Goal: Task Accomplishment & Management: Use online tool/utility

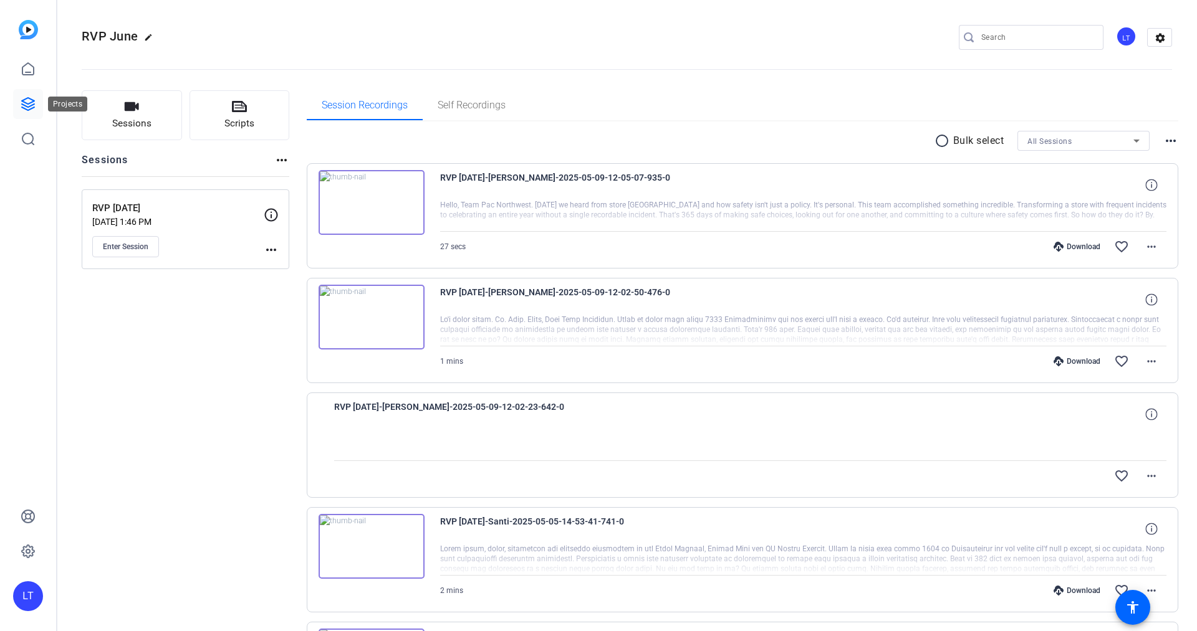
click at [34, 105] on icon at bounding box center [28, 104] width 15 height 15
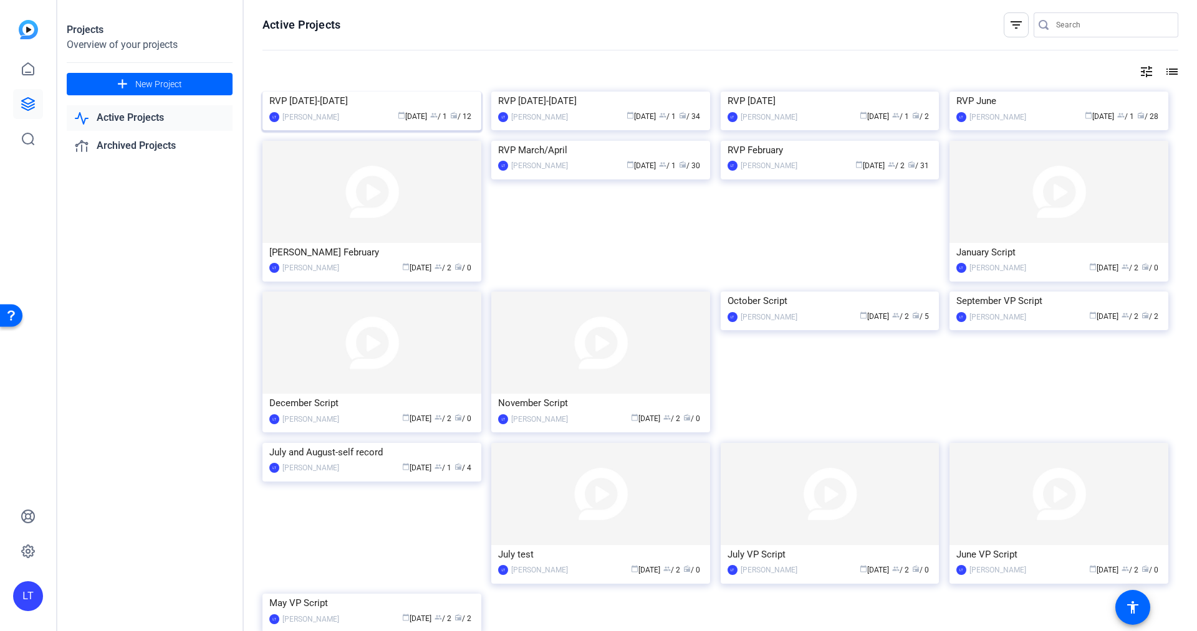
click at [272, 92] on img at bounding box center [371, 92] width 219 height 0
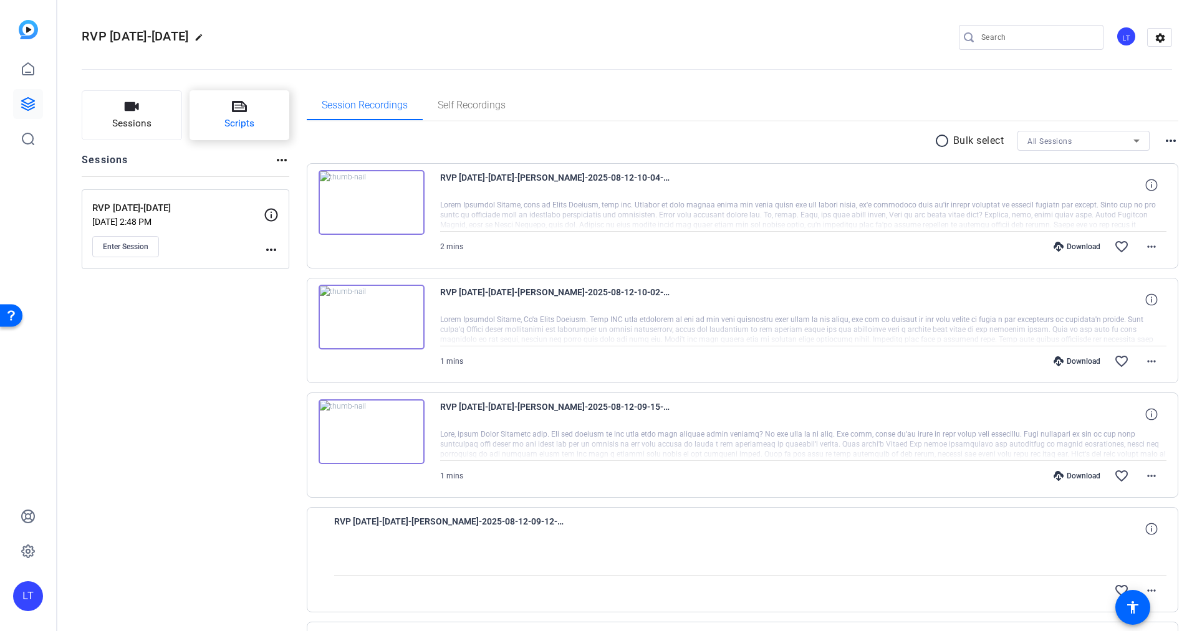
click at [249, 105] on button "Scripts" at bounding box center [240, 115] width 100 height 50
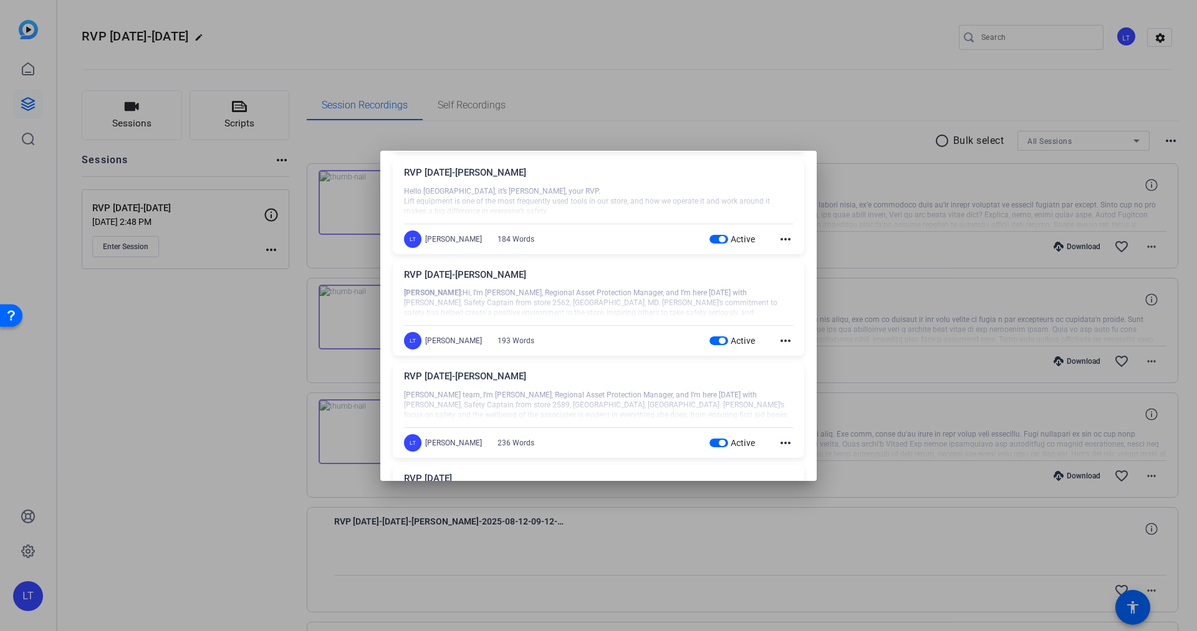
scroll to position [468, 0]
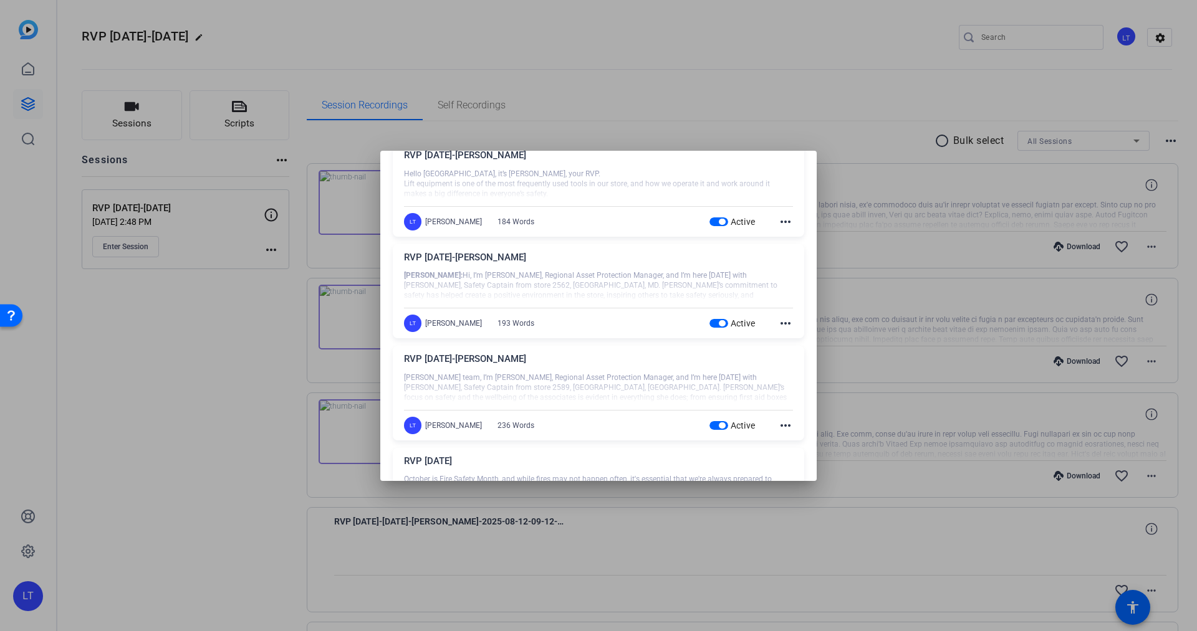
click at [637, 362] on div "RVP [DATE]-[PERSON_NAME]" at bounding box center [598, 362] width 389 height 21
click at [778, 424] on mat-icon "more_horiz" at bounding box center [785, 425] width 15 height 15
click at [797, 448] on span "Edit" at bounding box center [804, 445] width 50 height 15
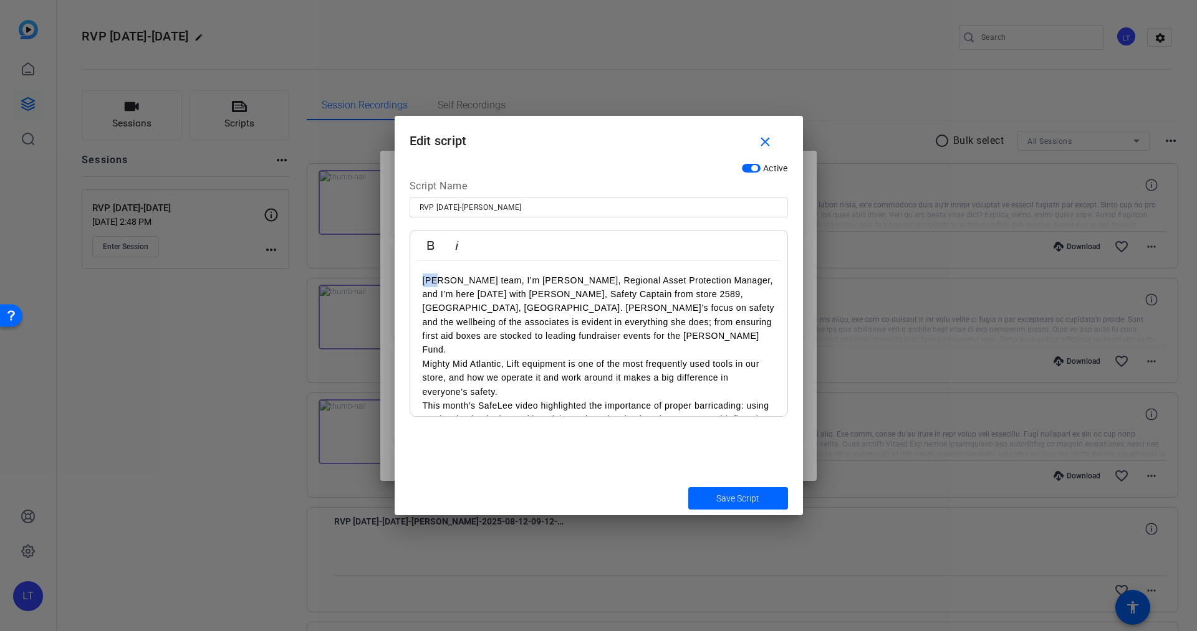
drag, startPoint x: 437, startPoint y: 281, endPoint x: 418, endPoint y: 271, distance: 20.9
click at [413, 281] on div "Tim Hi team, I’m Tim Judy, Regional Asset Protection Manager, and I’m here toda…" at bounding box center [598, 427] width 377 height 332
click at [431, 246] on icon "button" at bounding box center [430, 245] width 15 height 15
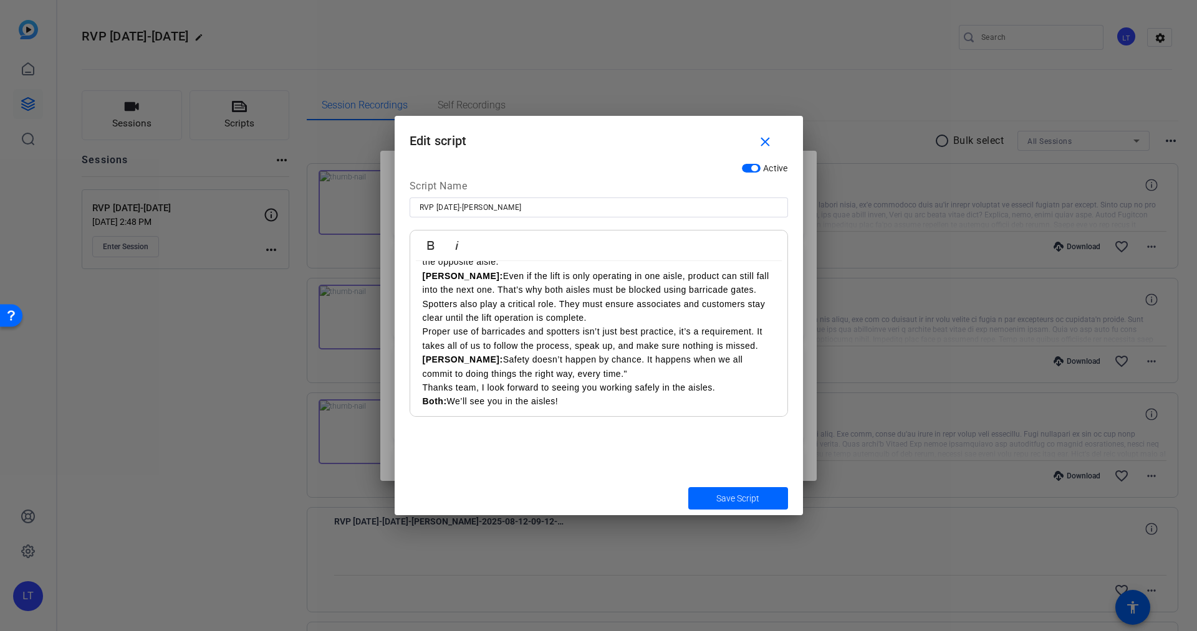
scroll to position [162, 0]
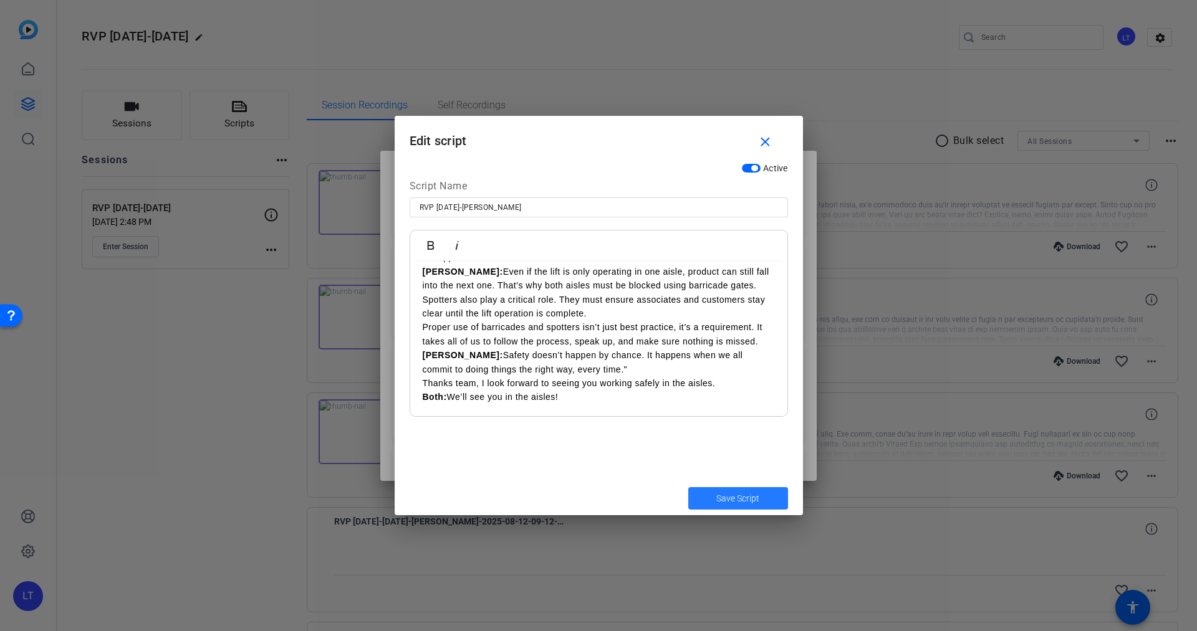
click at [737, 492] on span "Save Script" at bounding box center [737, 498] width 43 height 13
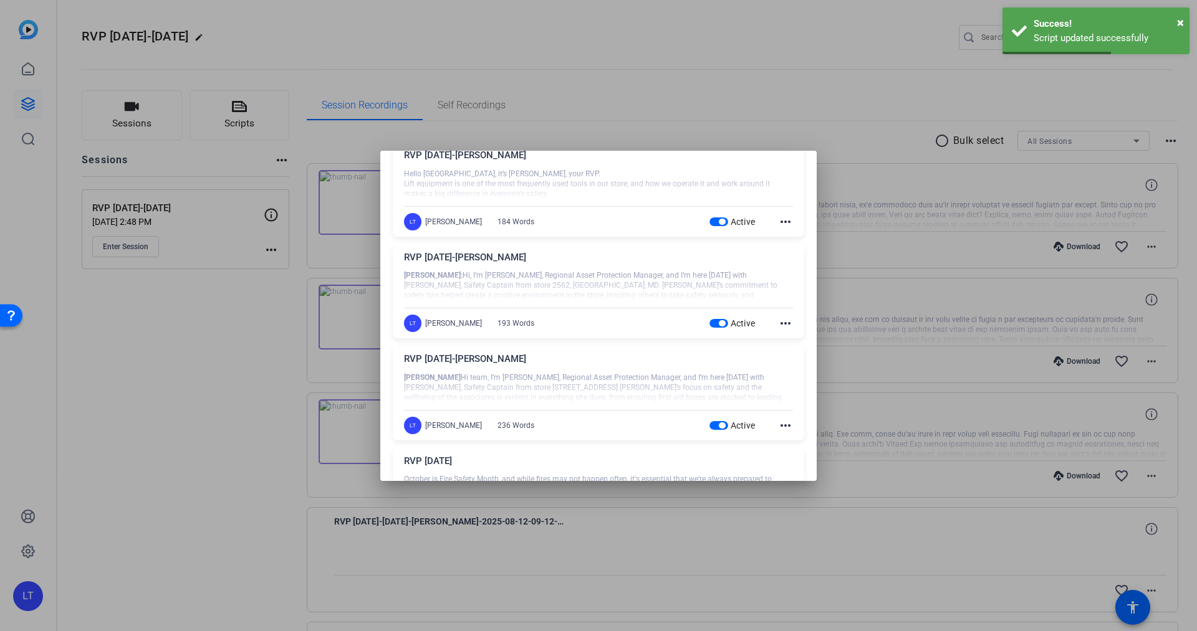
click at [778, 323] on mat-icon "more_horiz" at bounding box center [785, 323] width 15 height 15
click at [784, 344] on span "Edit" at bounding box center [804, 343] width 50 height 15
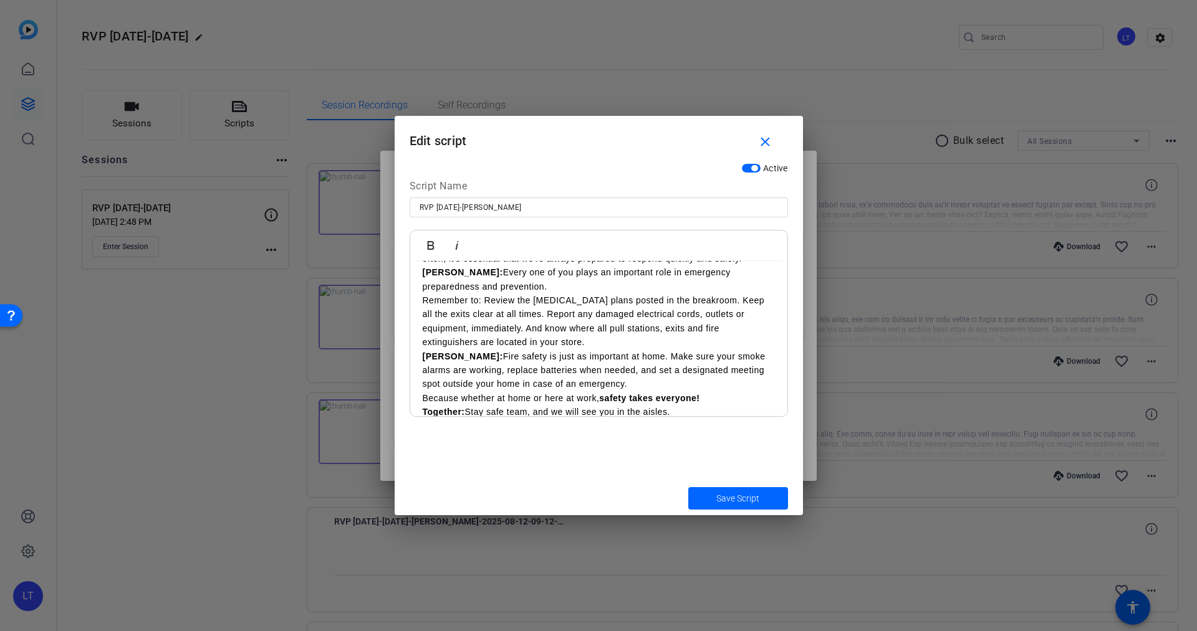
scroll to position [133, 0]
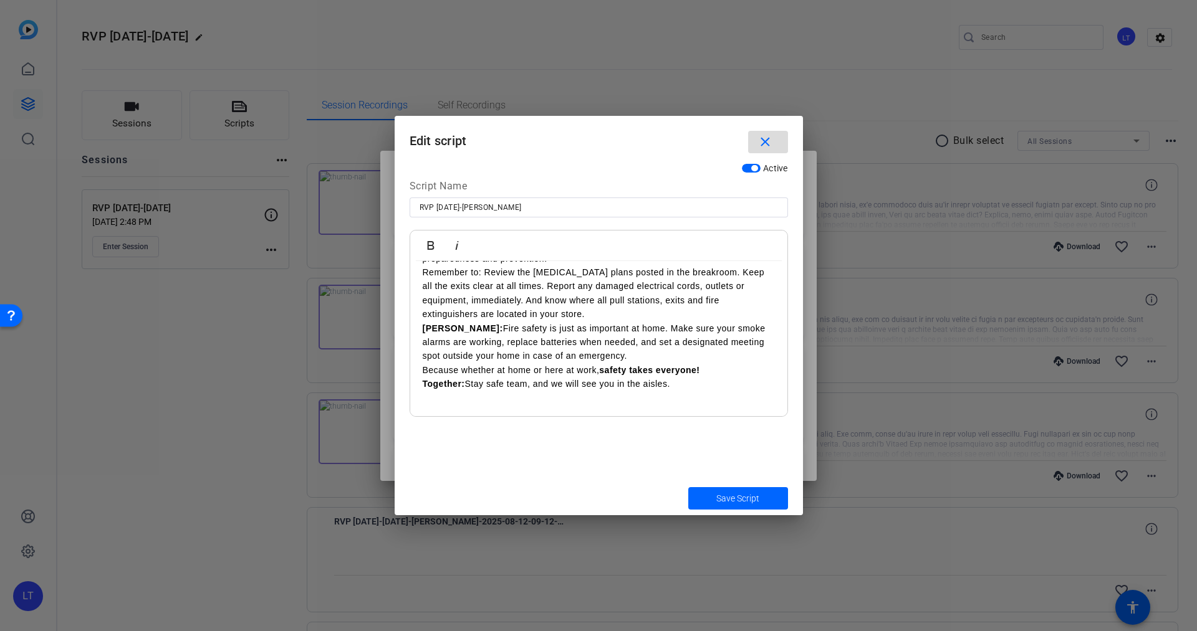
click at [767, 140] on mat-icon "close" at bounding box center [765, 143] width 16 height 16
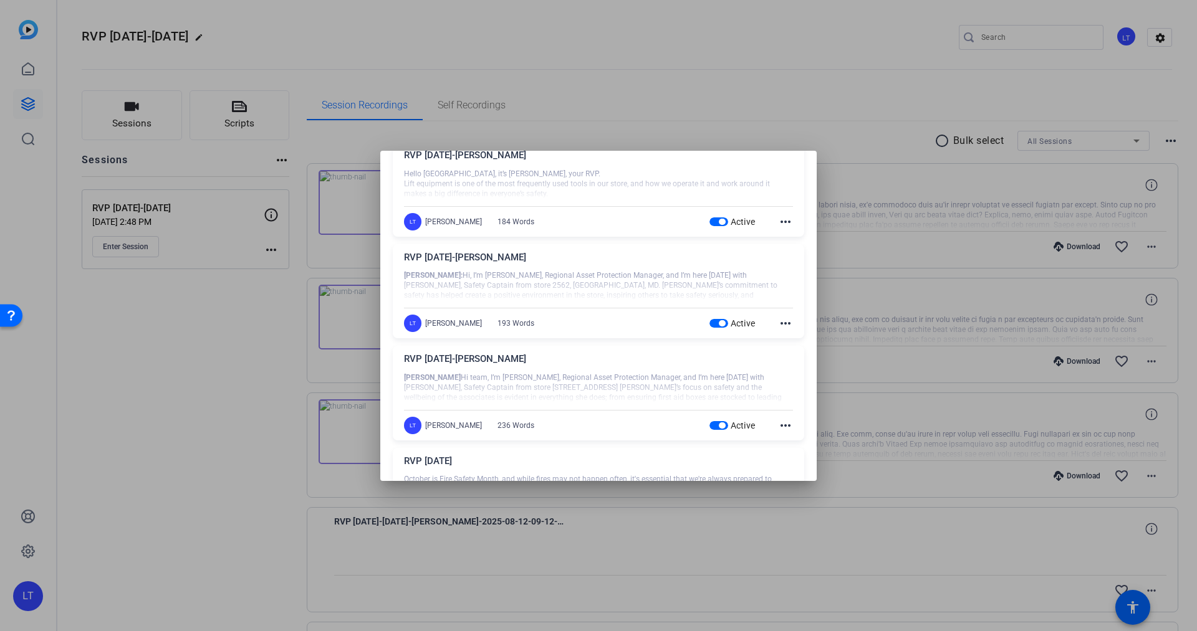
click at [691, 87] on div at bounding box center [598, 315] width 1197 height 631
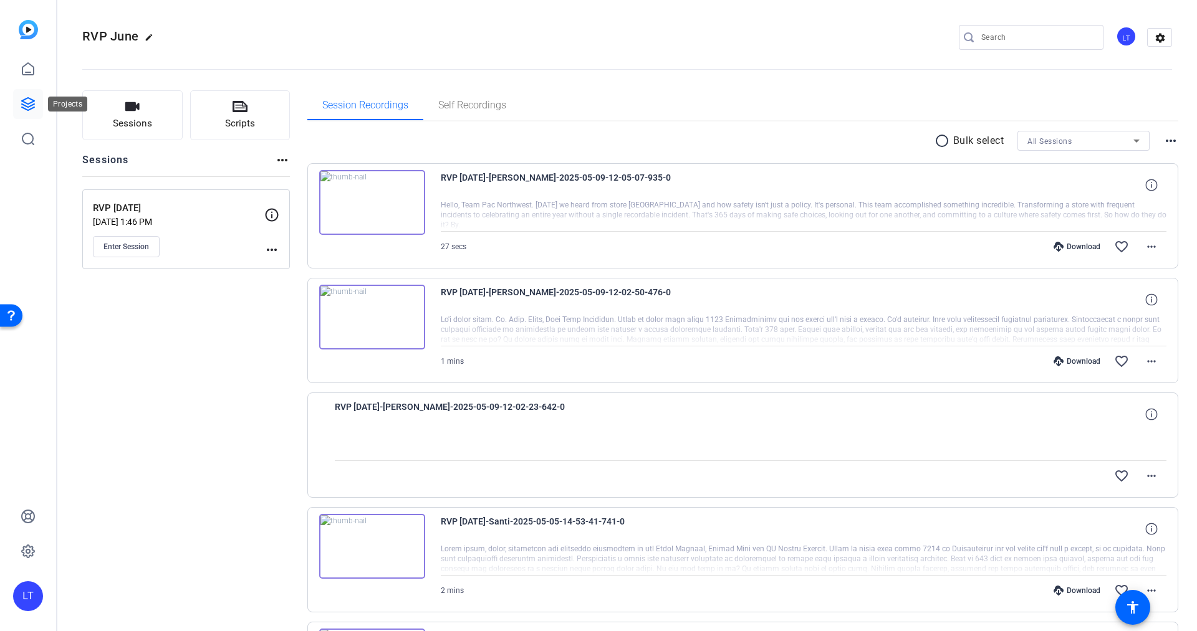
click at [24, 97] on icon at bounding box center [28, 104] width 15 height 15
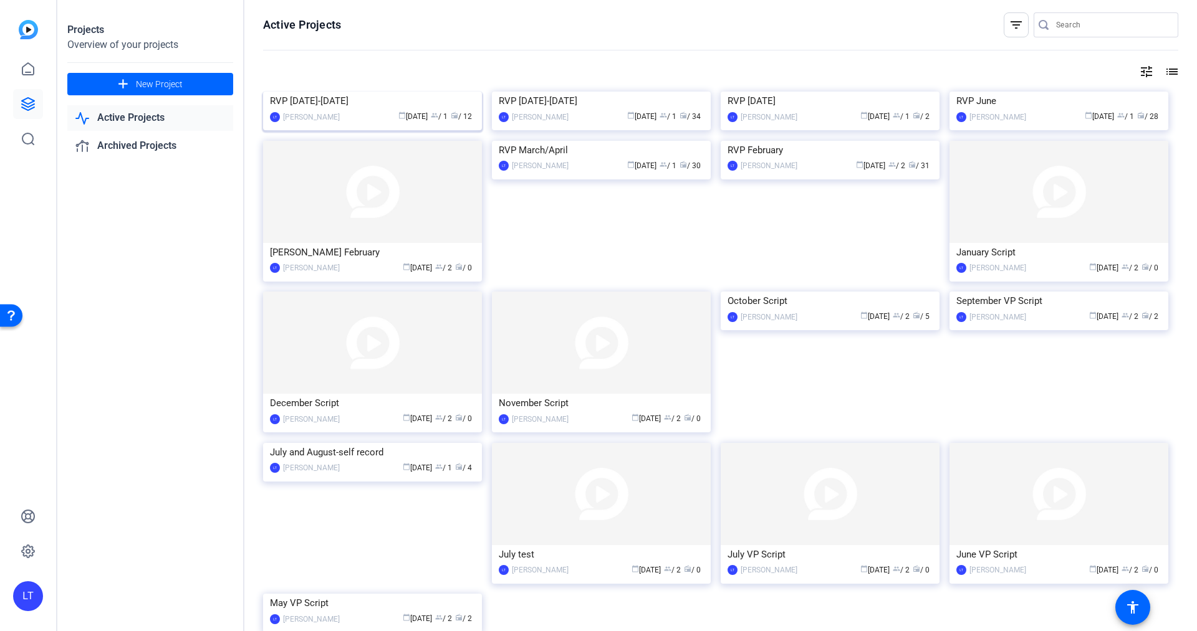
click at [279, 92] on img at bounding box center [372, 92] width 219 height 0
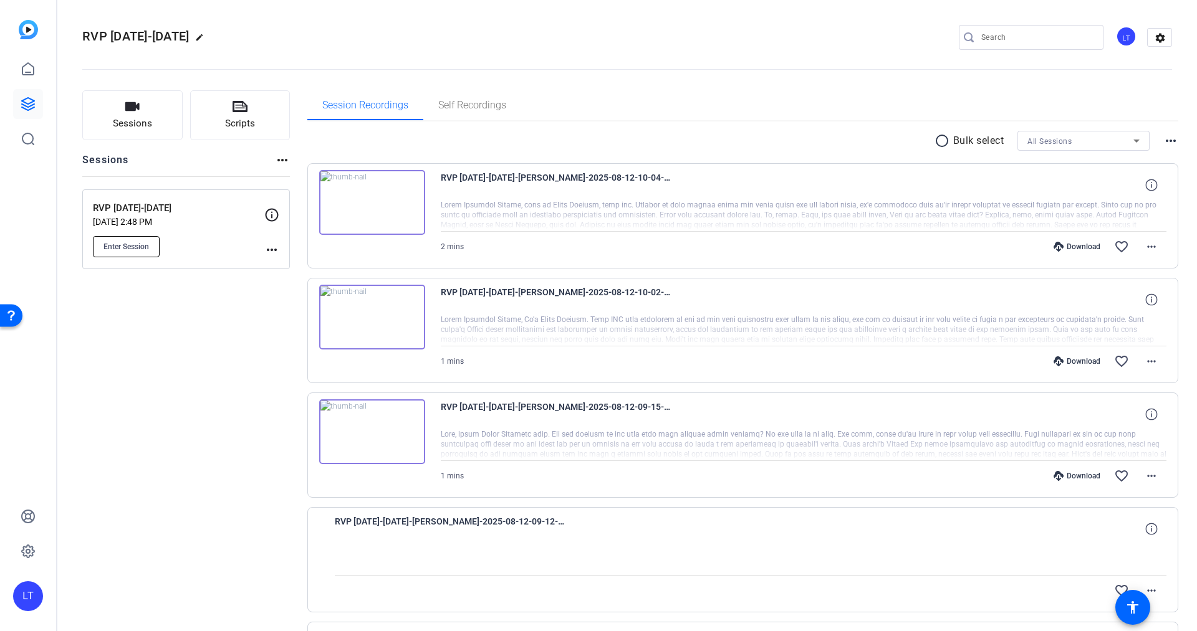
click at [128, 246] on span "Enter Session" at bounding box center [126, 247] width 46 height 10
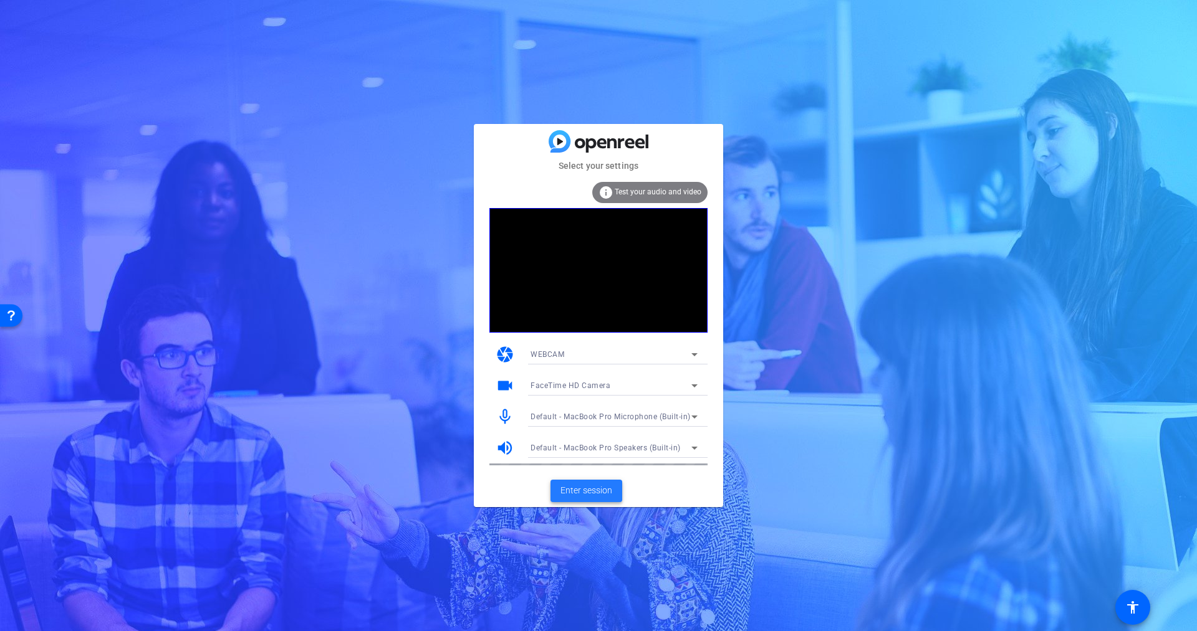
click at [583, 488] on span "Enter session" at bounding box center [586, 490] width 52 height 13
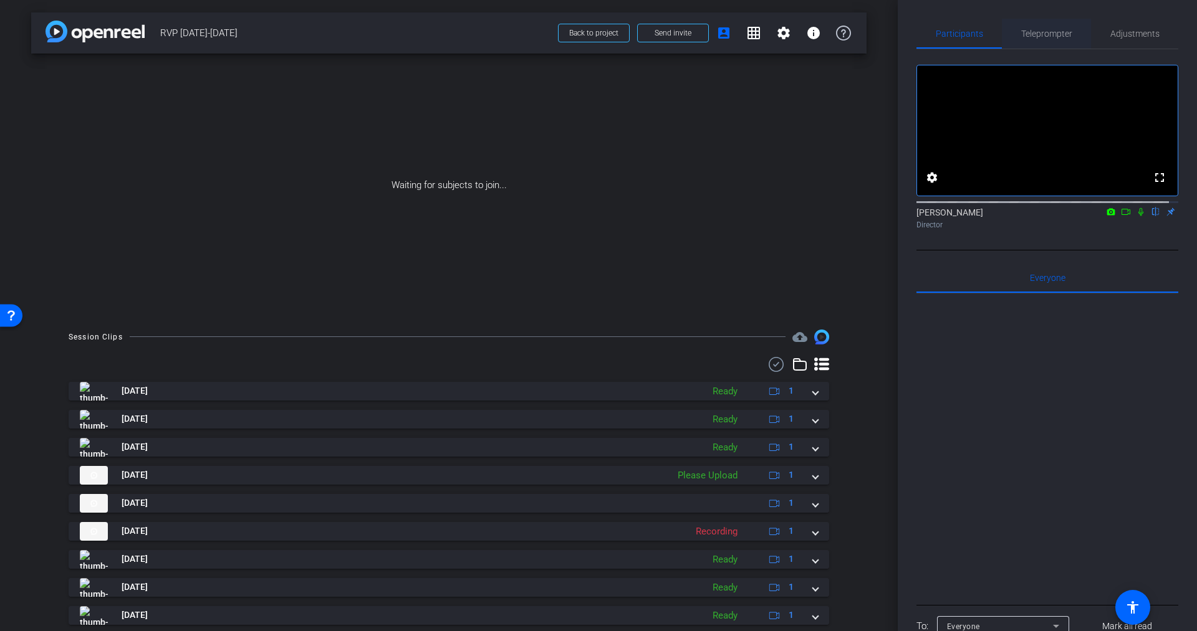
click at [1046, 29] on span "Teleprompter" at bounding box center [1046, 33] width 51 height 9
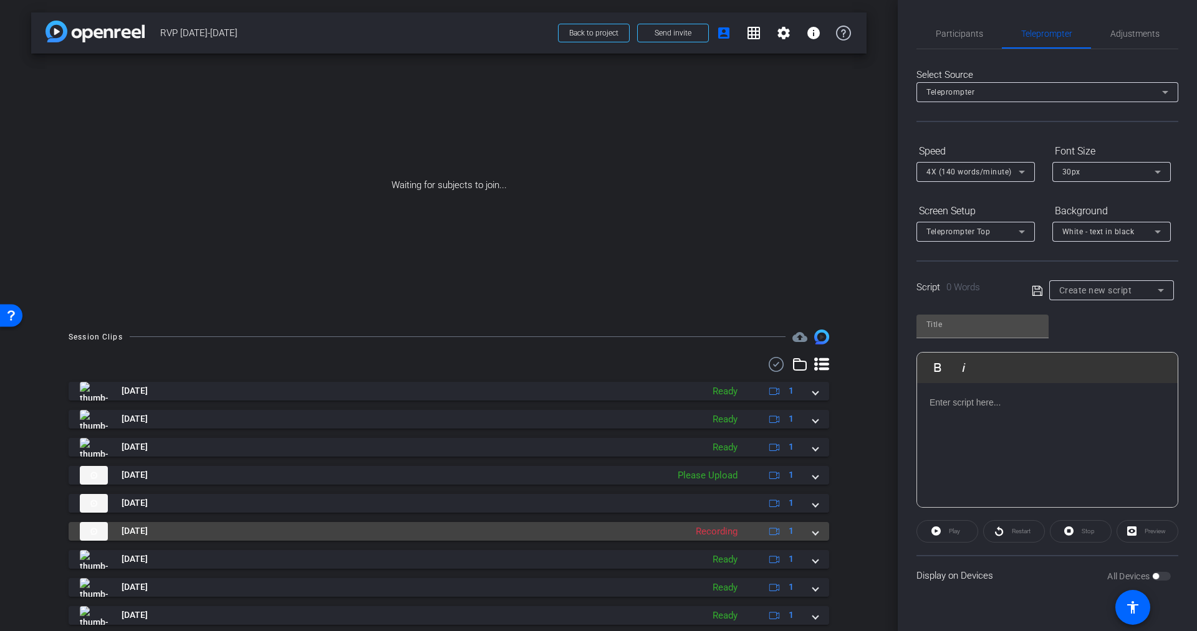
click at [813, 530] on span at bounding box center [815, 531] width 5 height 13
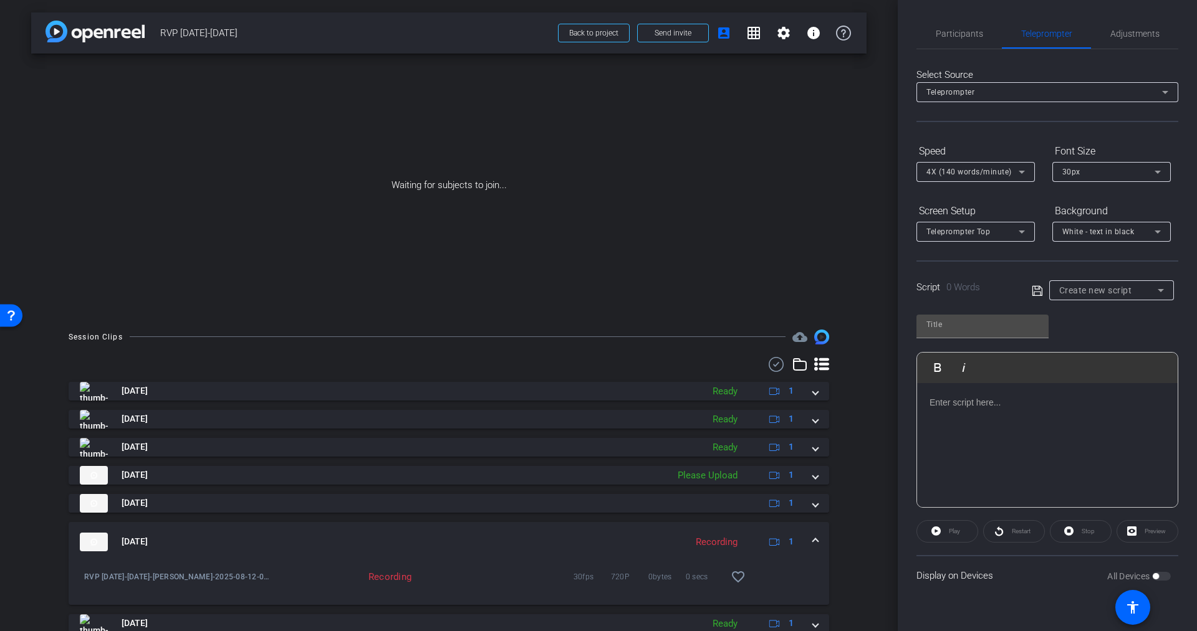
click at [769, 542] on icon at bounding box center [774, 542] width 11 height 11
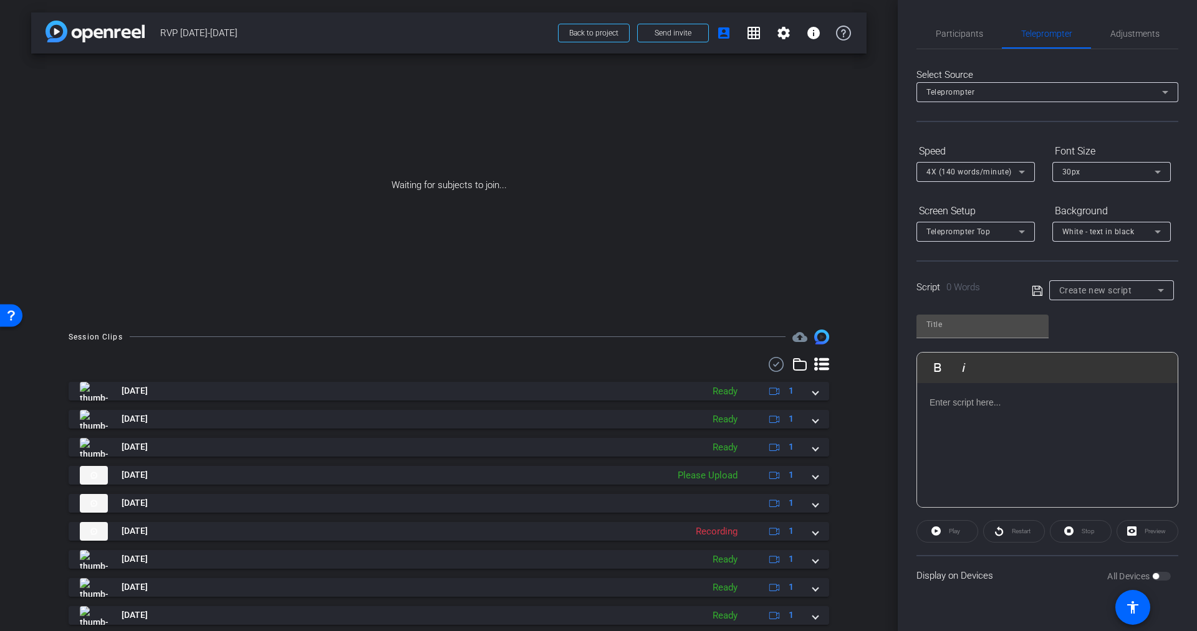
click at [814, 367] on icon at bounding box center [821, 364] width 15 height 15
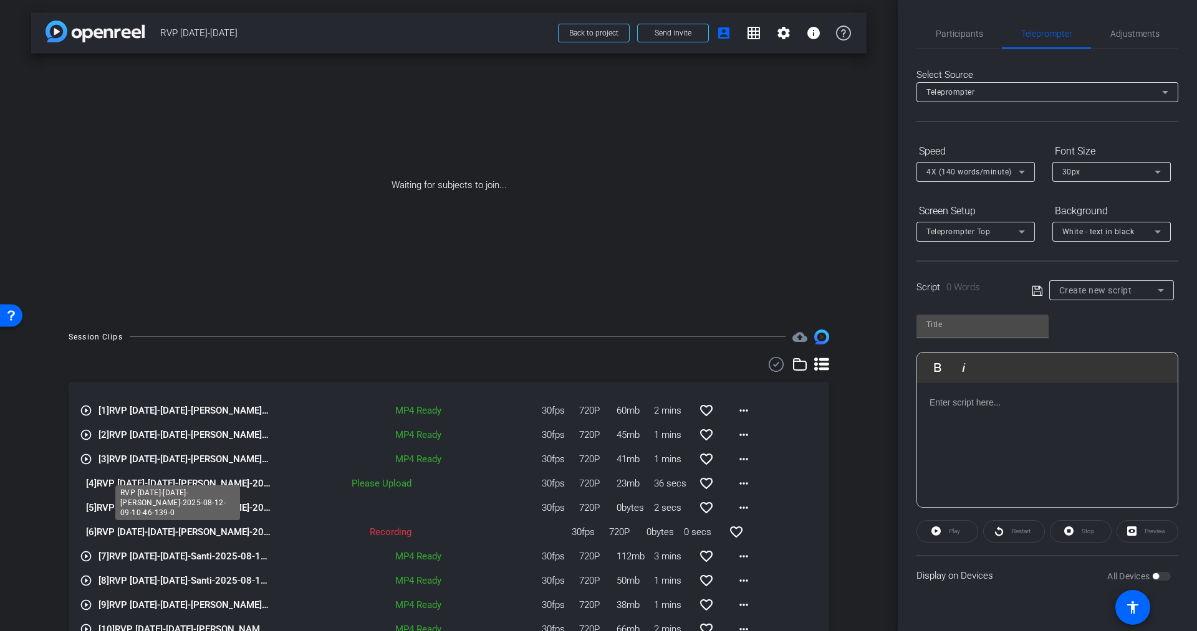
click at [261, 536] on span "[6] RVP [DATE]-[DATE]-[PERSON_NAME]-2025-08-12-09-10-46-139-0" at bounding box center [179, 532] width 186 height 14
click at [814, 364] on icon at bounding box center [821, 364] width 15 height 13
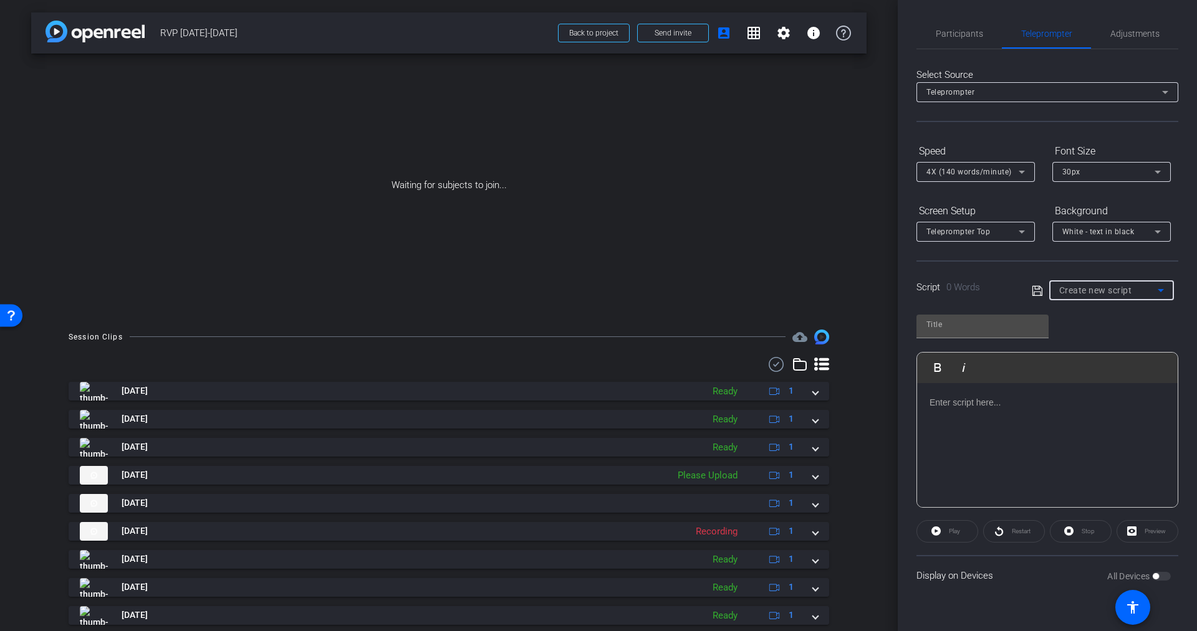
click at [1105, 286] on span "Create new script" at bounding box center [1095, 291] width 73 height 10
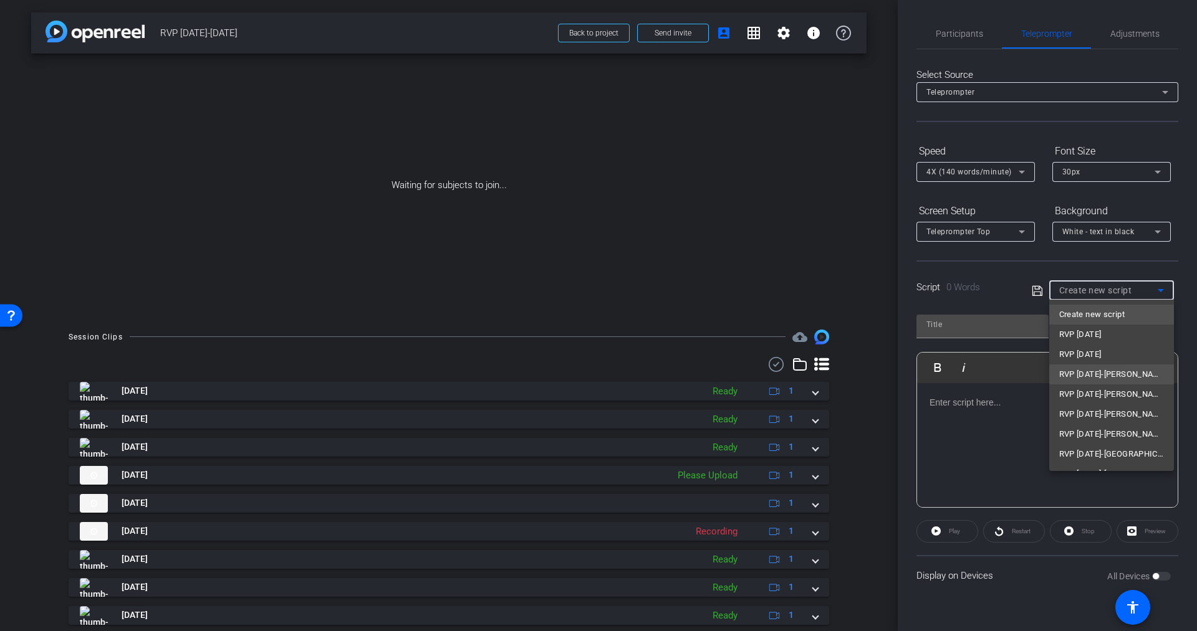
click at [1108, 379] on span "RVP [DATE]-[PERSON_NAME]" at bounding box center [1111, 374] width 105 height 15
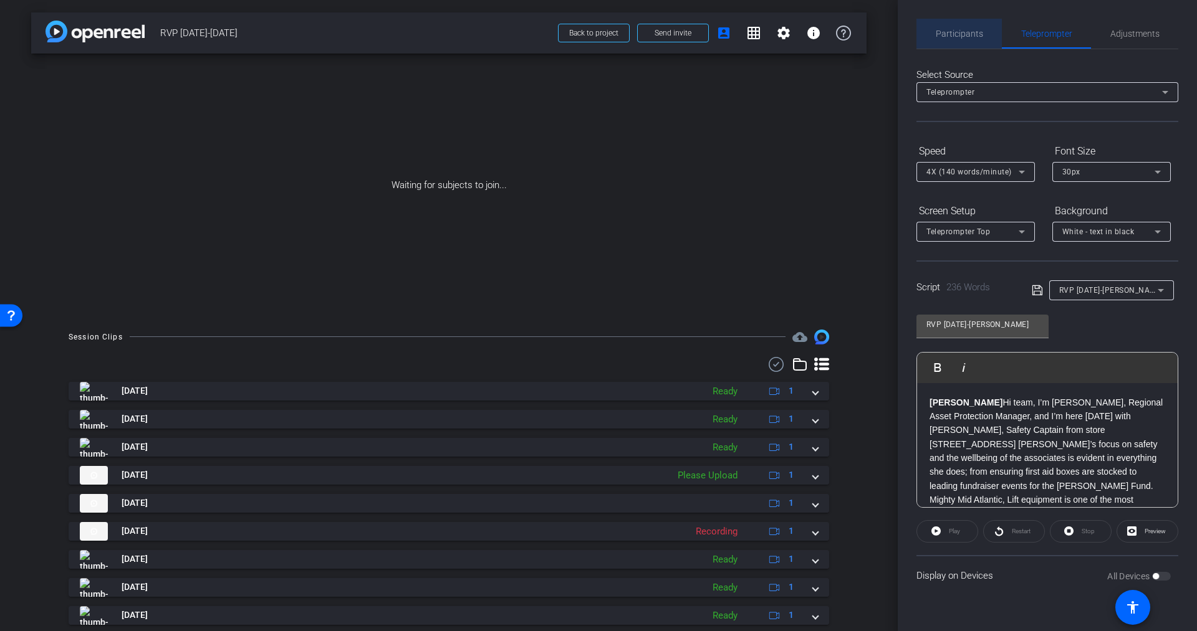
click at [964, 34] on span "Participants" at bounding box center [959, 33] width 47 height 9
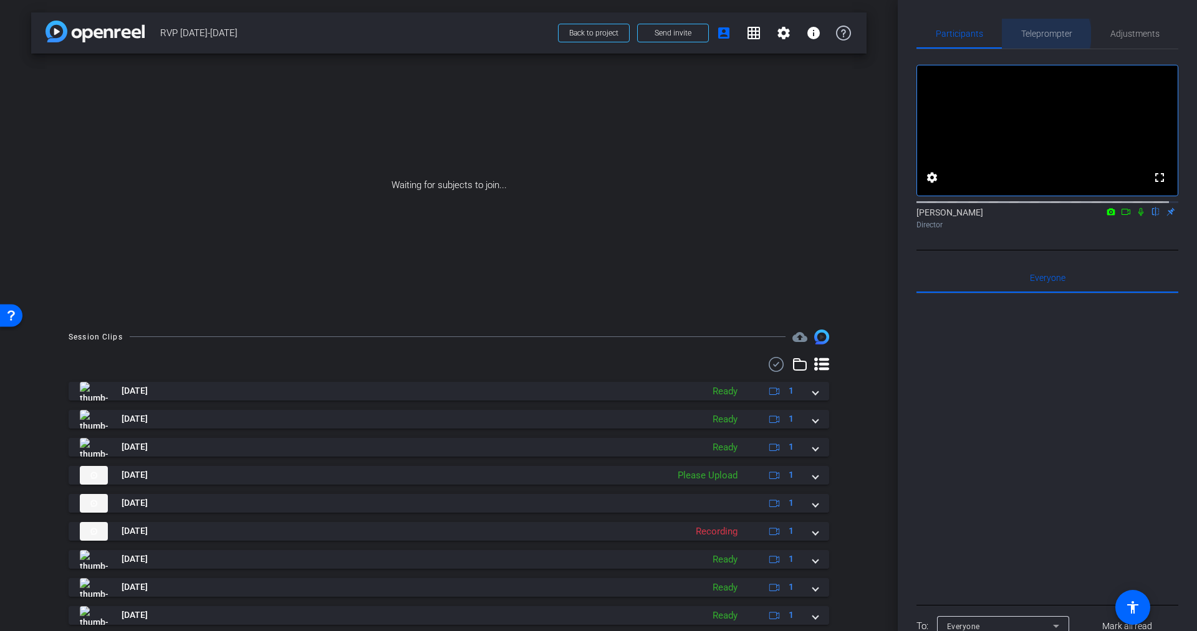
click at [1040, 35] on span "Teleprompter" at bounding box center [1046, 33] width 51 height 9
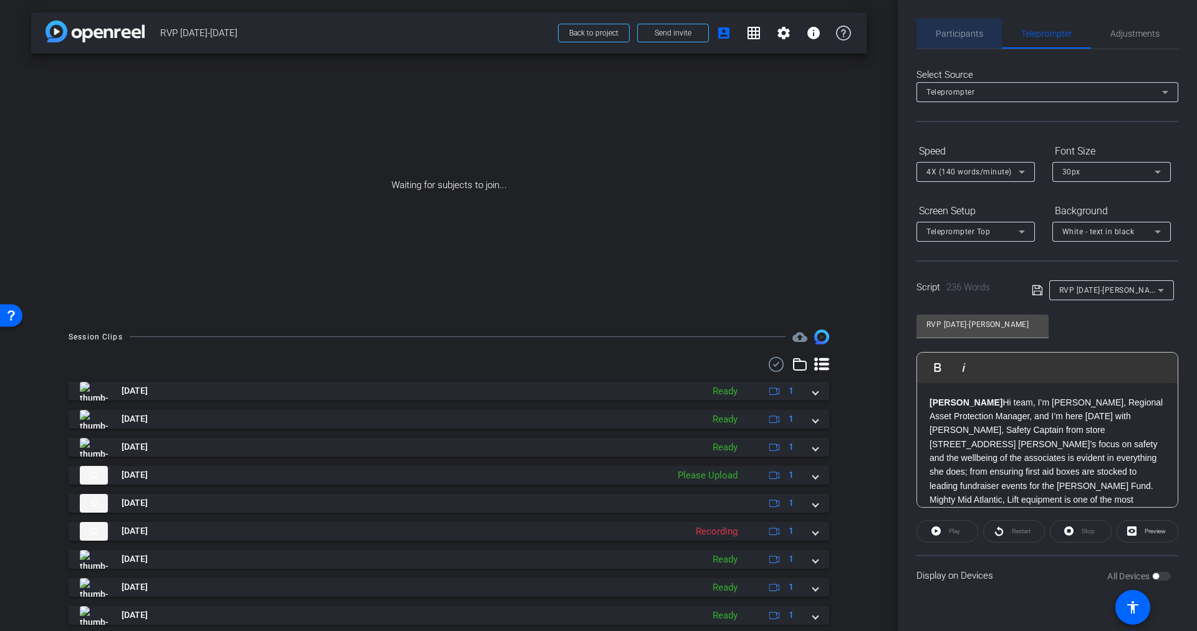
click at [959, 35] on span "Participants" at bounding box center [959, 33] width 47 height 9
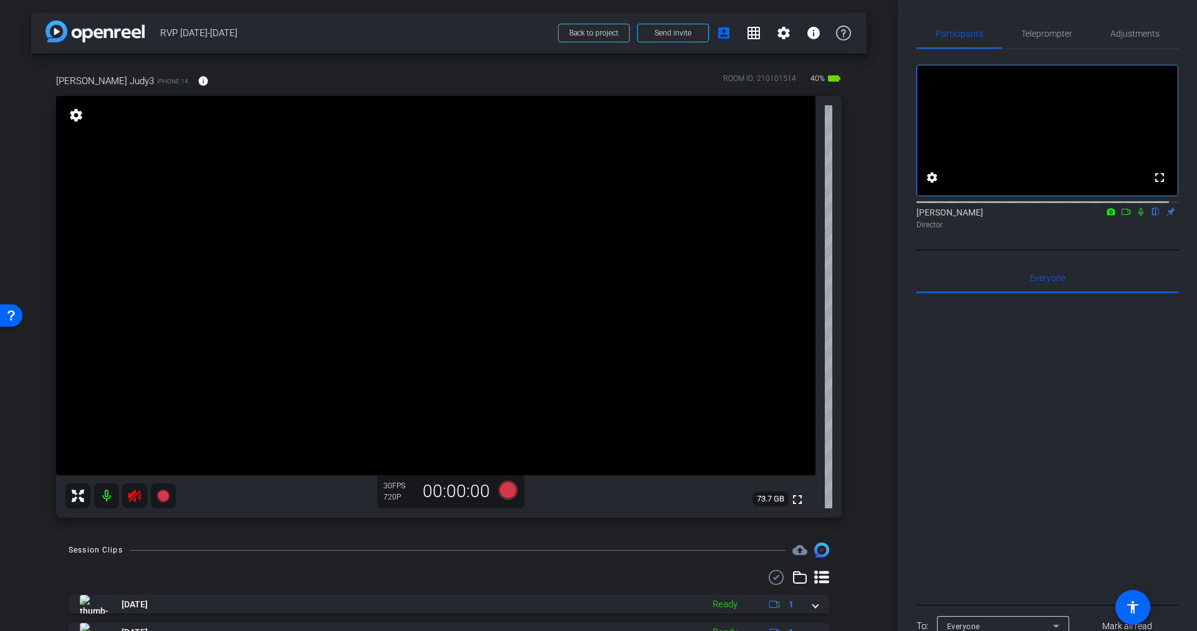
click at [131, 492] on icon at bounding box center [134, 496] width 15 height 15
click at [1050, 34] on span "Teleprompter" at bounding box center [1046, 33] width 51 height 9
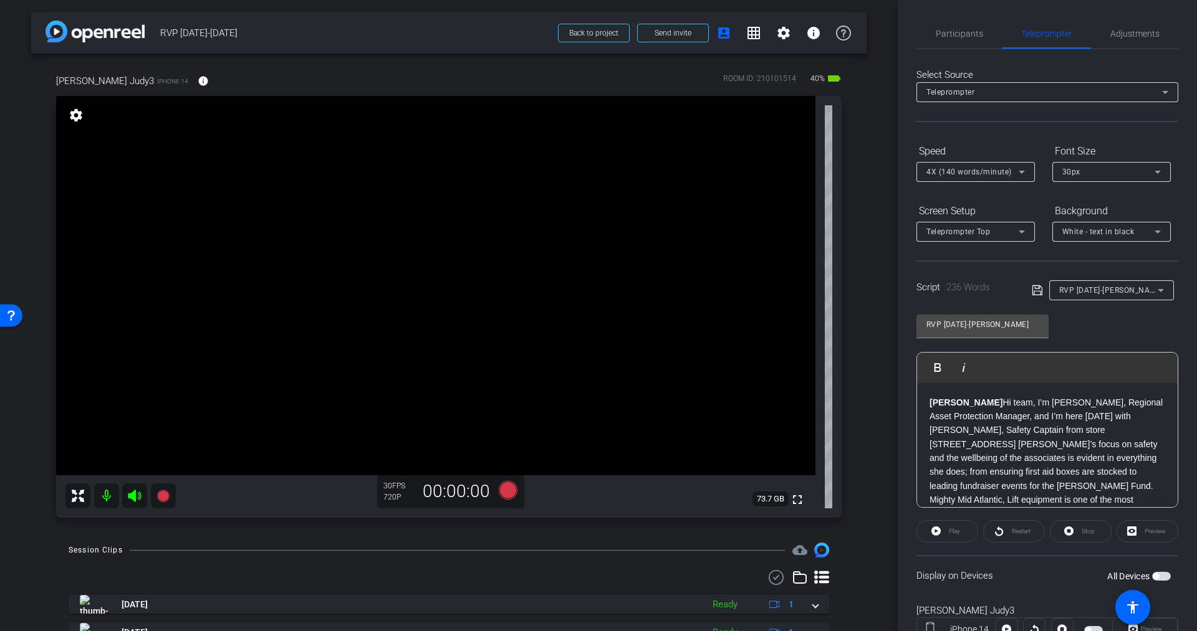
click at [1079, 289] on span "RVP [DATE]-[PERSON_NAME]" at bounding box center [1111, 290] width 104 height 10
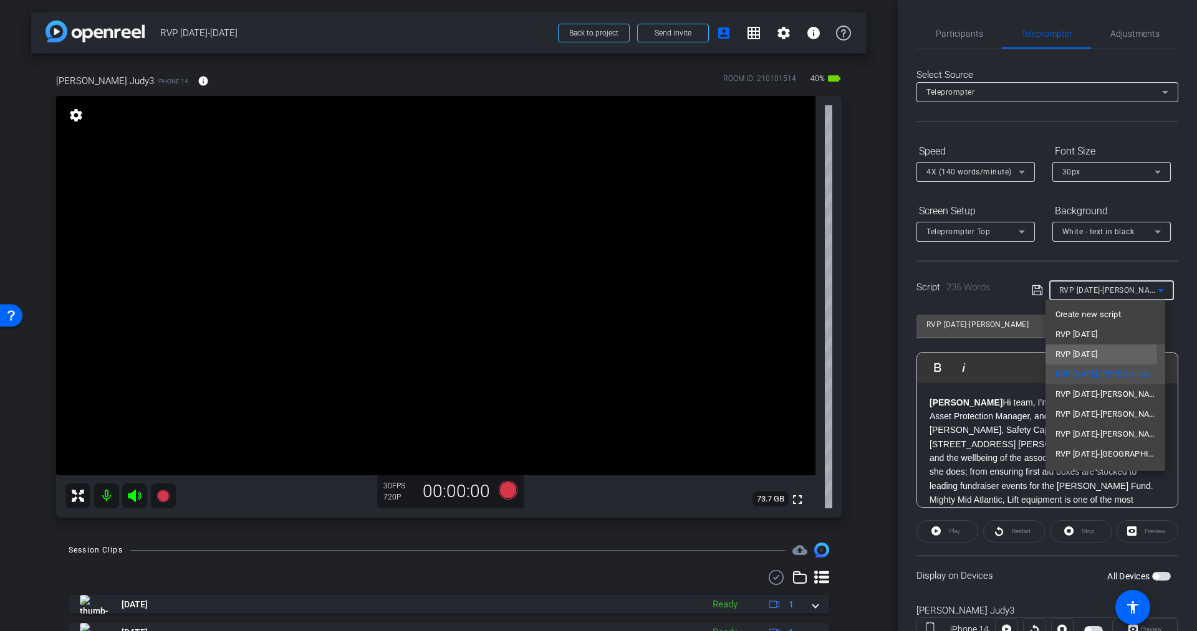
click at [1082, 355] on span "RVP [DATE]" at bounding box center [1076, 354] width 42 height 15
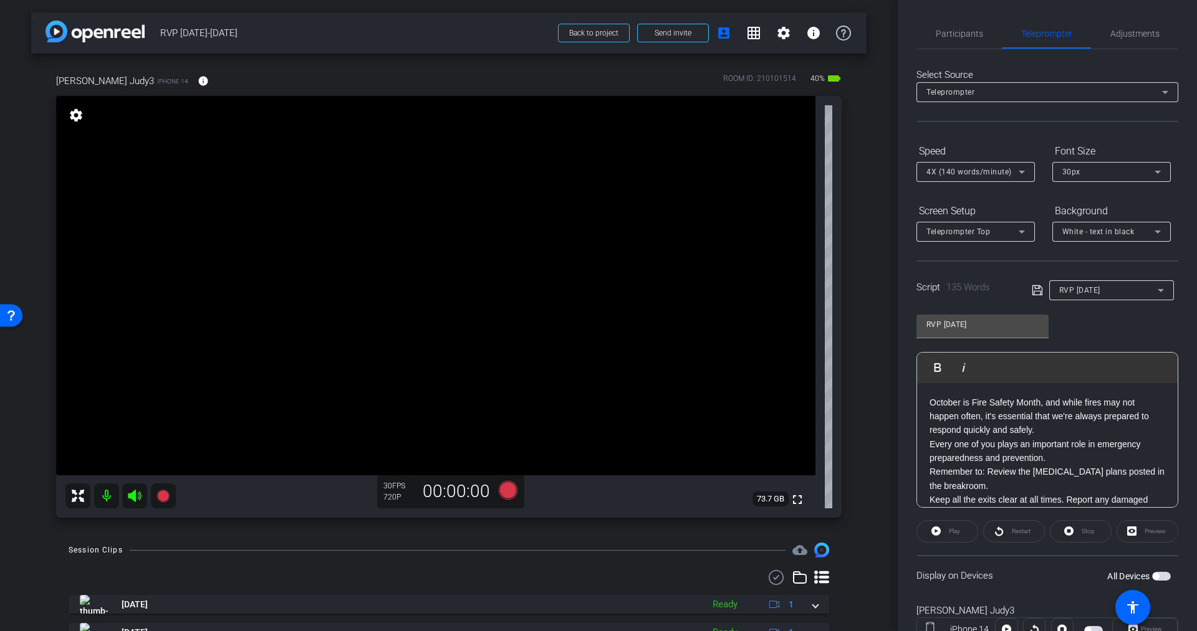
click at [1159, 575] on span "button" at bounding box center [1161, 576] width 19 height 9
click at [1160, 575] on span "button" at bounding box center [1161, 576] width 19 height 9
click at [1158, 577] on span "button" at bounding box center [1161, 576] width 19 height 9
click at [504, 491] on icon at bounding box center [508, 490] width 19 height 19
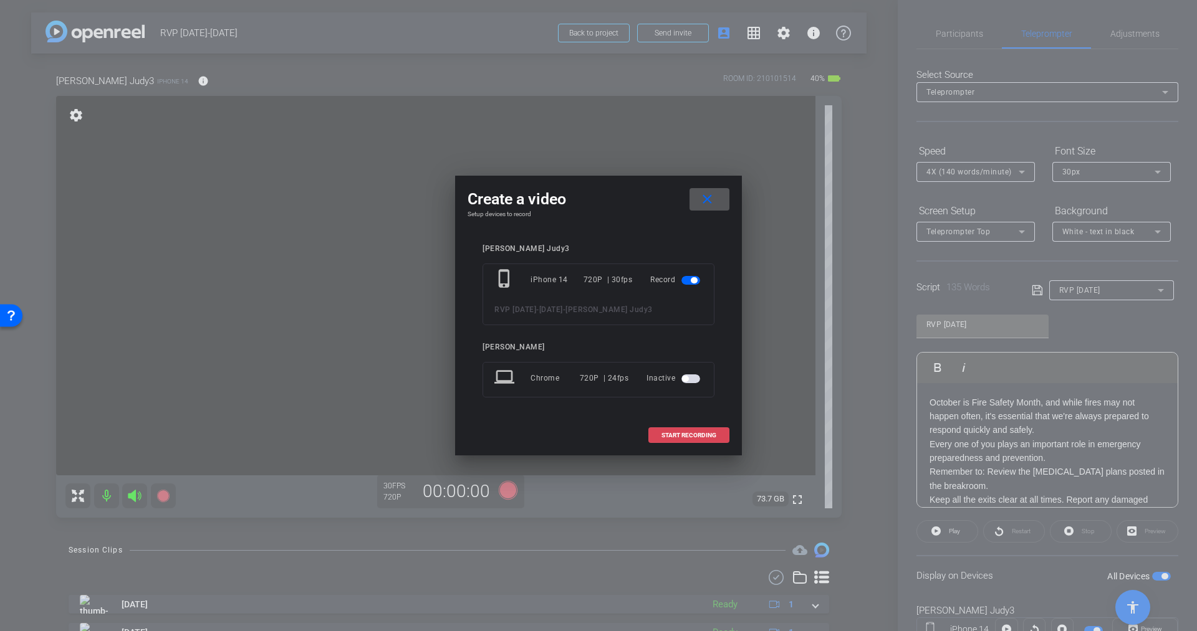
click at [684, 433] on span "START RECORDING" at bounding box center [688, 436] width 55 height 6
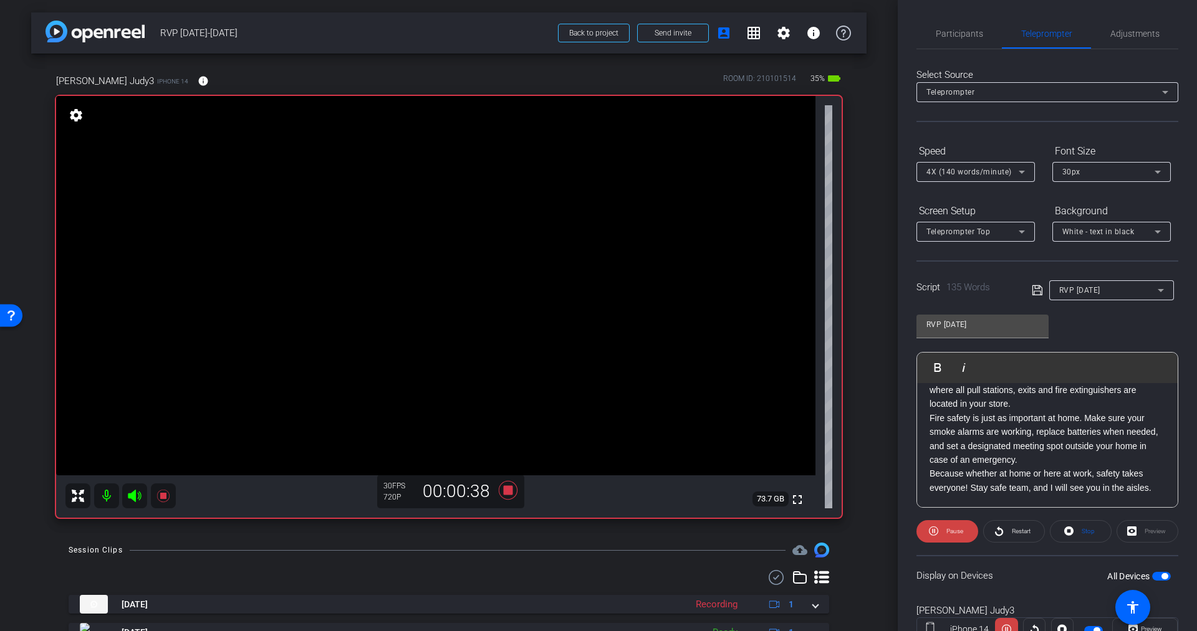
scroll to position [151, 0]
click at [952, 531] on span "Pause" at bounding box center [954, 531] width 17 height 7
click at [1089, 290] on span "RVP [DATE]" at bounding box center [1079, 290] width 41 height 9
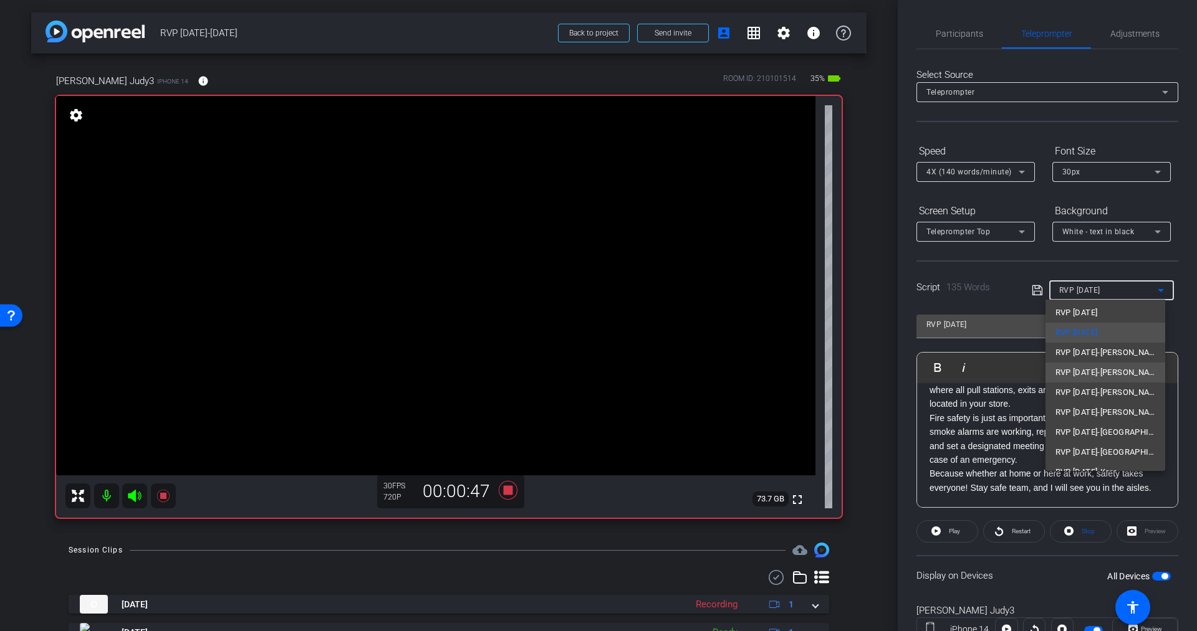
scroll to position [19, 0]
click at [1086, 375] on span "RVP [DATE]-[PERSON_NAME]" at bounding box center [1105, 375] width 100 height 15
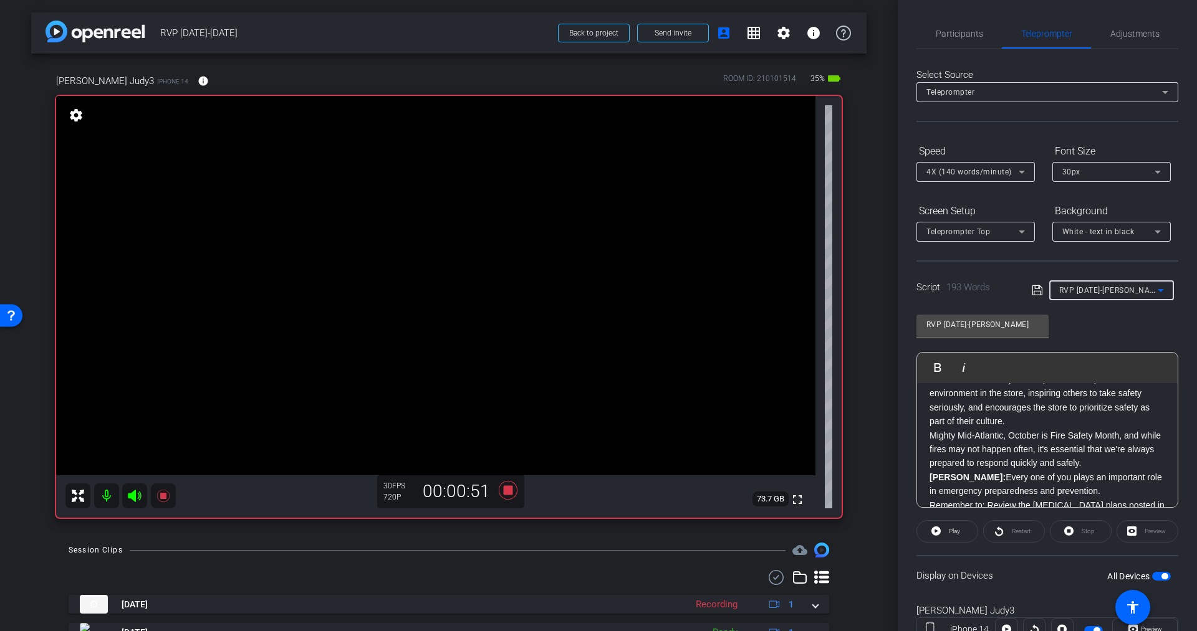
scroll to position [0, 0]
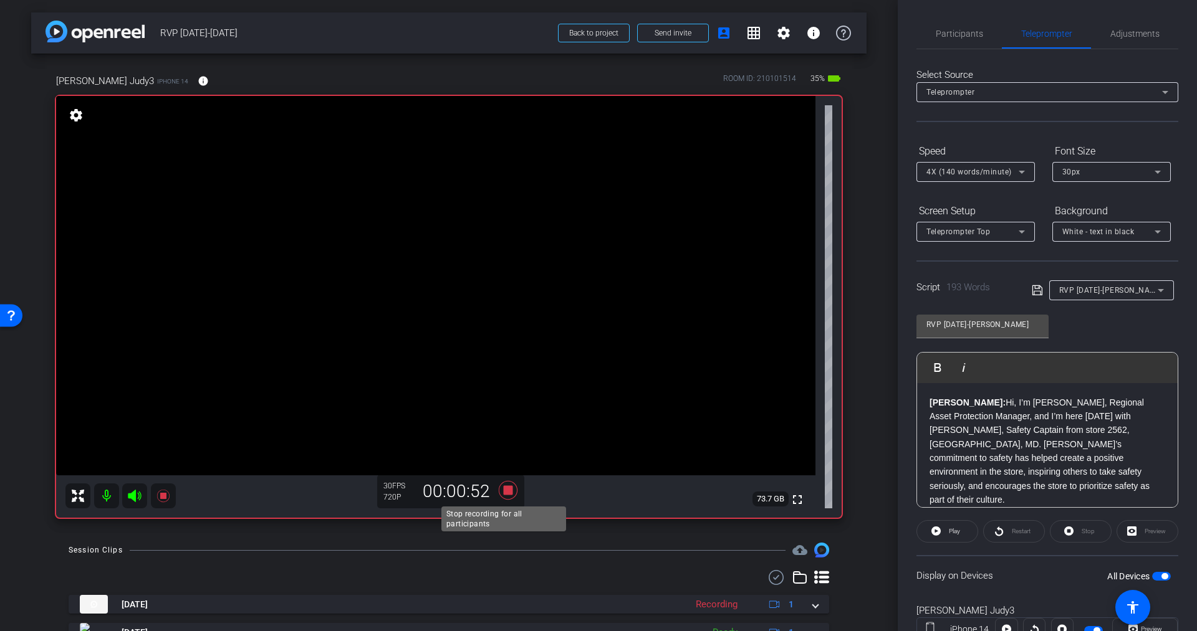
click at [507, 489] on icon at bounding box center [508, 490] width 19 height 19
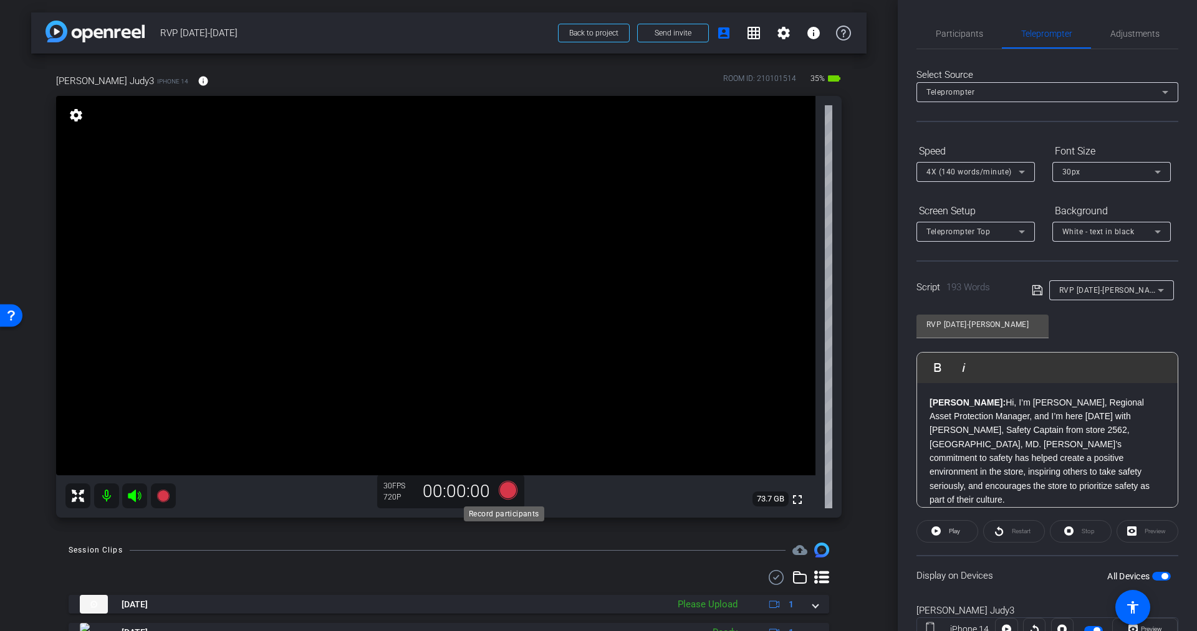
click at [503, 489] on icon at bounding box center [508, 490] width 19 height 19
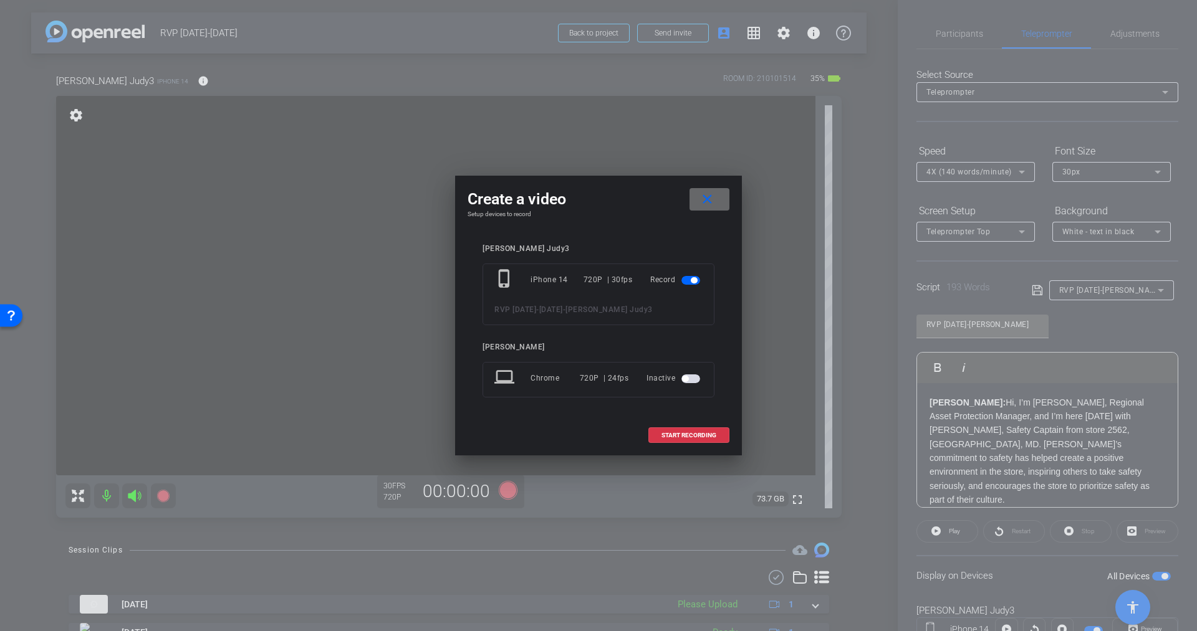
click at [708, 199] on mat-icon "close" at bounding box center [707, 200] width 16 height 16
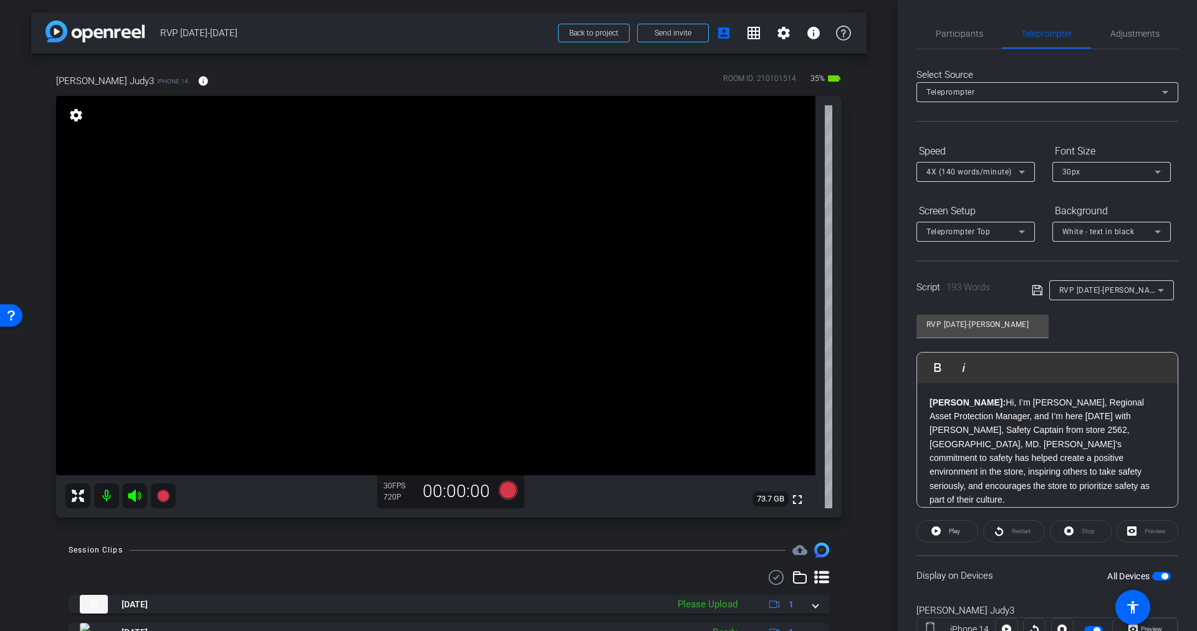
click at [1152, 575] on span "button" at bounding box center [1161, 576] width 19 height 9
click at [1153, 575] on span "button" at bounding box center [1156, 576] width 6 height 6
click at [1015, 530] on div "Restart" at bounding box center [1014, 532] width 62 height 22
click at [1084, 535] on div "Stop" at bounding box center [1081, 532] width 62 height 22
click at [1152, 574] on span "button" at bounding box center [1161, 576] width 19 height 9
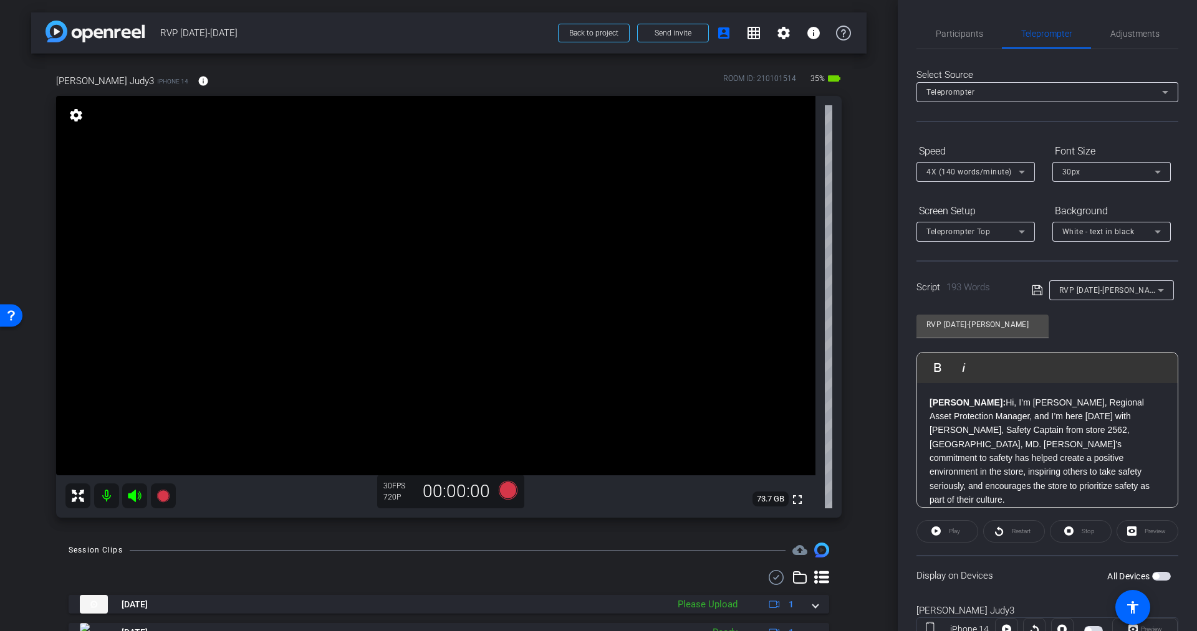
click at [1154, 573] on span "button" at bounding box center [1161, 576] width 19 height 9
click at [1087, 295] on div "RVP [DATE]-[PERSON_NAME]" at bounding box center [1108, 290] width 98 height 16
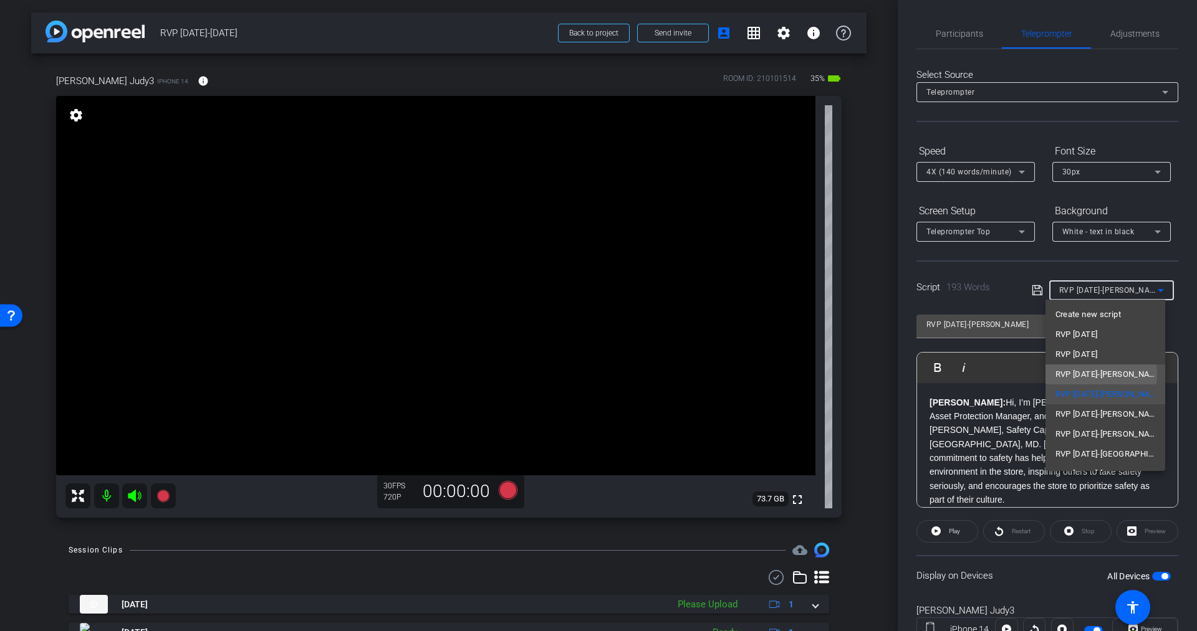
click at [1091, 375] on span "RVP [DATE]-[PERSON_NAME]" at bounding box center [1105, 374] width 100 height 15
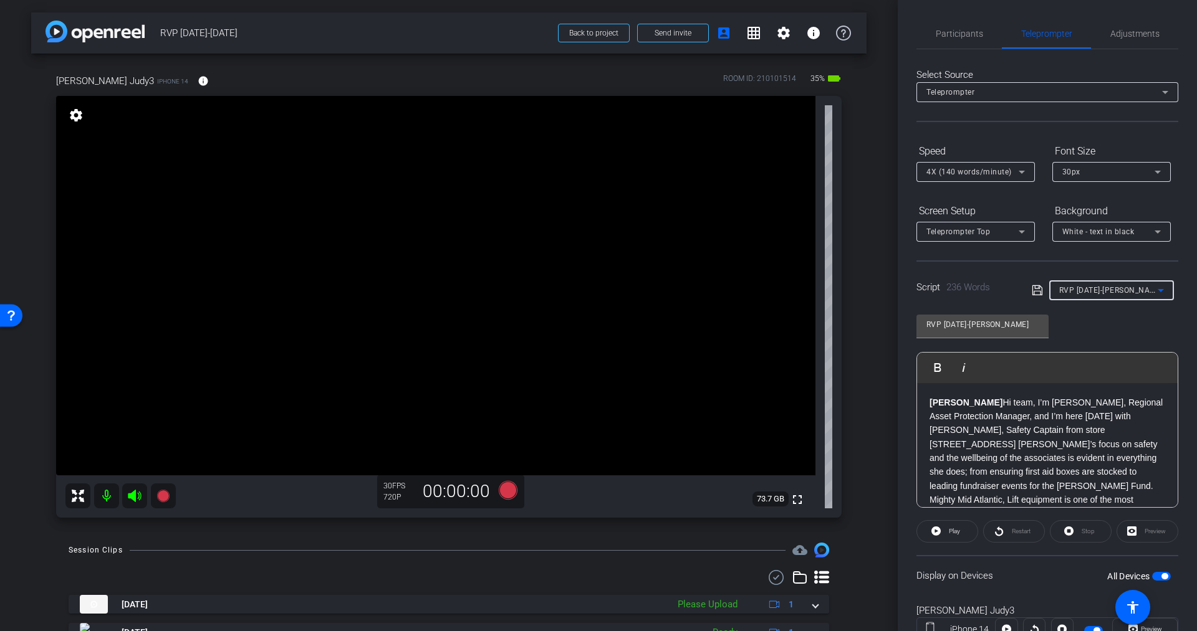
click at [1085, 286] on span "RVP [DATE]-[PERSON_NAME]" at bounding box center [1111, 290] width 104 height 10
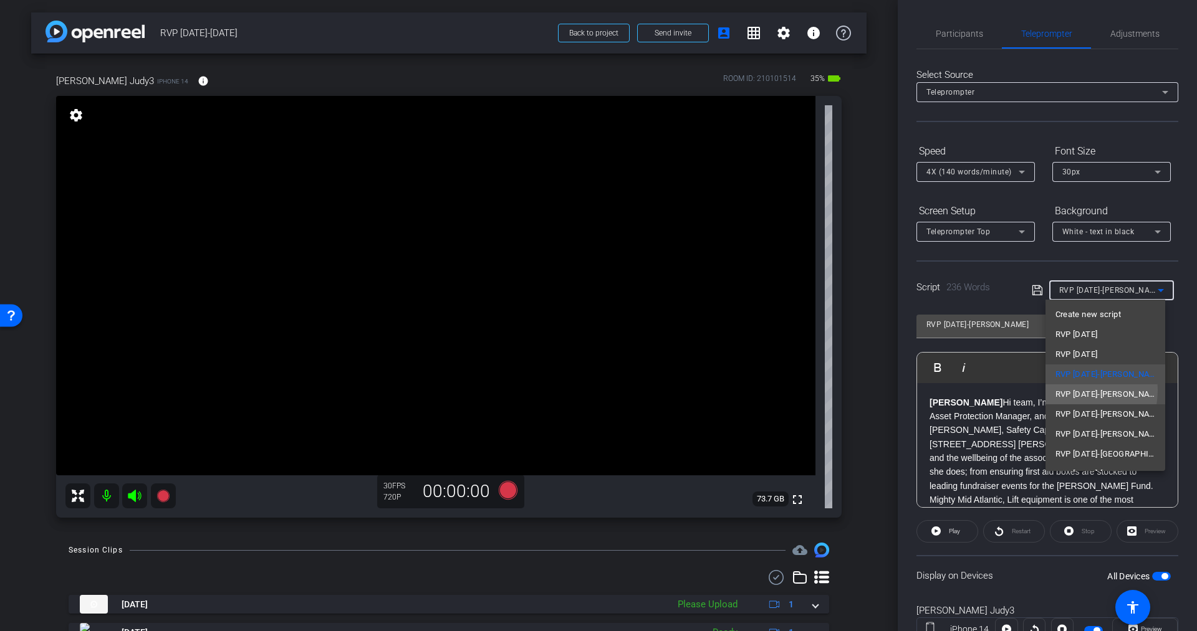
click at [1068, 390] on span "RVP [DATE]-[PERSON_NAME]" at bounding box center [1105, 394] width 100 height 15
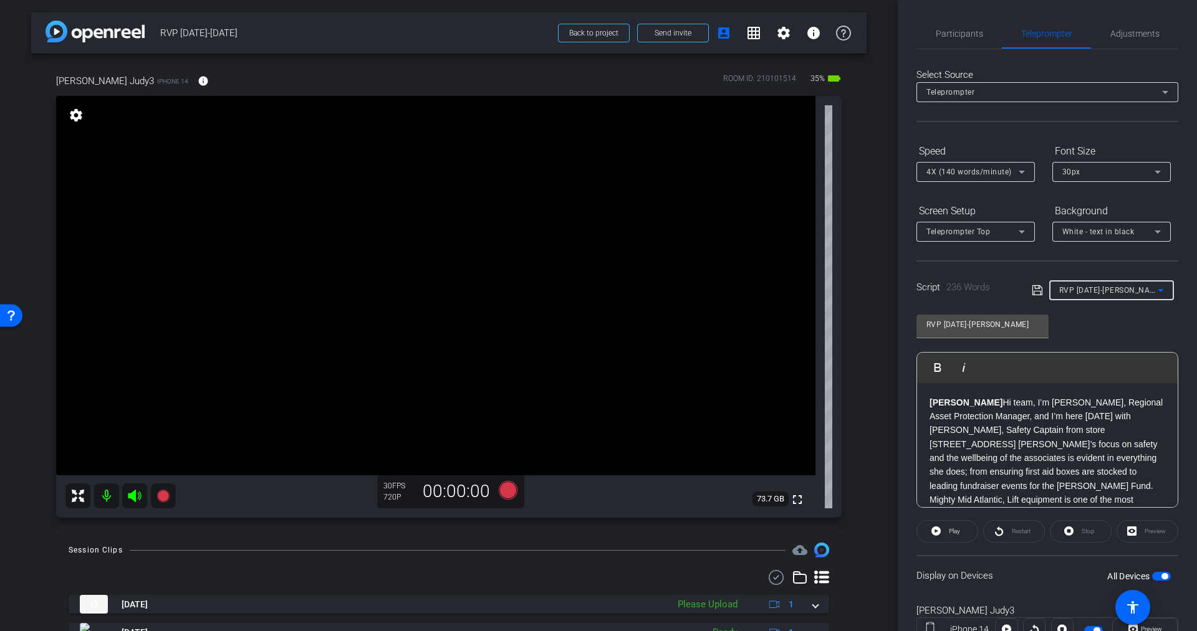
type input "RVP [DATE]-[PERSON_NAME]"
click at [1009, 532] on div "Restart" at bounding box center [1014, 532] width 62 height 22
click at [951, 532] on span "Play" at bounding box center [954, 531] width 11 height 7
click at [1082, 528] on span "Stop" at bounding box center [1088, 531] width 13 height 7
click at [1142, 577] on label "All Devices" at bounding box center [1129, 576] width 45 height 12
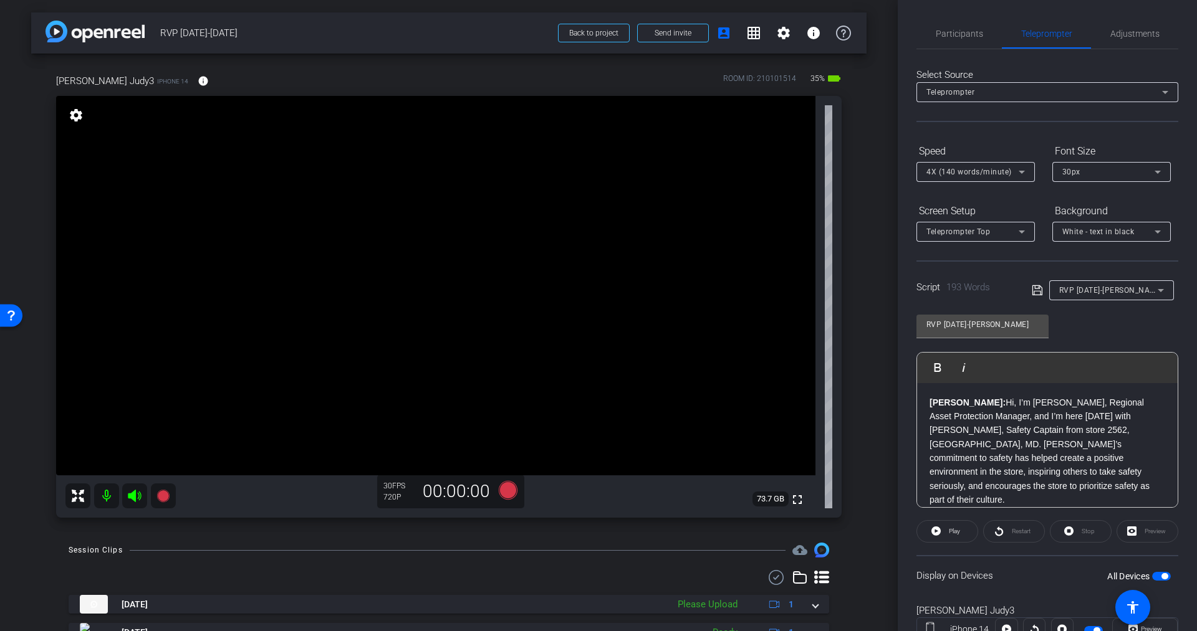
click at [1152, 577] on button "All Devices" at bounding box center [1161, 576] width 19 height 9
click at [1158, 575] on span "button" at bounding box center [1161, 576] width 19 height 9
click at [501, 489] on icon at bounding box center [508, 490] width 19 height 19
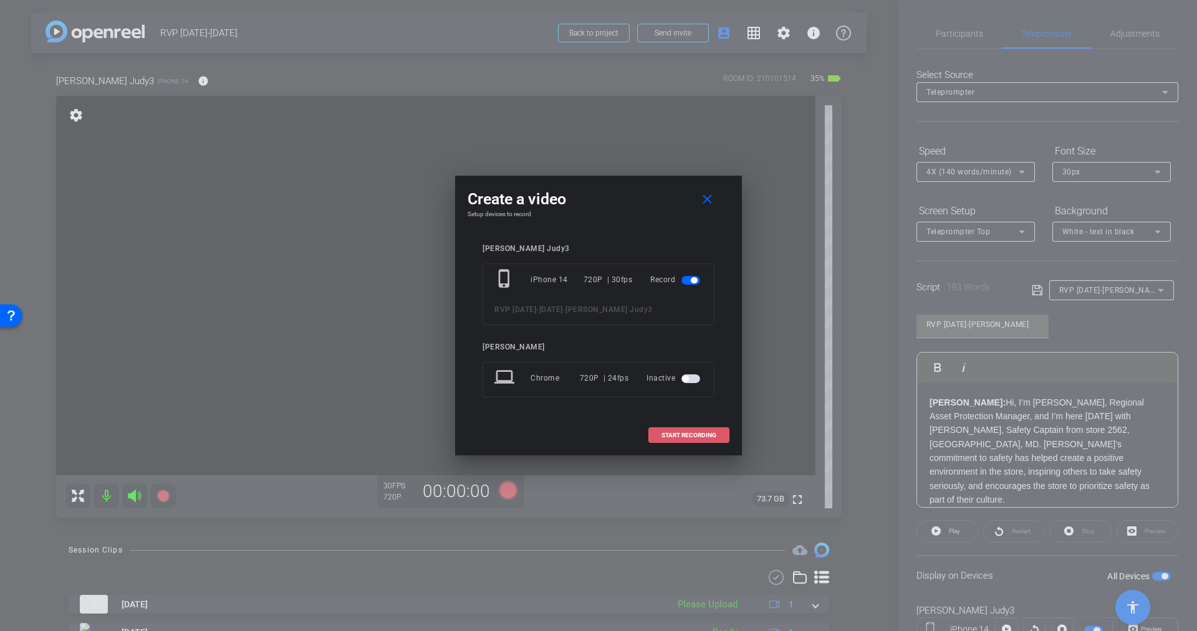
click at [685, 437] on span "START RECORDING" at bounding box center [688, 436] width 55 height 6
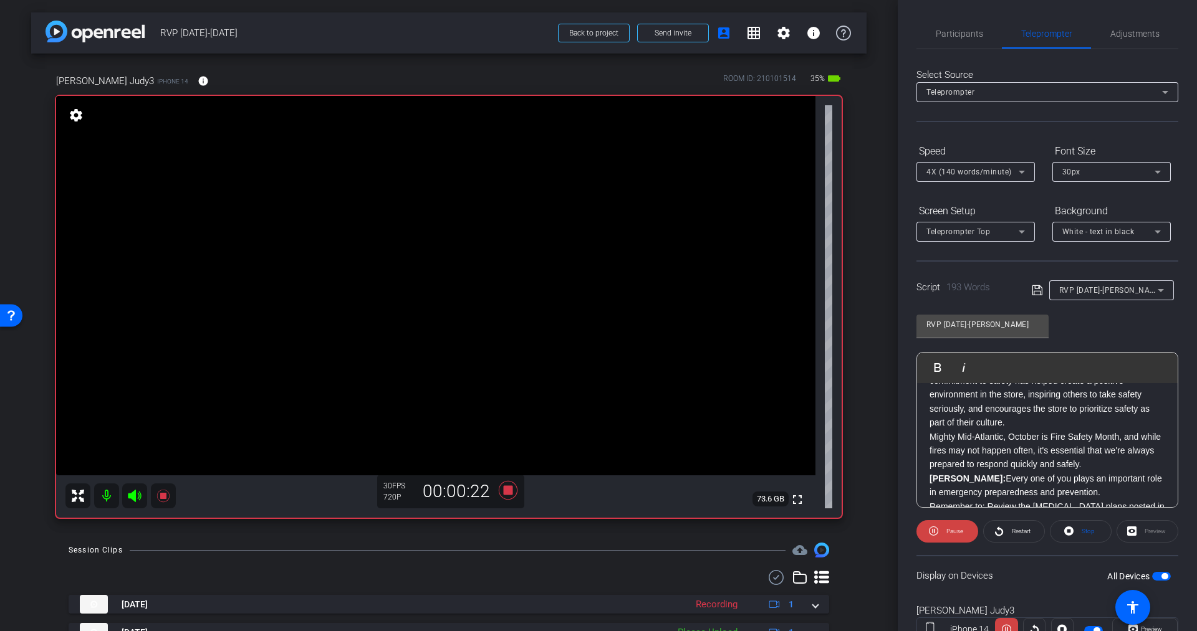
scroll to position [79, 0]
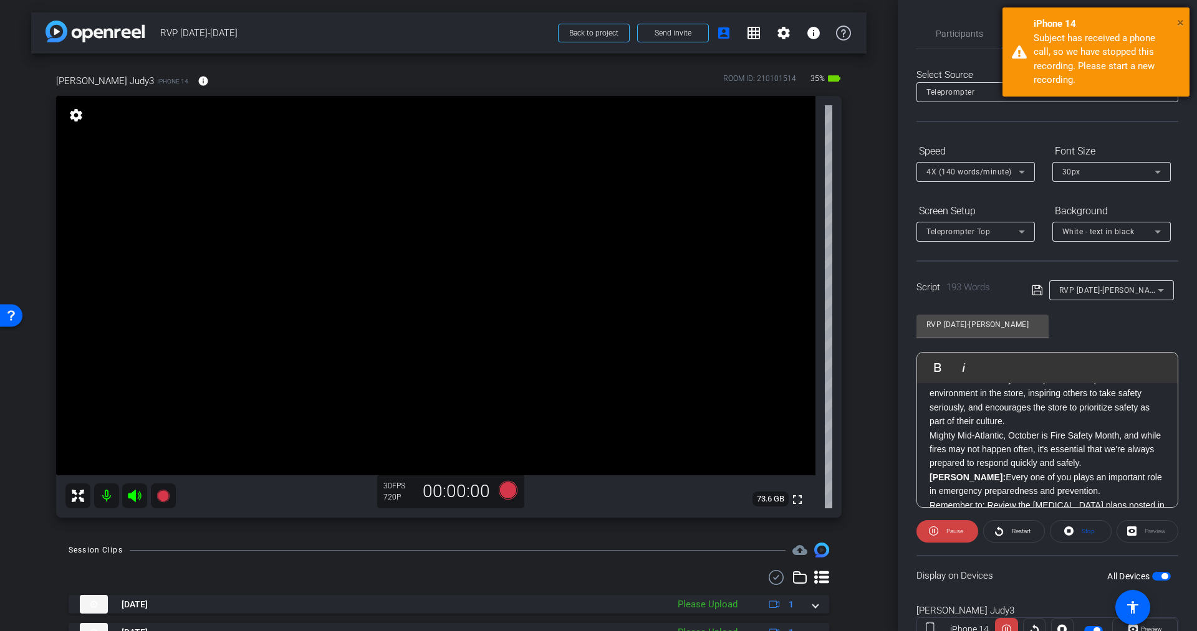
click at [1183, 21] on span "×" at bounding box center [1180, 22] width 7 height 15
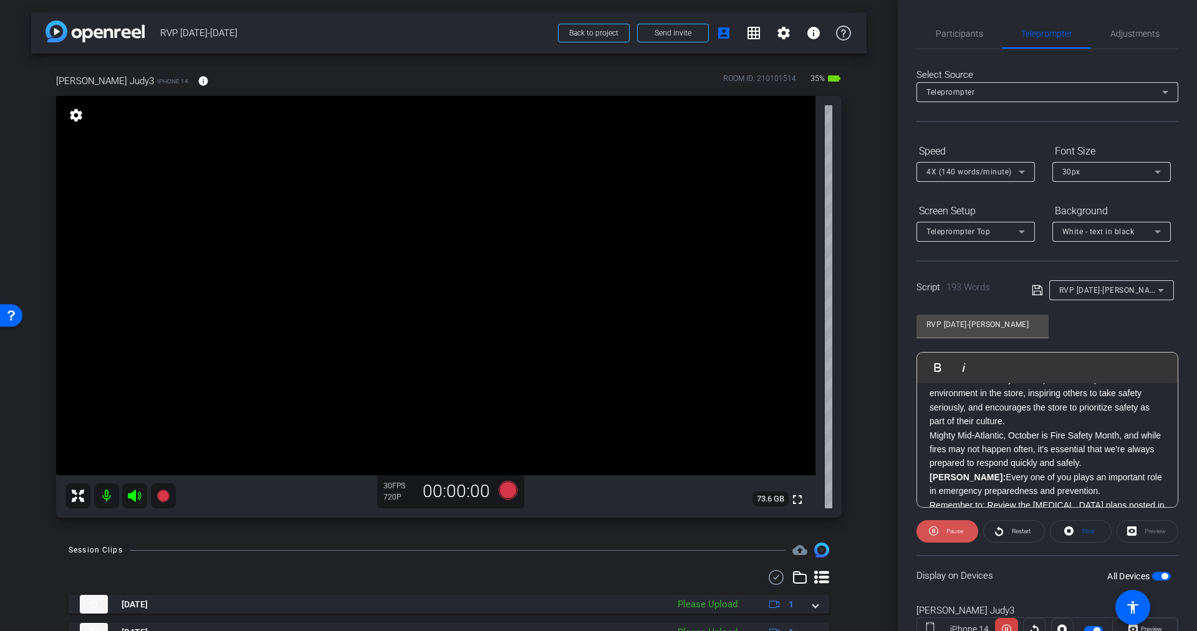
click at [948, 534] on span "Pause" at bounding box center [954, 531] width 17 height 7
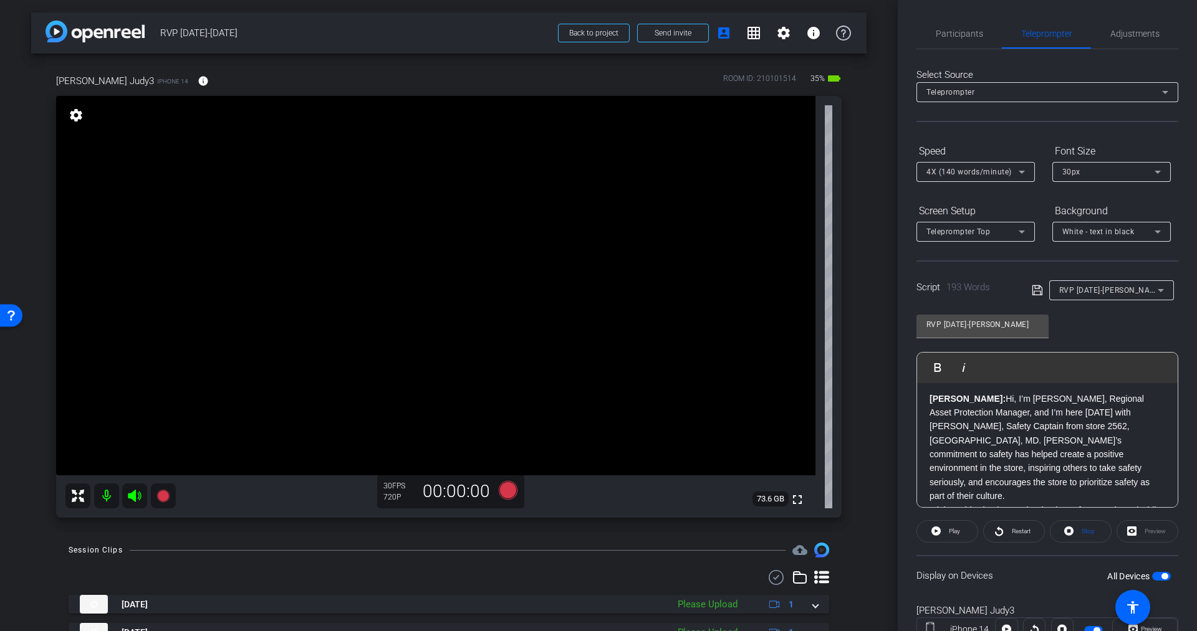
scroll to position [0, 0]
click at [1061, 415] on p "[PERSON_NAME]: Hi, I’m [PERSON_NAME], Regional Asset Protection Manager, and I’…" at bounding box center [1047, 452] width 236 height 112
click at [1152, 576] on span "button" at bounding box center [1161, 576] width 19 height 9
drag, startPoint x: 1062, startPoint y: 417, endPoint x: 1110, endPoint y: 414, distance: 48.7
click at [1110, 414] on p "[PERSON_NAME]: Hi, I’m [PERSON_NAME], Regional Asset Protection Manager, and I’…" at bounding box center [1047, 452] width 236 height 112
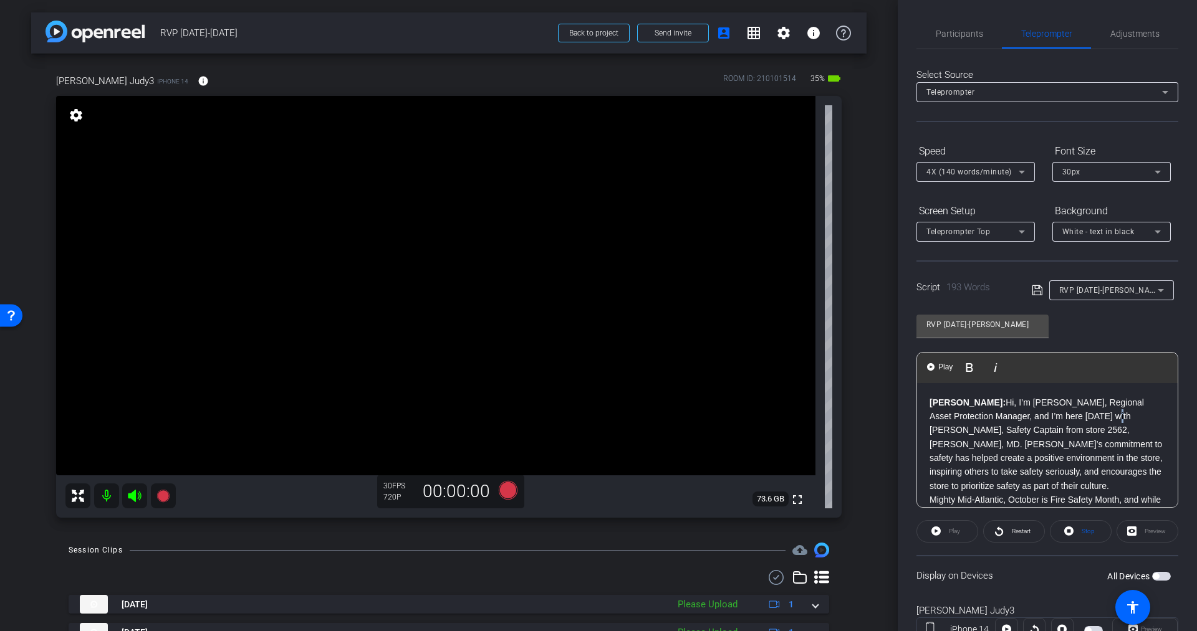
click at [1073, 416] on p "[PERSON_NAME]: Hi, I’m [PERSON_NAME], Regional Asset Protection Manager, and I’…" at bounding box center [1047, 445] width 236 height 98
drag, startPoint x: 1075, startPoint y: 423, endPoint x: 1100, endPoint y: 422, distance: 24.9
click at [1100, 422] on p "[PERSON_NAME]: Hi, I’m [PERSON_NAME], Regional Asset Protection Manager, and I’…" at bounding box center [1047, 437] width 236 height 98
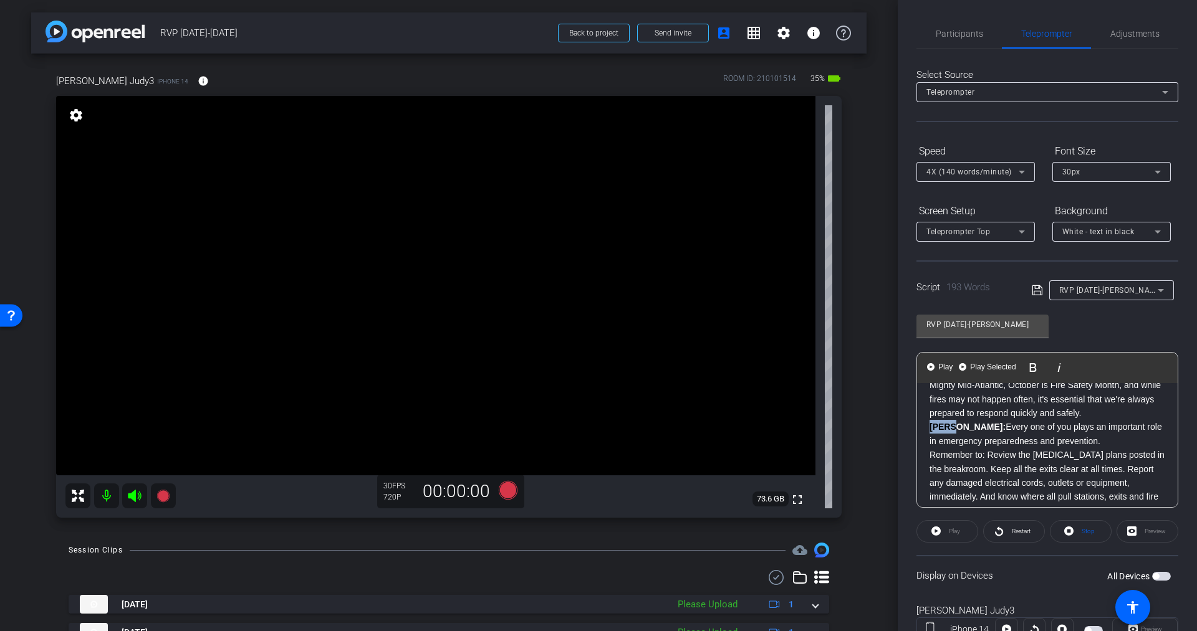
drag, startPoint x: 949, startPoint y: 430, endPoint x: 903, endPoint y: 429, distance: 46.8
click at [903, 429] on div "Participants Teleprompter Adjustments settings [PERSON_NAME] flip Director Ever…" at bounding box center [1047, 315] width 299 height 631
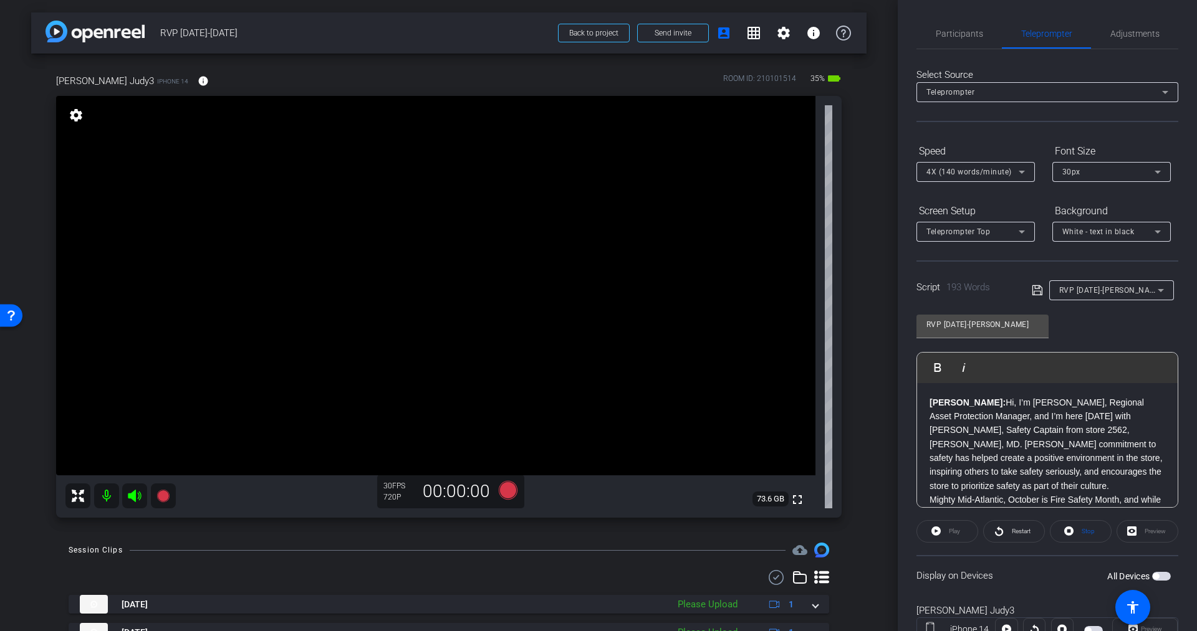
click at [1035, 287] on icon at bounding box center [1037, 291] width 10 height 10
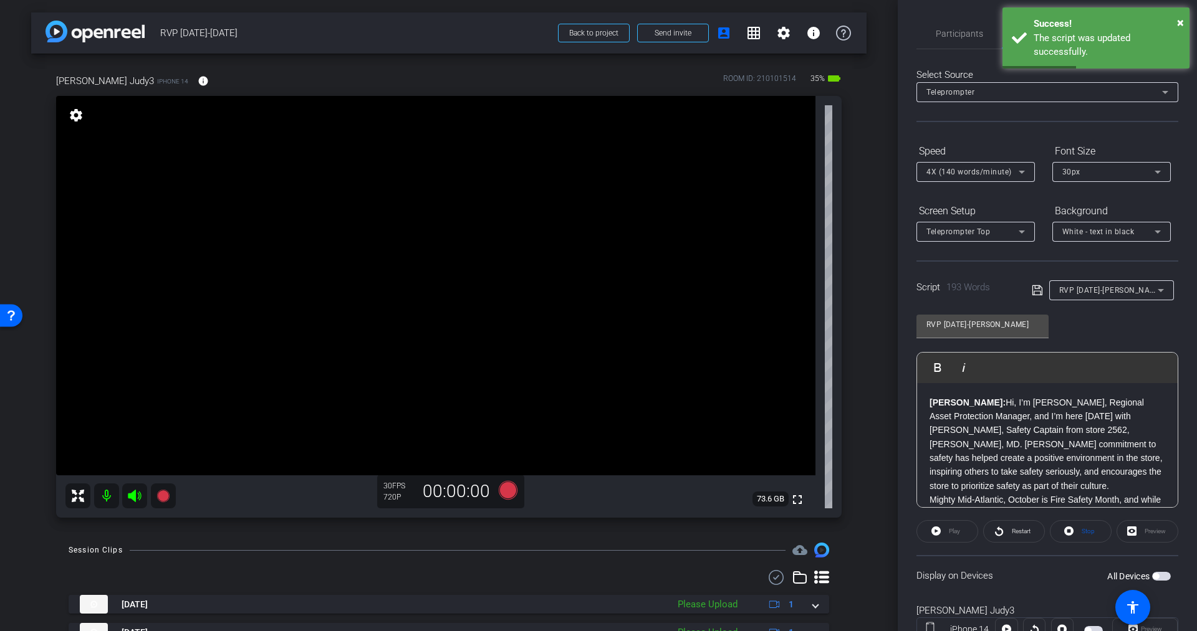
click at [1158, 575] on span "button" at bounding box center [1161, 576] width 19 height 9
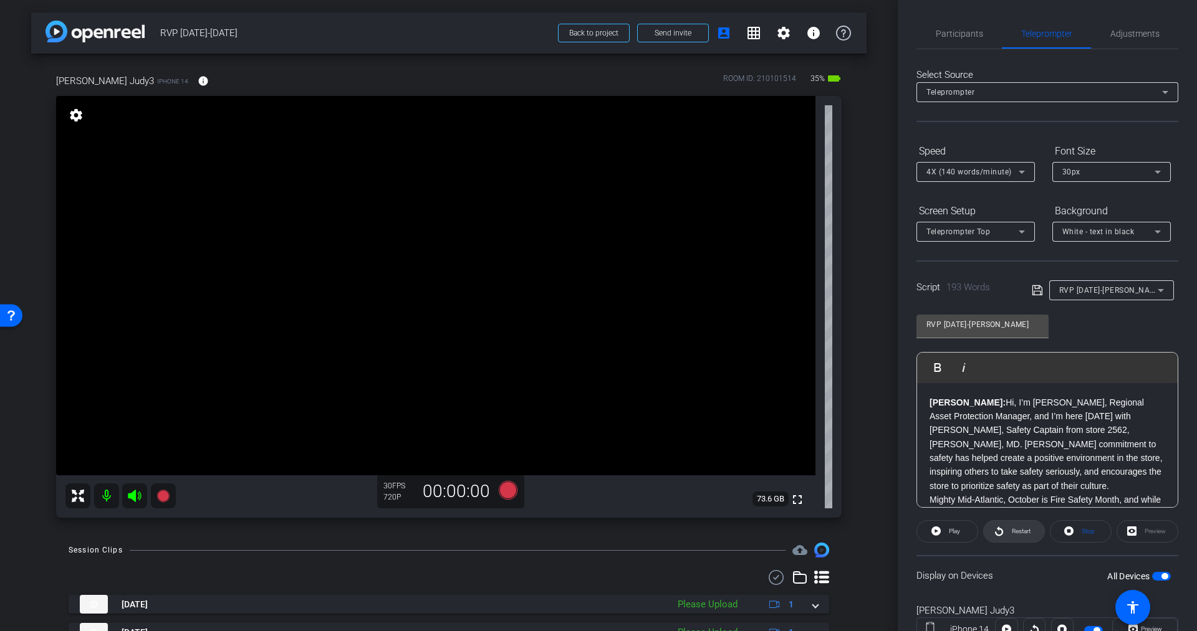
click at [1024, 534] on span "Restart" at bounding box center [1021, 531] width 19 height 7
click at [954, 529] on span "Pause" at bounding box center [954, 531] width 17 height 7
click at [504, 487] on icon at bounding box center [508, 490] width 19 height 19
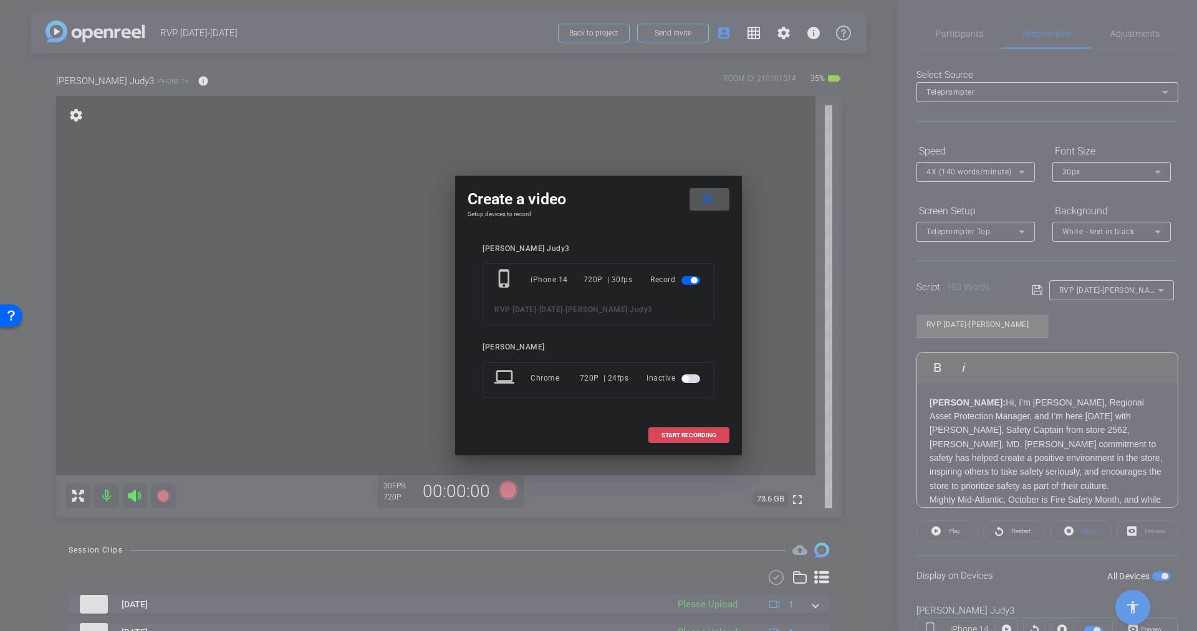
click at [679, 435] on span "START RECORDING" at bounding box center [688, 436] width 55 height 6
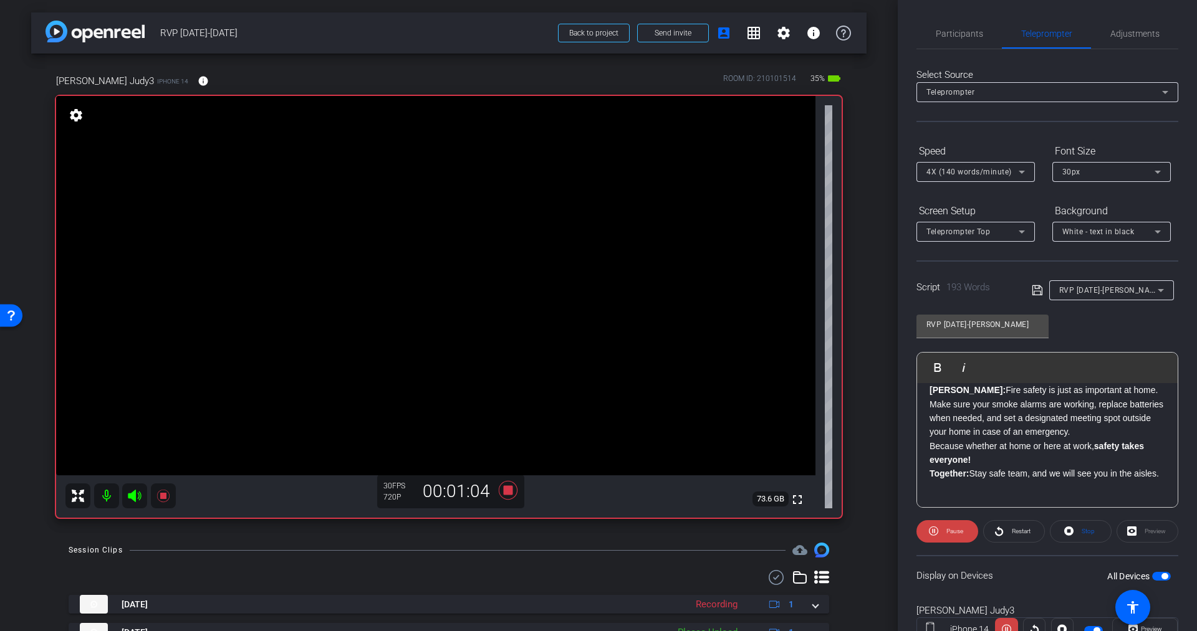
scroll to position [277, 0]
click at [501, 490] on icon at bounding box center [508, 490] width 19 height 19
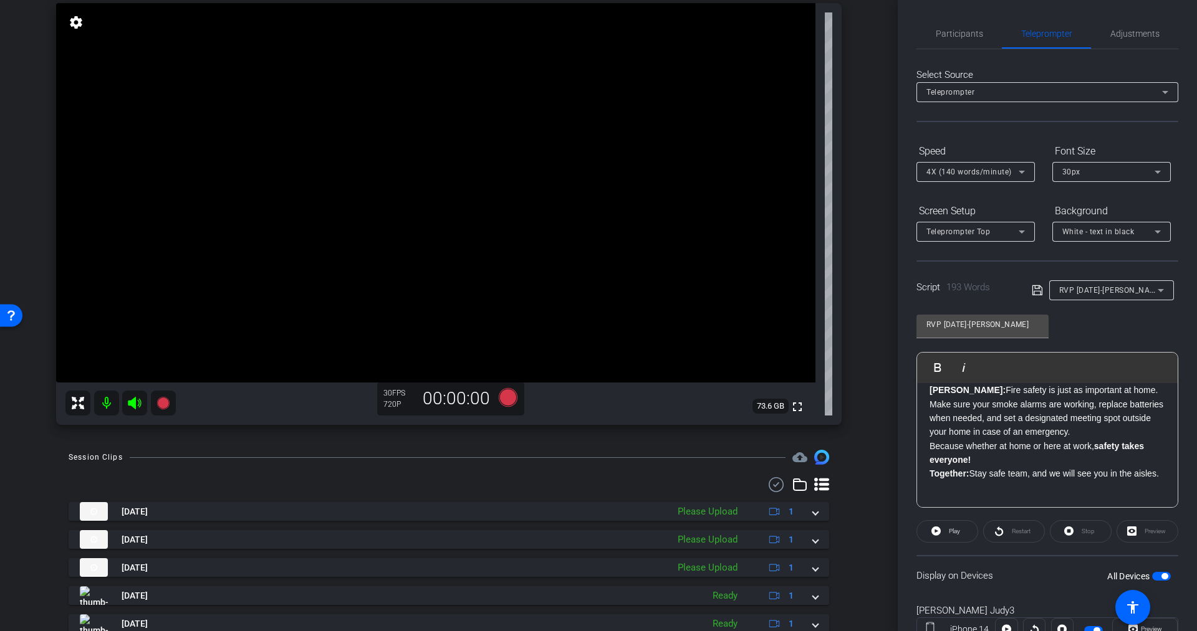
scroll to position [105, 0]
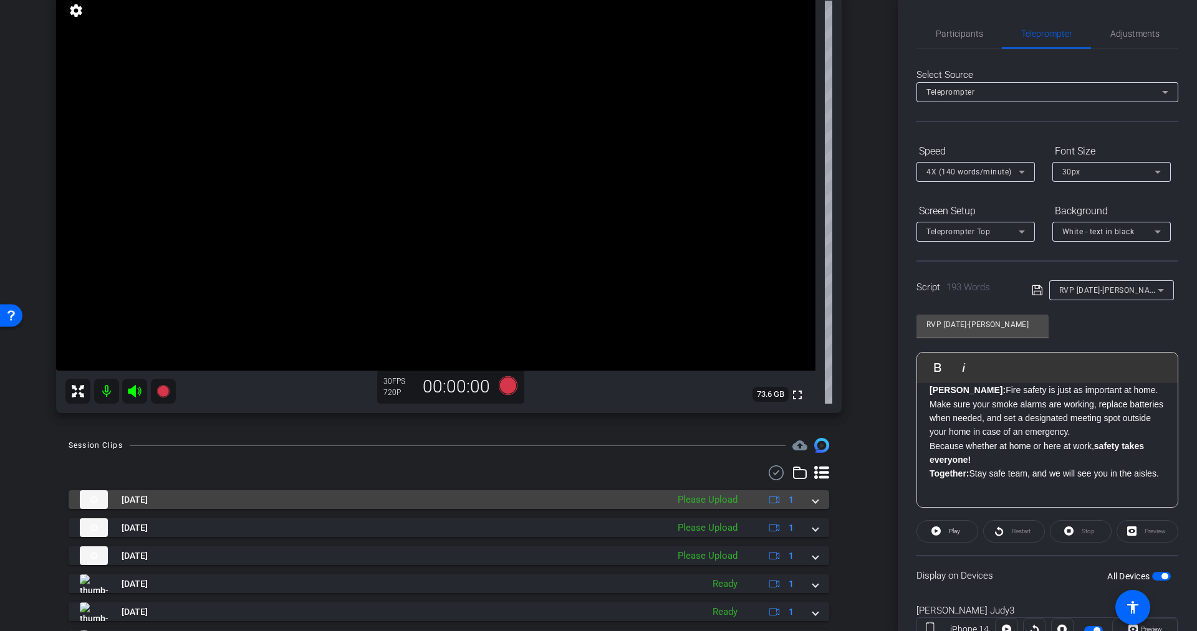
click at [702, 500] on div "Please Upload" at bounding box center [707, 500] width 72 height 14
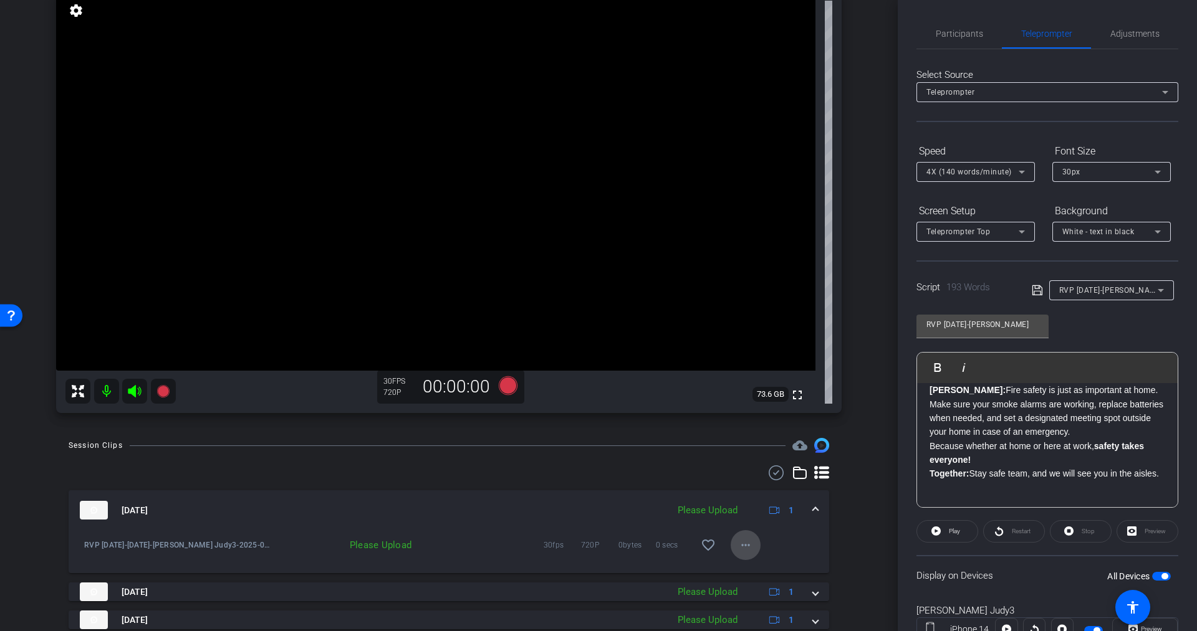
click at [738, 549] on mat-icon "more_horiz" at bounding box center [745, 545] width 15 height 15
click at [741, 569] on span "Upload" at bounding box center [757, 571] width 50 height 15
click at [135, 390] on icon at bounding box center [134, 391] width 13 height 12
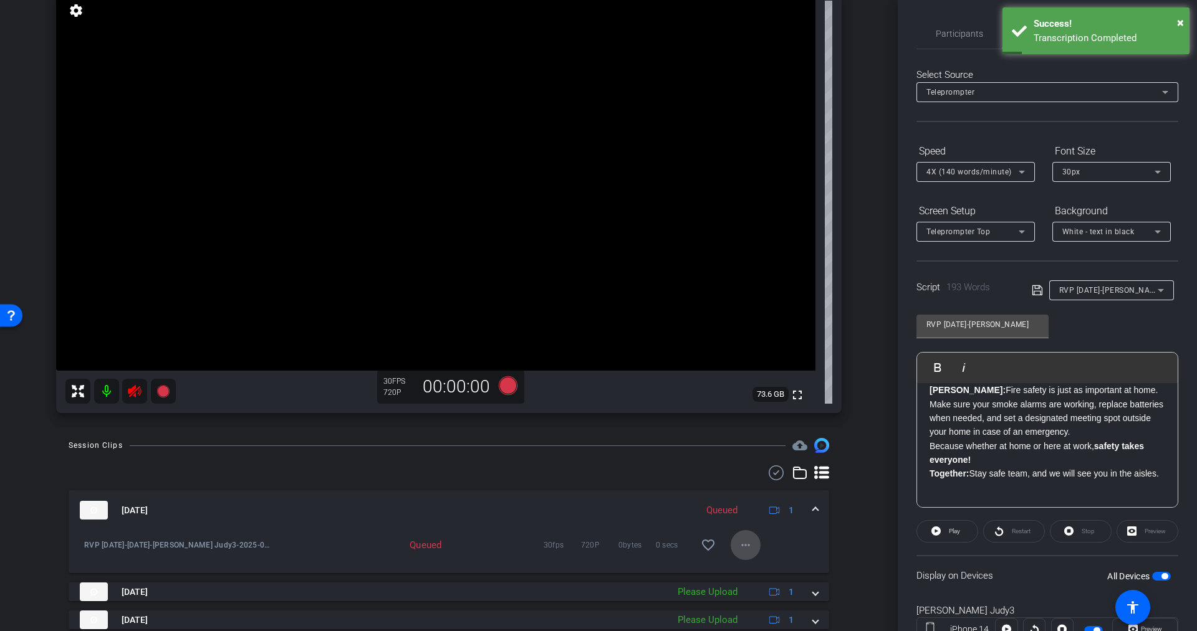
click at [738, 545] on mat-icon "more_horiz" at bounding box center [745, 545] width 15 height 15
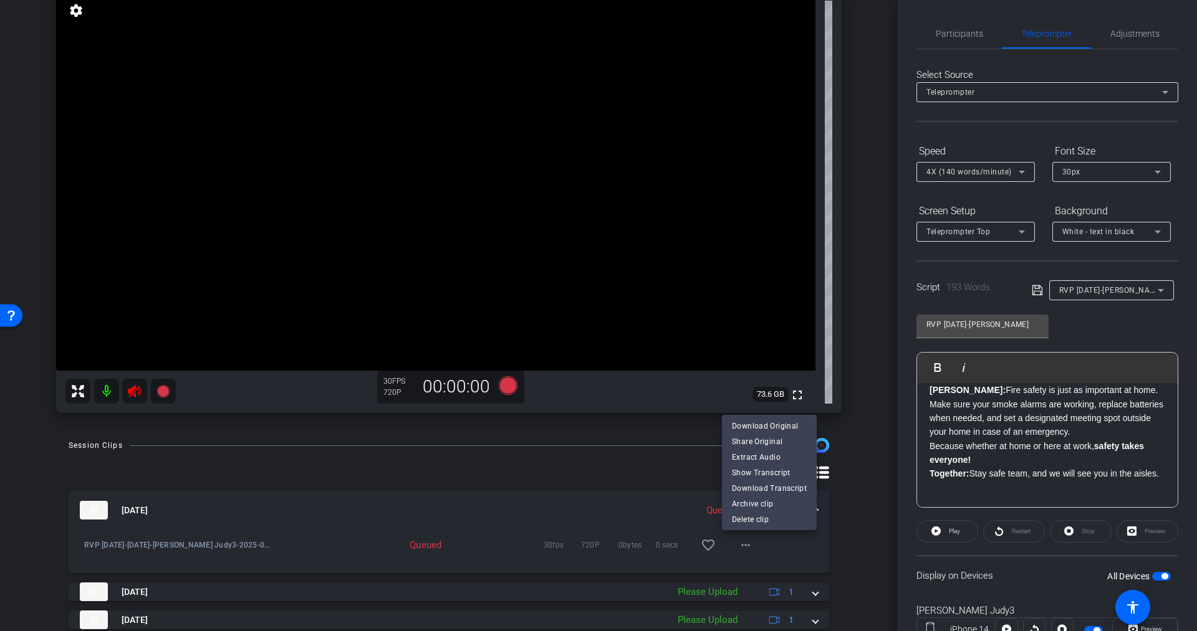
click at [866, 496] on div at bounding box center [598, 315] width 1197 height 631
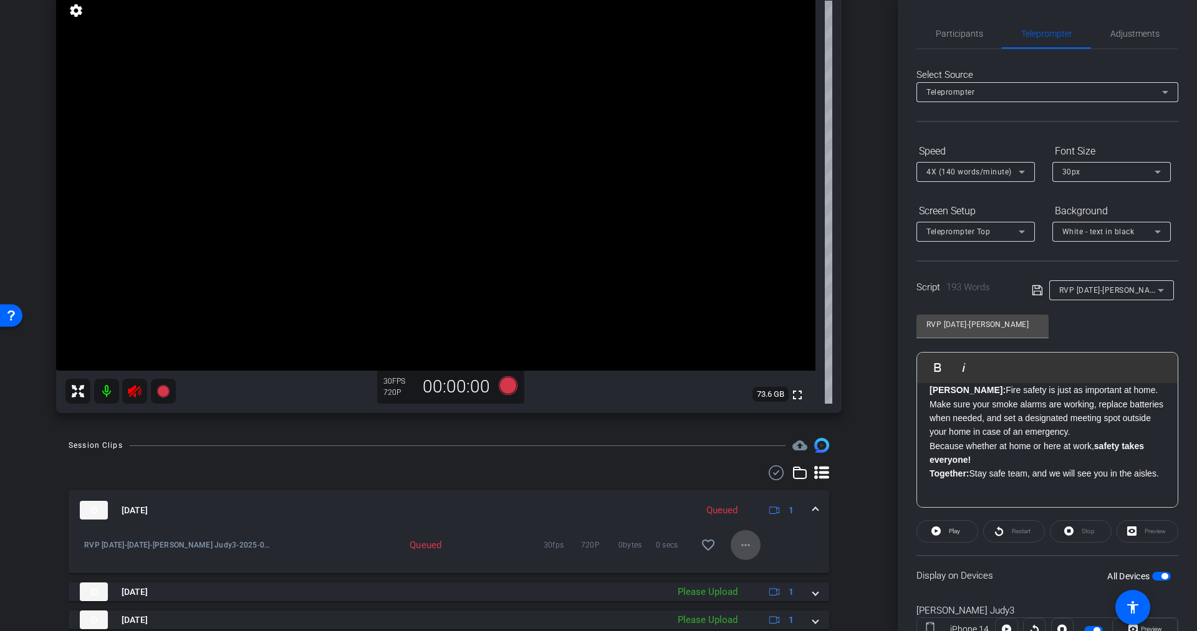
click at [738, 545] on mat-icon "more_horiz" at bounding box center [745, 545] width 15 height 15
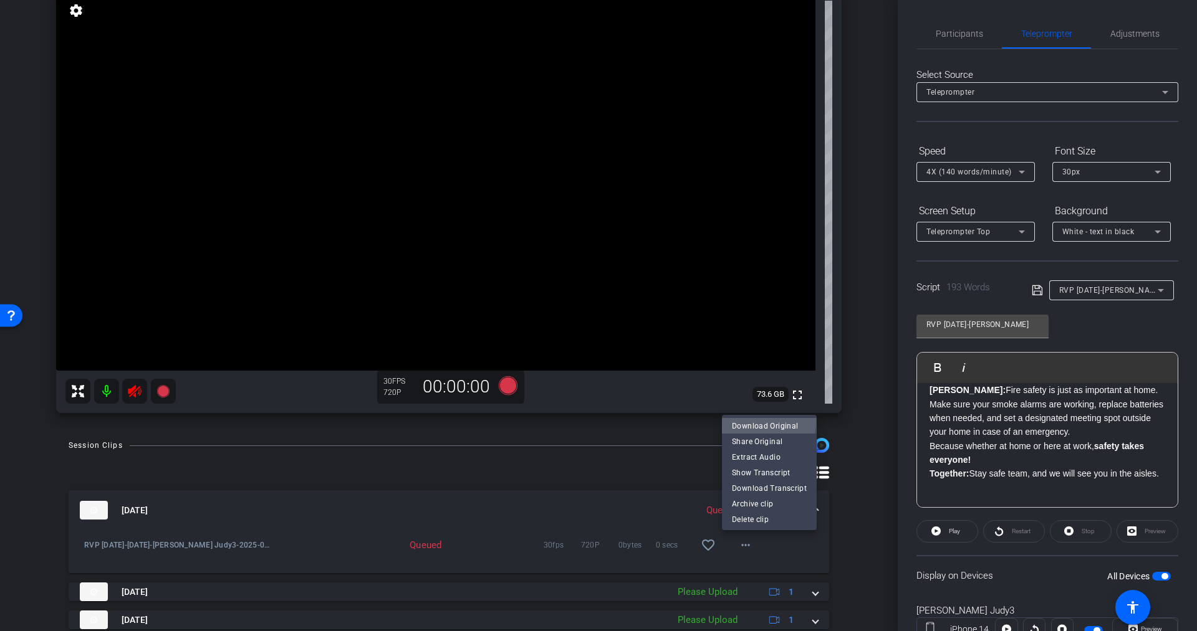
click at [754, 421] on span "Download Original" at bounding box center [769, 426] width 75 height 15
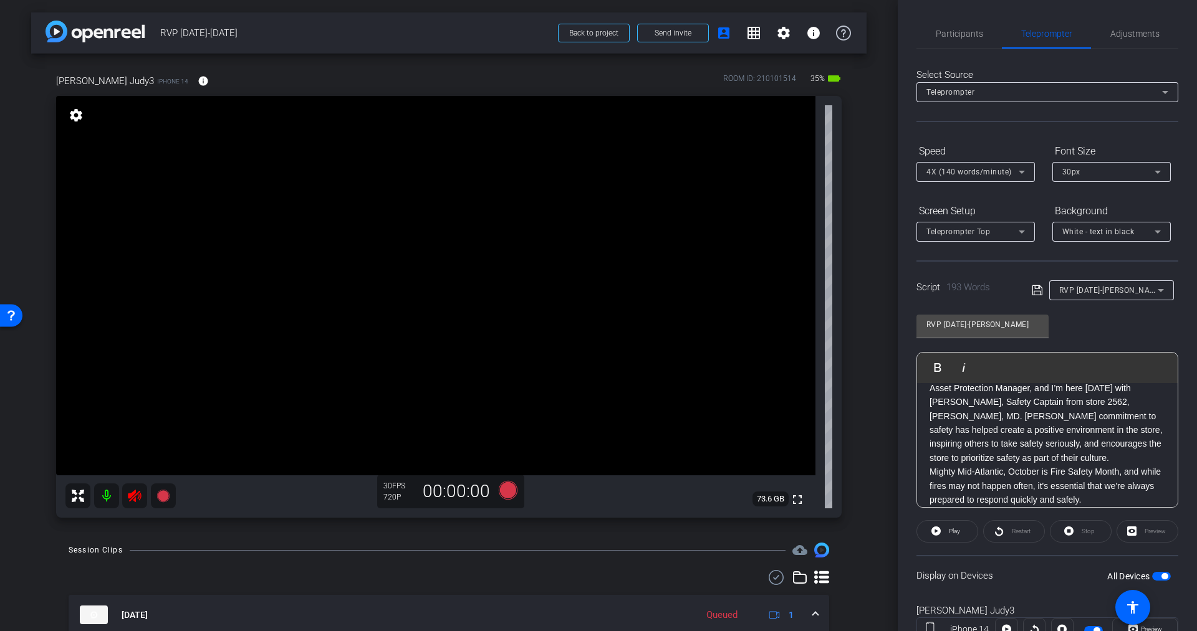
scroll to position [21, 0]
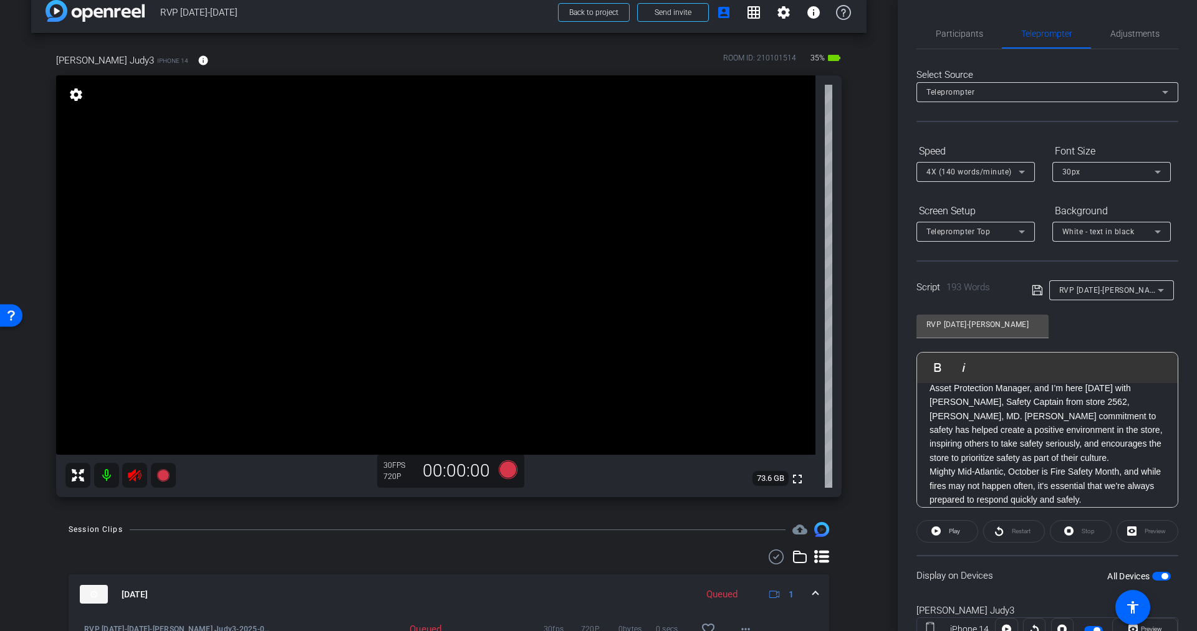
click at [136, 476] on icon at bounding box center [134, 475] width 15 height 15
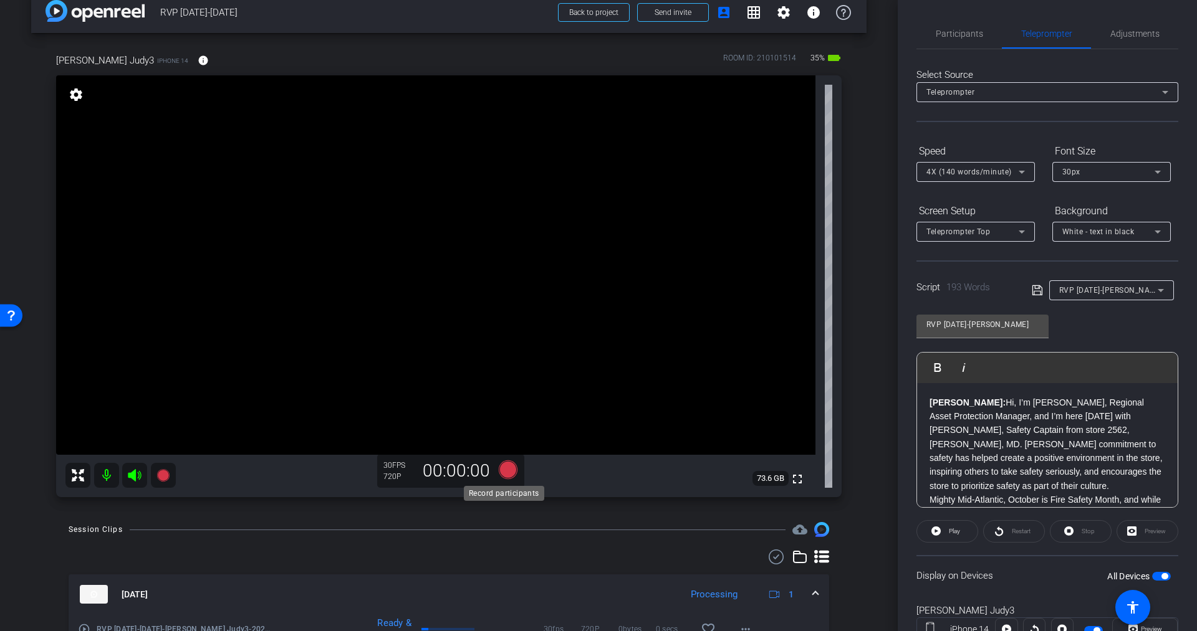
click at [502, 473] on icon at bounding box center [508, 470] width 19 height 19
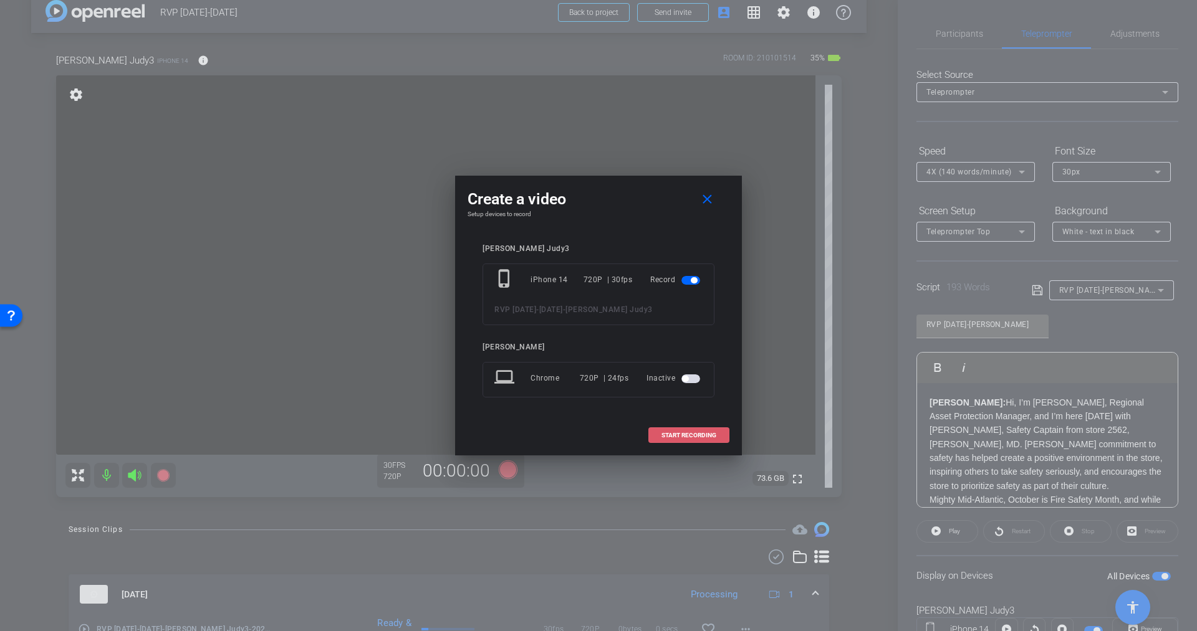
click at [714, 433] on span "START RECORDING" at bounding box center [688, 436] width 55 height 6
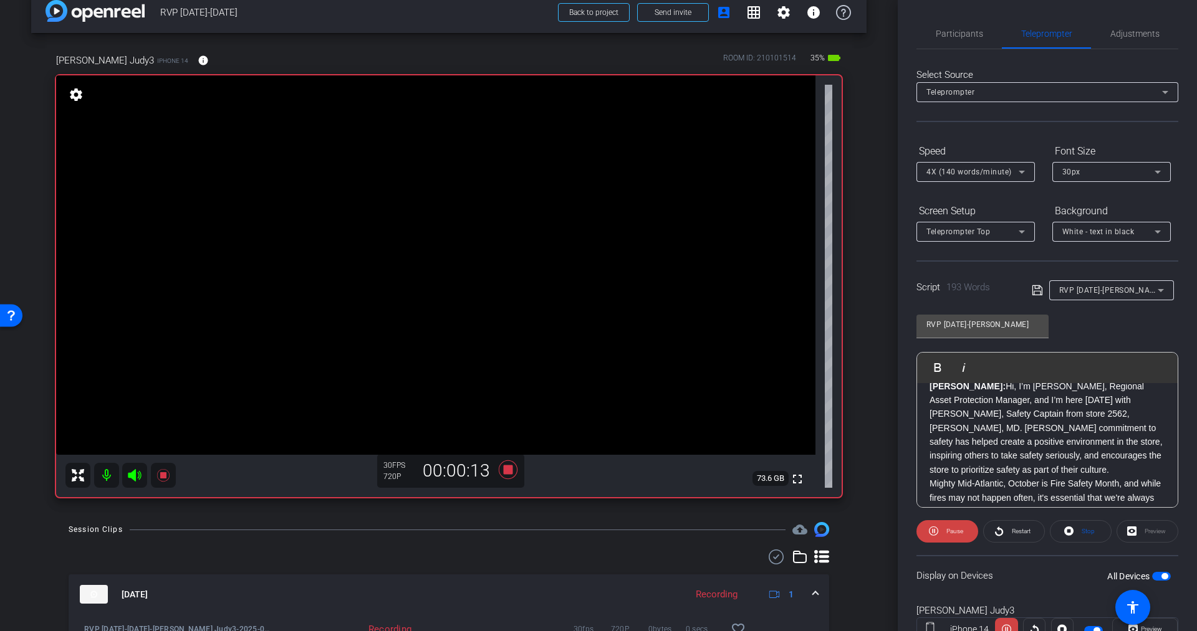
scroll to position [25, 0]
click at [502, 473] on icon at bounding box center [508, 470] width 19 height 19
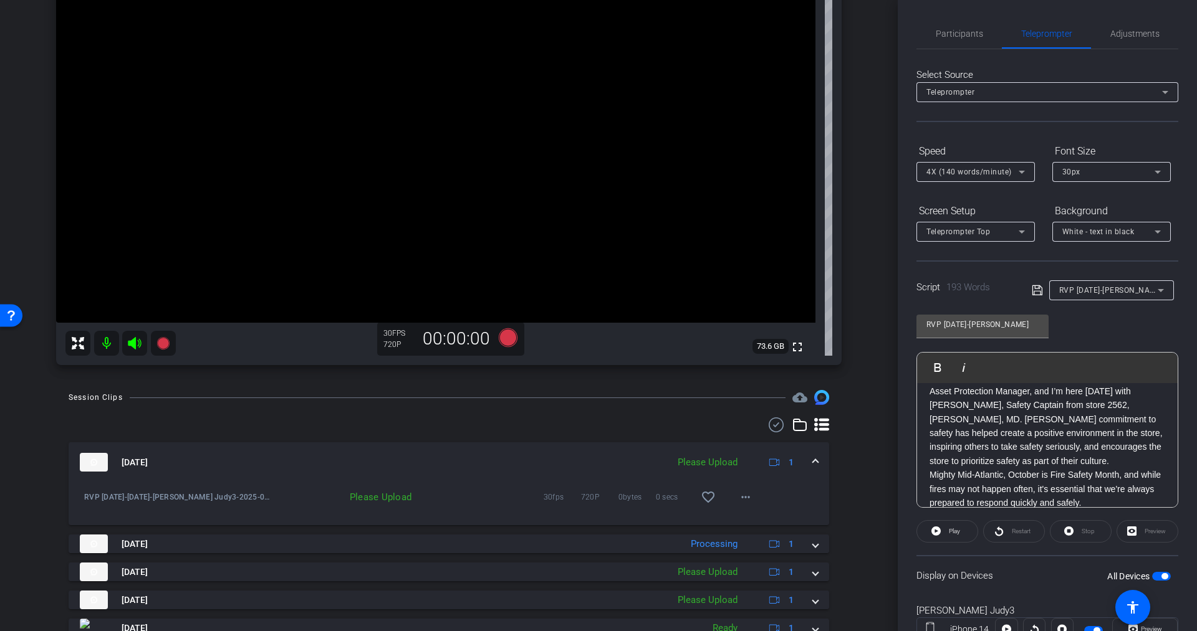
scroll to position [163, 0]
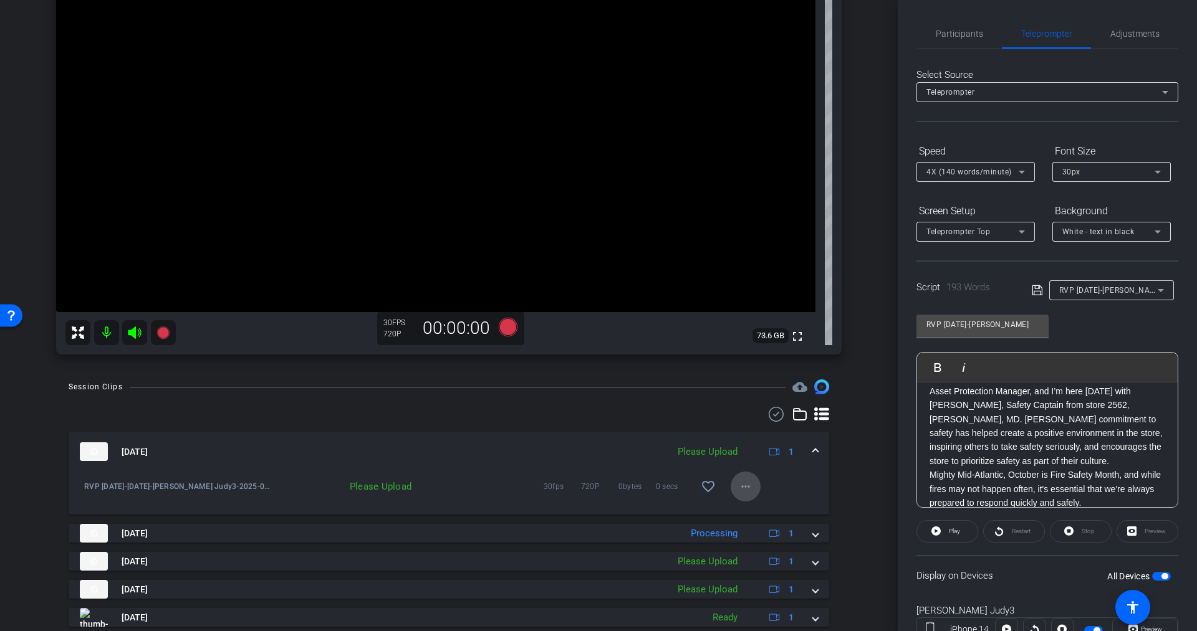
click at [738, 482] on mat-icon "more_horiz" at bounding box center [745, 486] width 15 height 15
click at [739, 511] on span "Upload" at bounding box center [757, 512] width 50 height 15
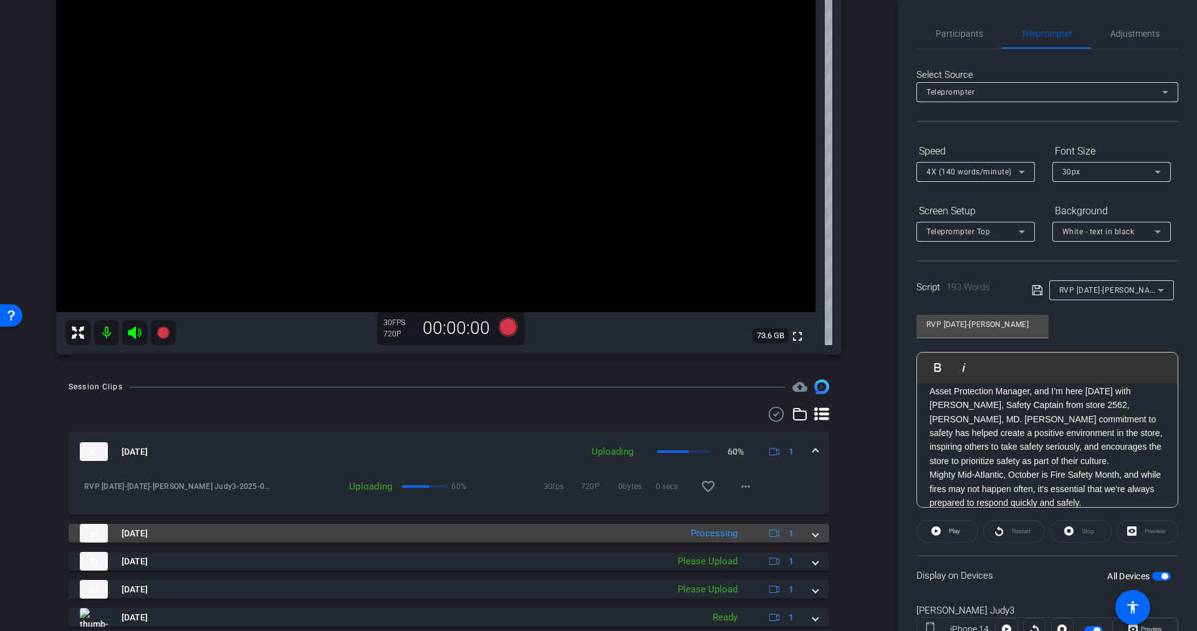
click at [714, 533] on div "Processing" at bounding box center [713, 534] width 59 height 14
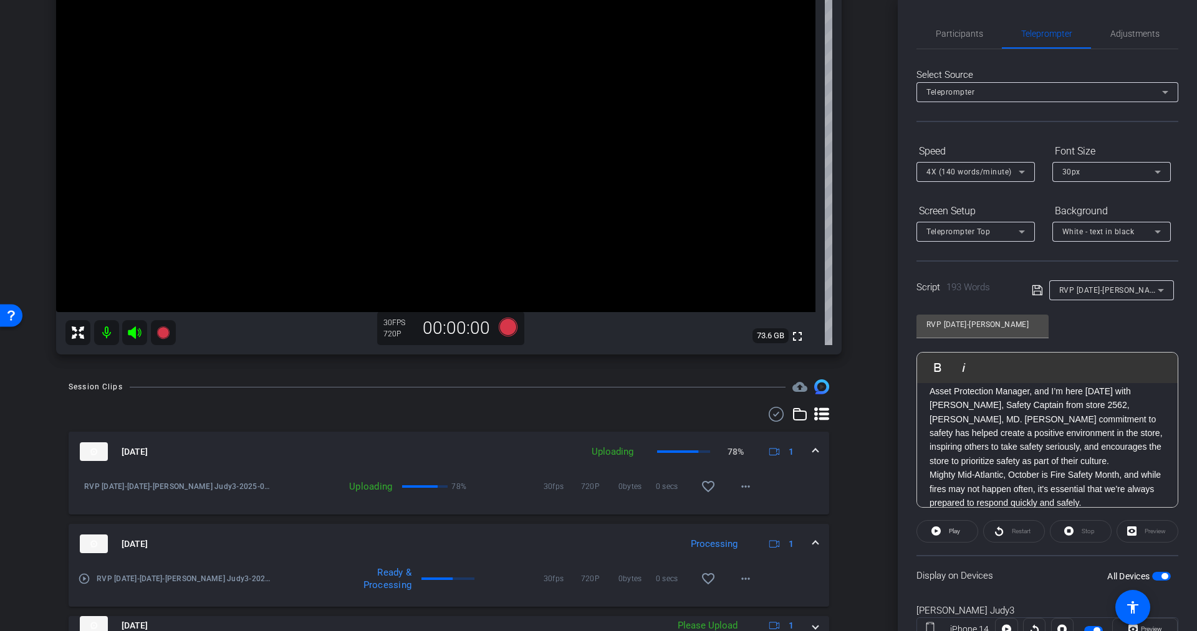
click at [138, 331] on icon at bounding box center [134, 333] width 13 height 12
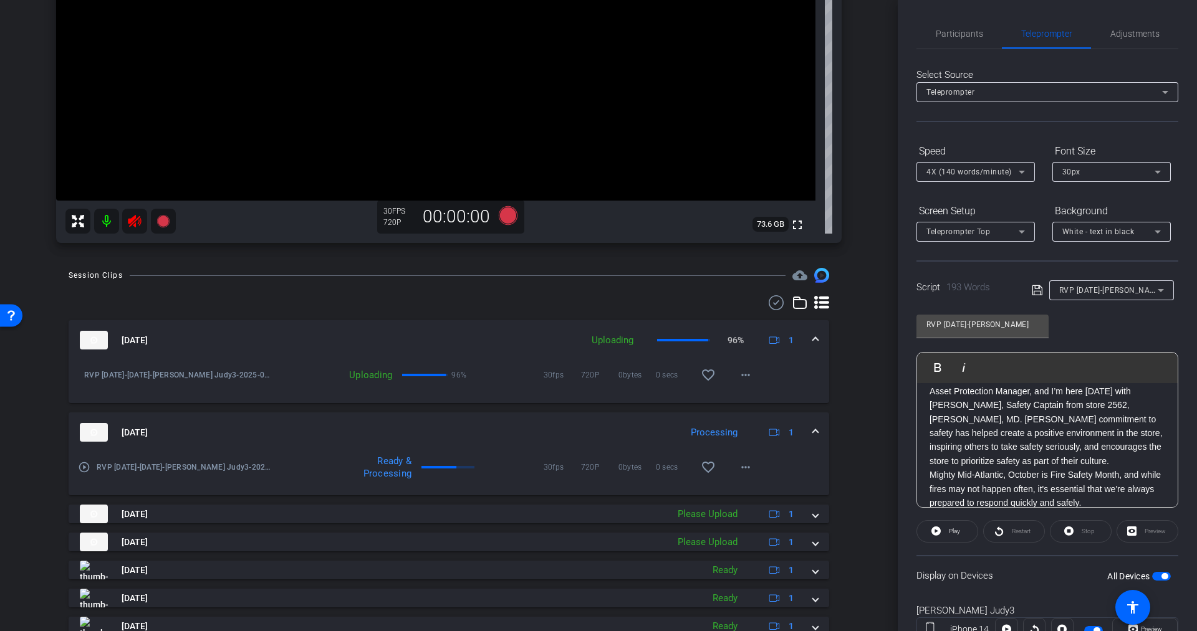
scroll to position [285, 0]
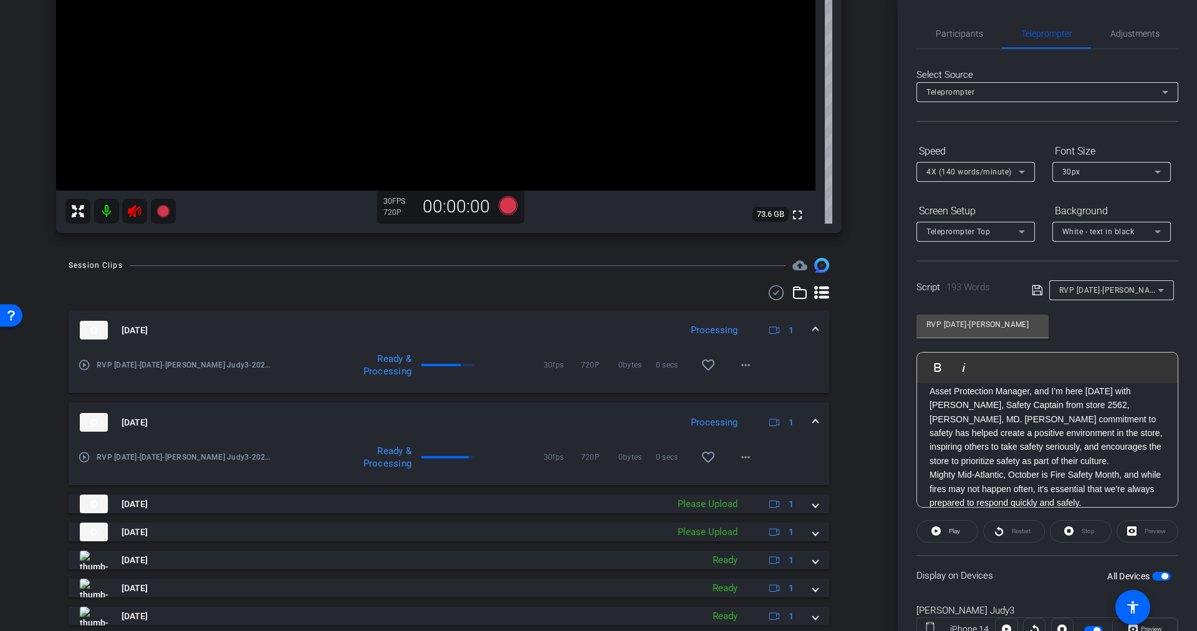
click at [850, 434] on div "Session Clips cloud_upload [DATE] Processing 1 play_circle_outline RVP [DATE]-[…" at bounding box center [448, 506] width 835 height 496
click at [739, 456] on mat-icon "more_horiz" at bounding box center [745, 457] width 15 height 15
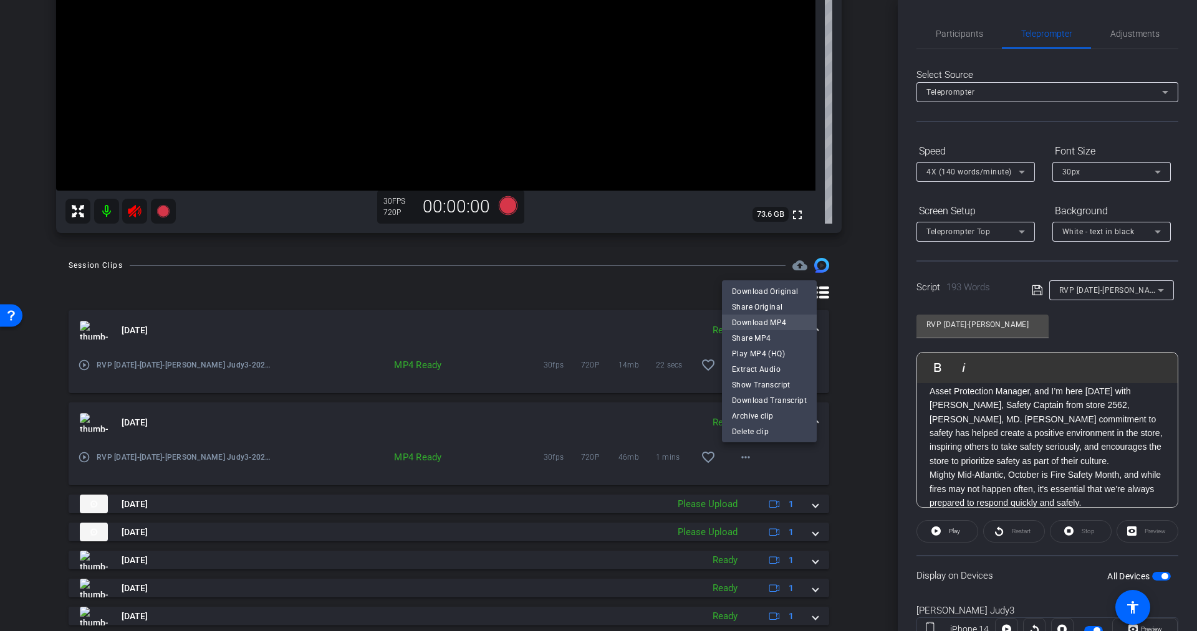
click at [754, 325] on span "Download MP4" at bounding box center [769, 322] width 75 height 15
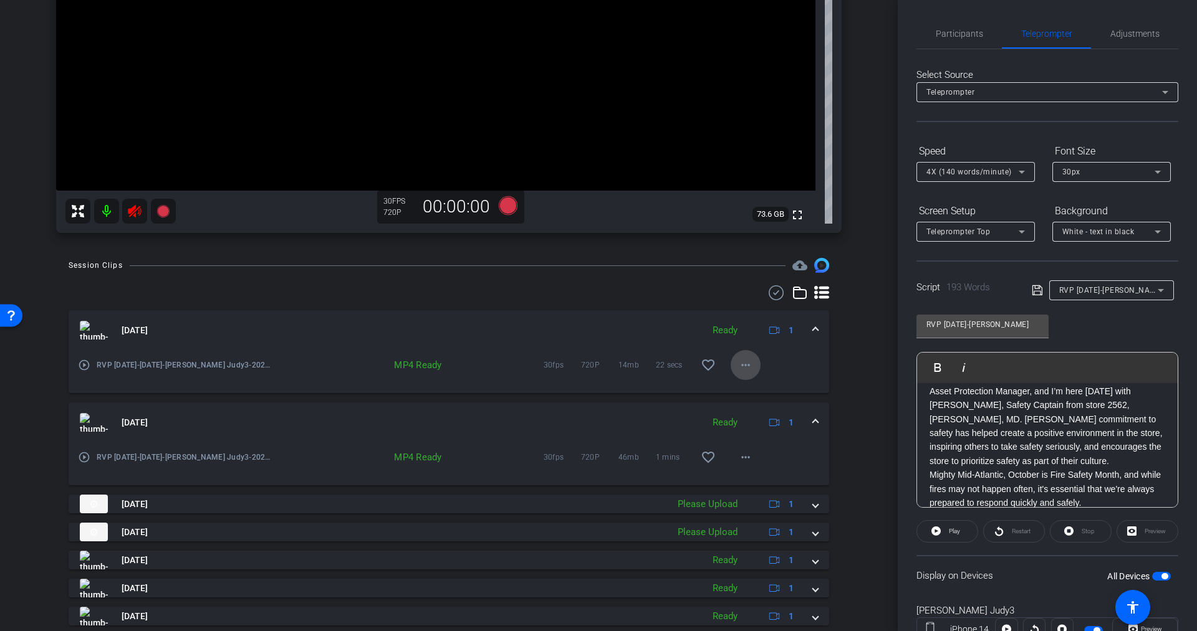
click at [741, 362] on mat-icon "more_horiz" at bounding box center [745, 365] width 15 height 15
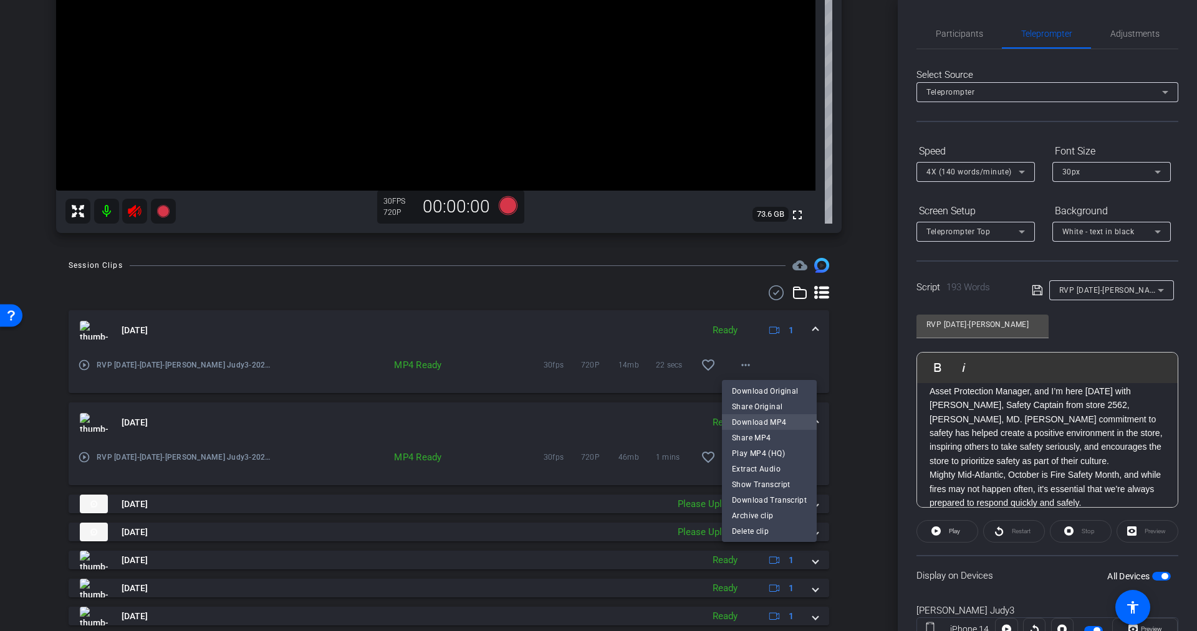
click at [756, 426] on span "Download MP4" at bounding box center [769, 422] width 75 height 15
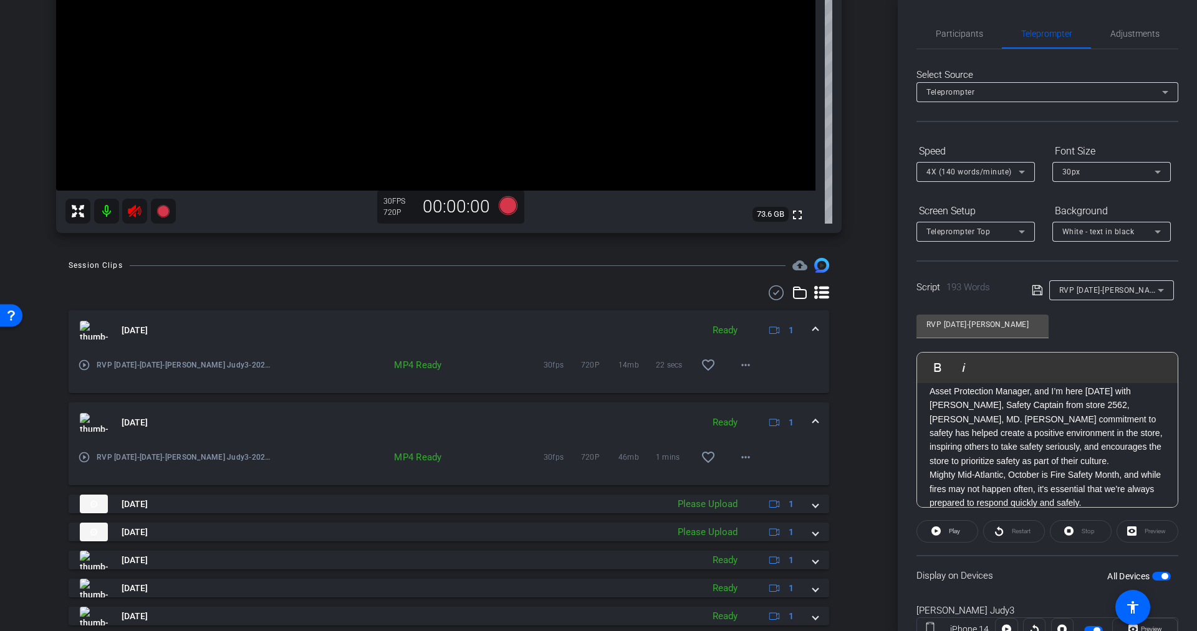
scroll to position [183, 0]
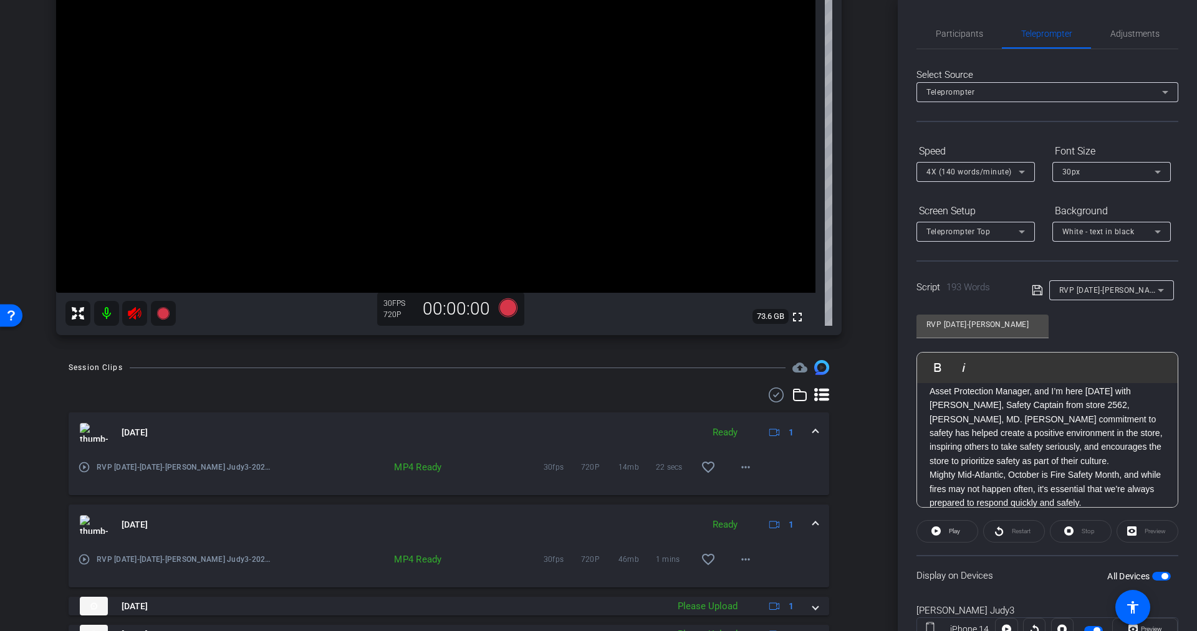
click at [133, 309] on icon at bounding box center [134, 313] width 13 height 12
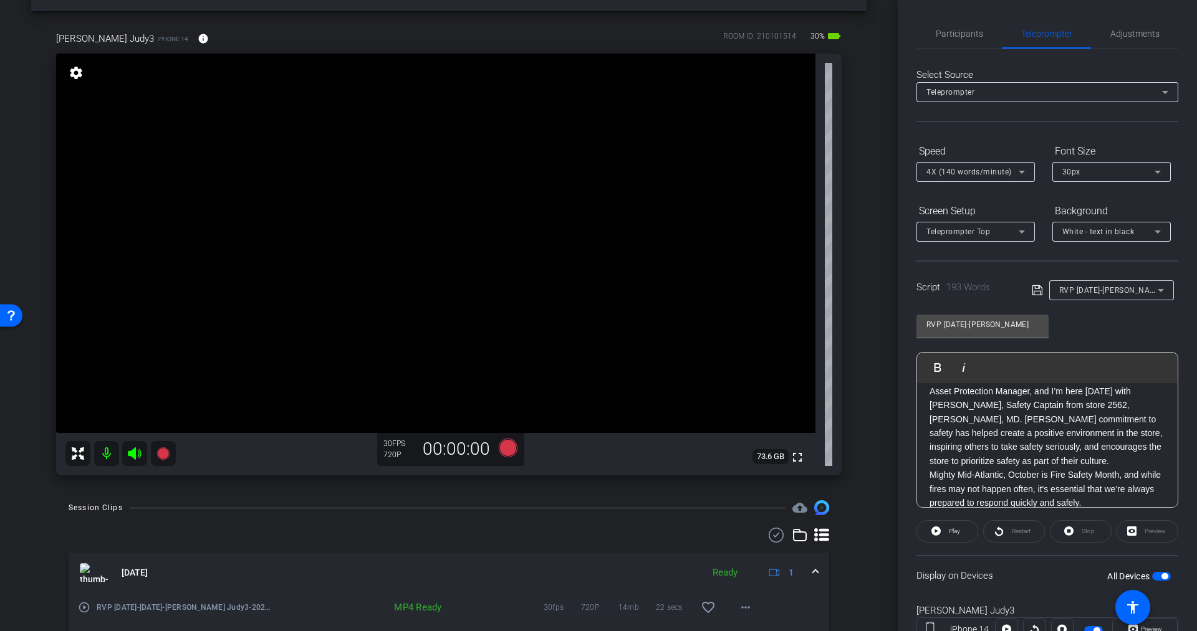
scroll to position [26, 0]
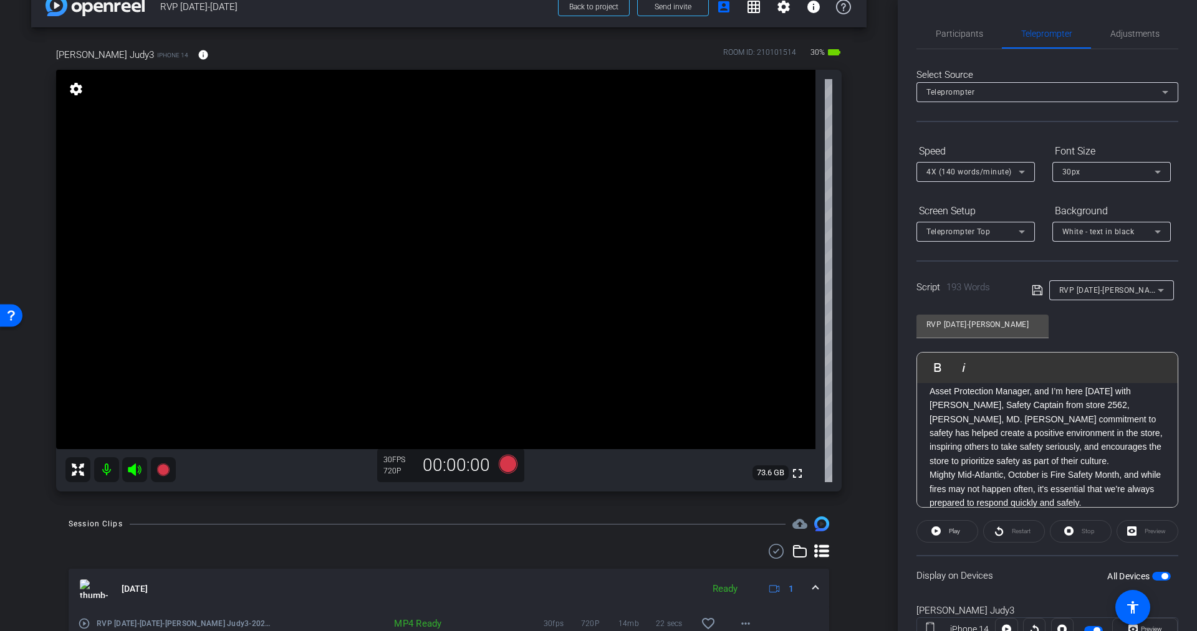
click at [1152, 574] on span "button" at bounding box center [1161, 576] width 19 height 9
click at [1118, 290] on span "RVP [DATE]-[PERSON_NAME]" at bounding box center [1111, 290] width 104 height 10
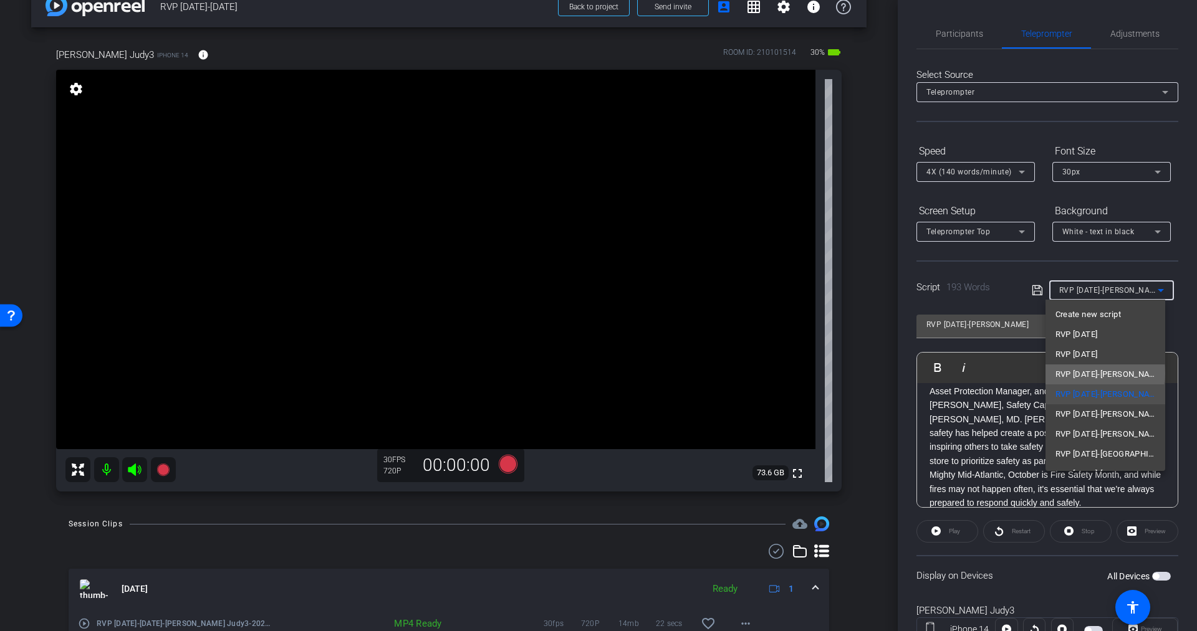
click at [1105, 373] on span "RVP [DATE]-[PERSON_NAME]" at bounding box center [1105, 374] width 100 height 15
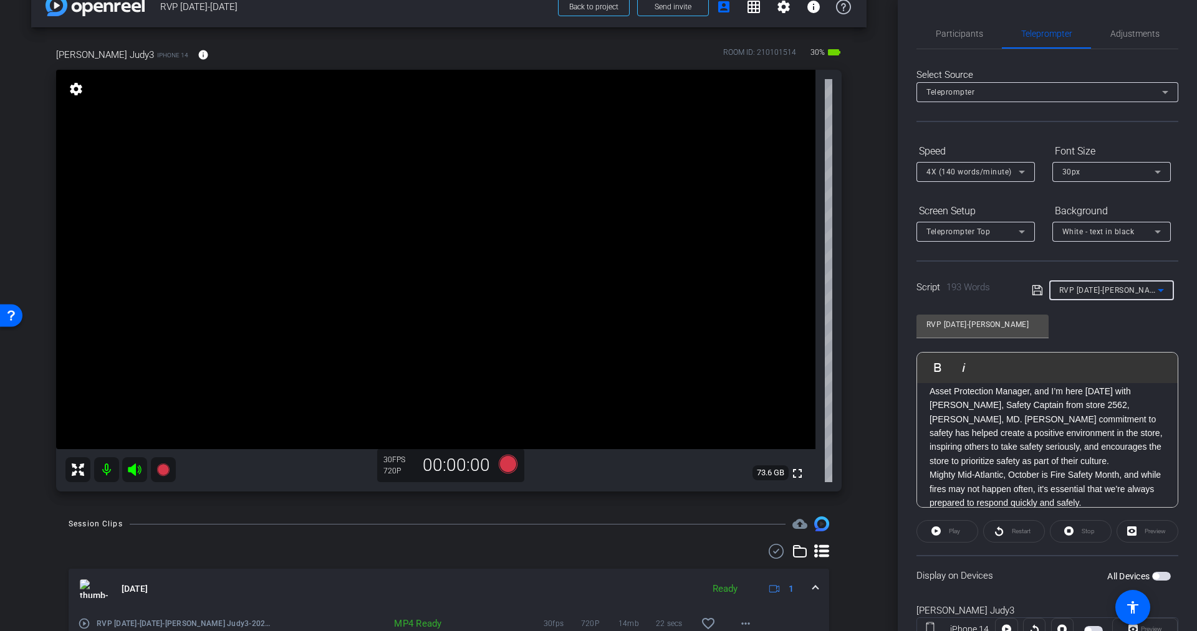
type input "RVP [DATE]-[PERSON_NAME]"
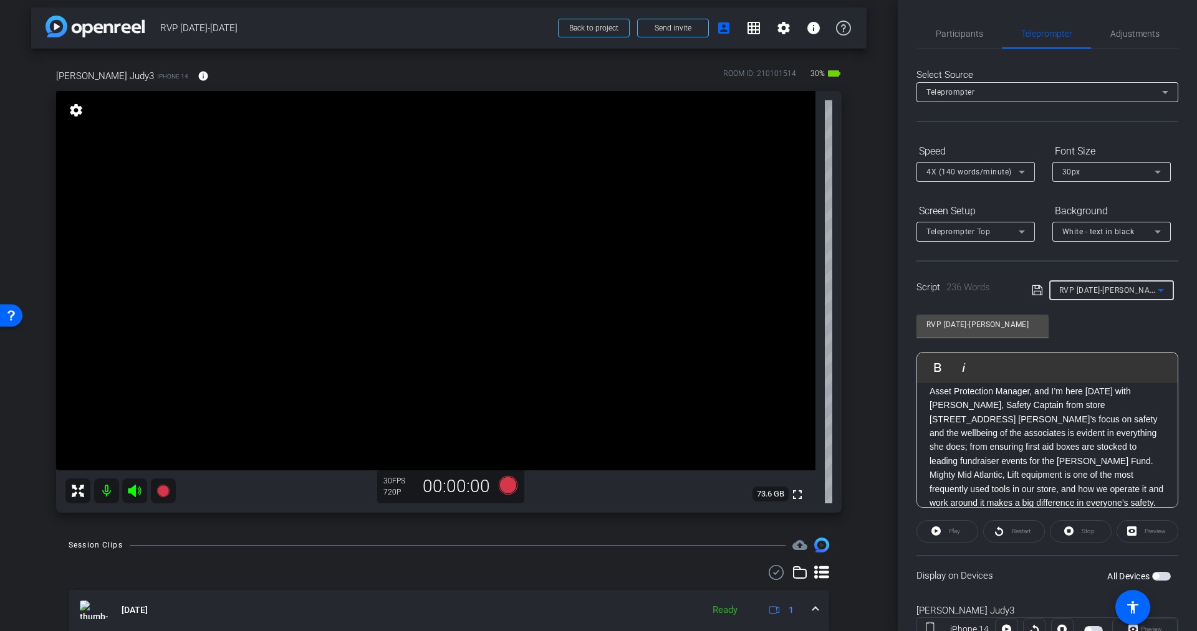
scroll to position [0, 0]
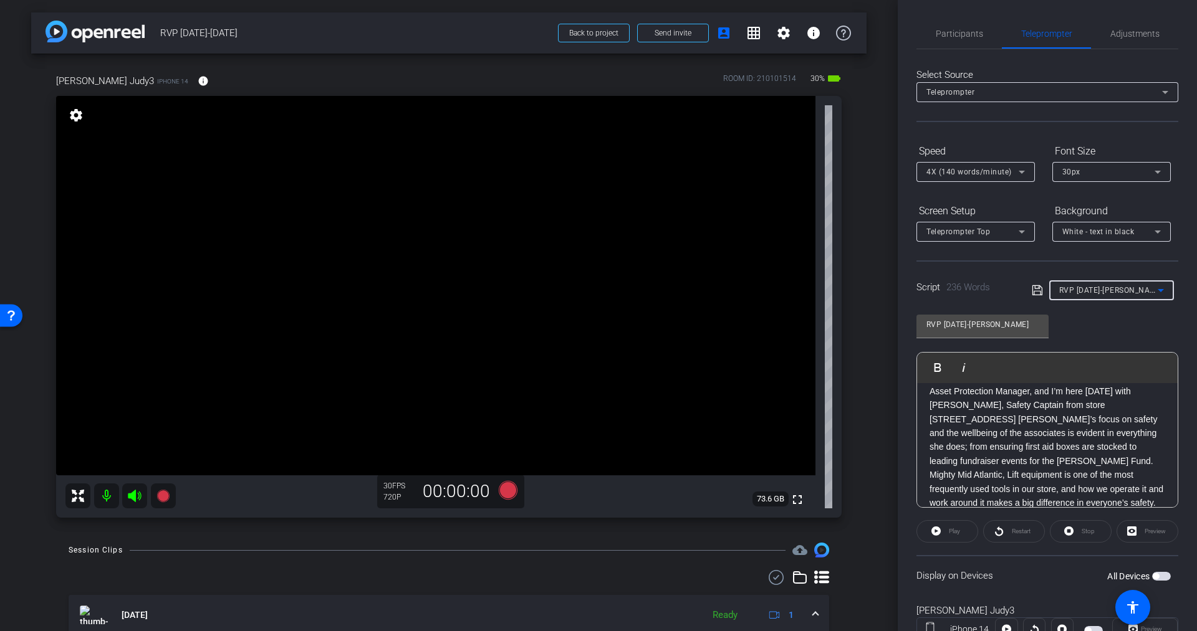
click at [1092, 170] on div "30px" at bounding box center [1108, 172] width 92 height 16
click at [1078, 235] on span "40px" at bounding box center [1071, 236] width 18 height 15
click at [1155, 577] on span "button" at bounding box center [1161, 576] width 19 height 9
click at [1117, 175] on div "40px" at bounding box center [1108, 172] width 92 height 16
click at [1025, 135] on div at bounding box center [598, 315] width 1197 height 631
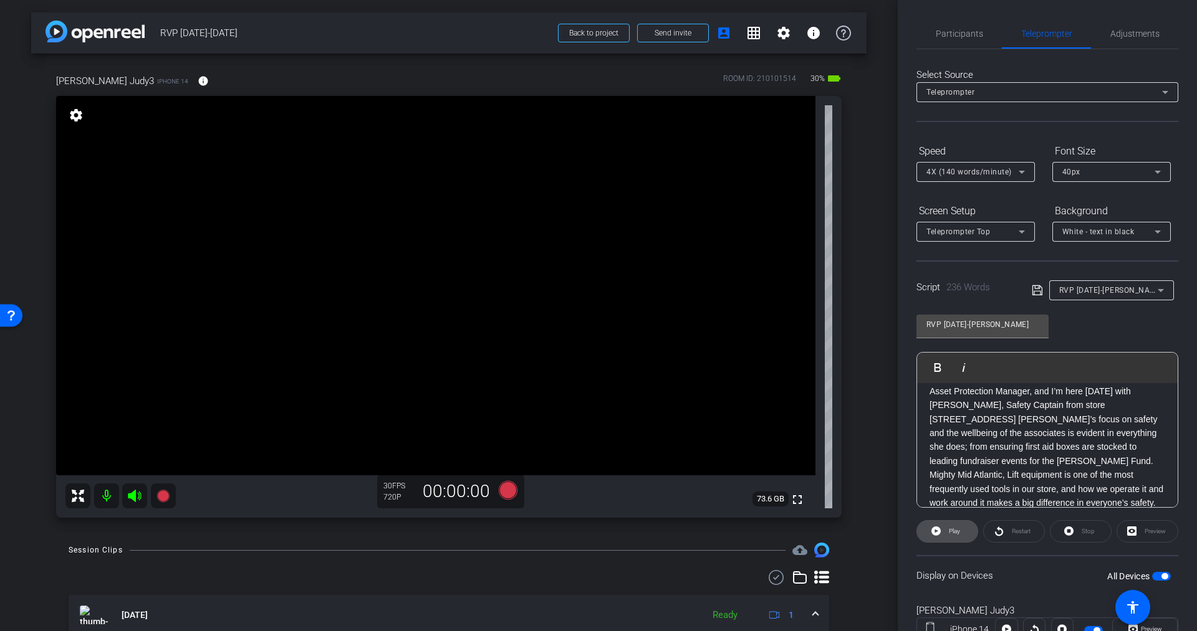
click at [957, 532] on span "Play" at bounding box center [954, 531] width 11 height 7
click at [1079, 525] on span "Stop" at bounding box center [1086, 531] width 16 height 17
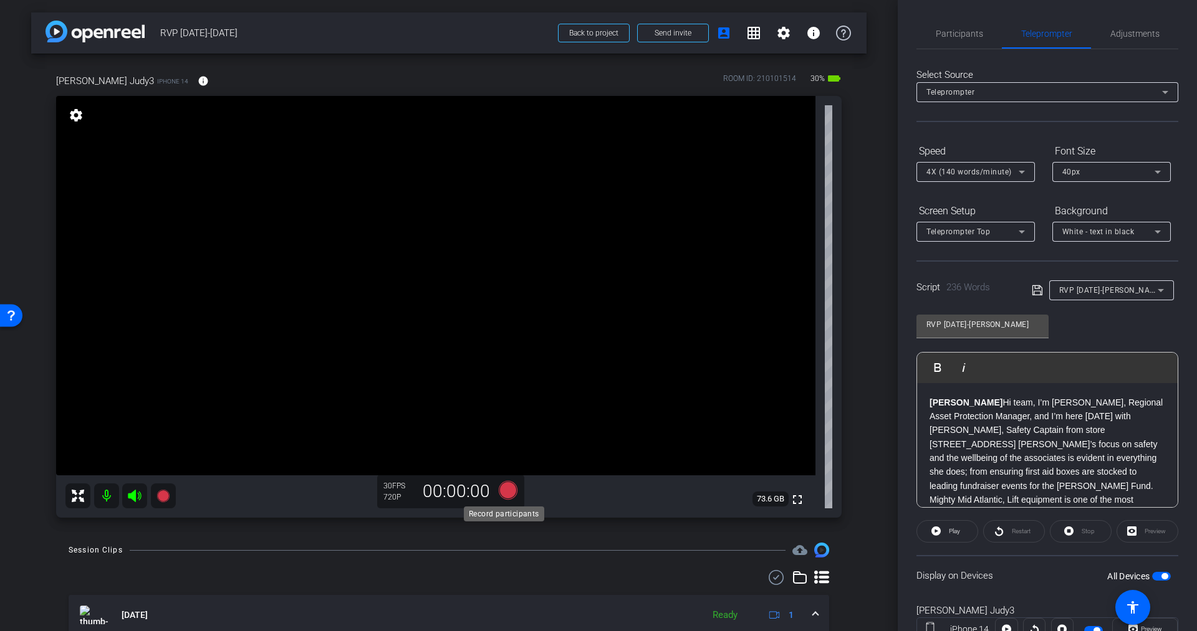
click at [502, 488] on icon at bounding box center [508, 490] width 19 height 19
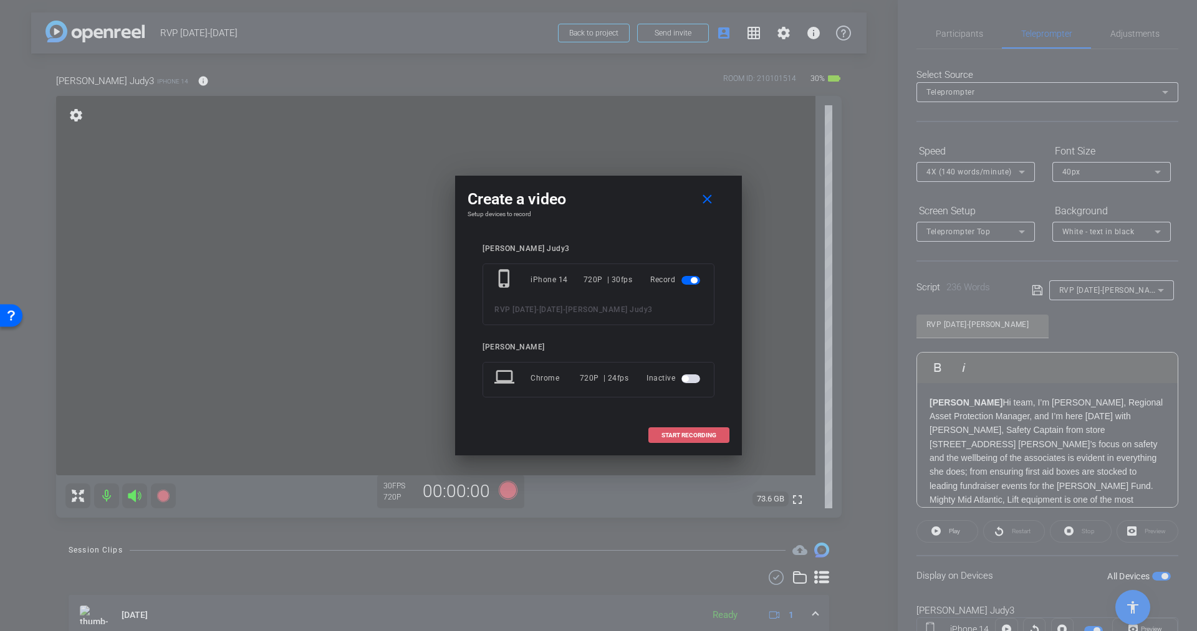
click at [682, 434] on span "START RECORDING" at bounding box center [688, 436] width 55 height 6
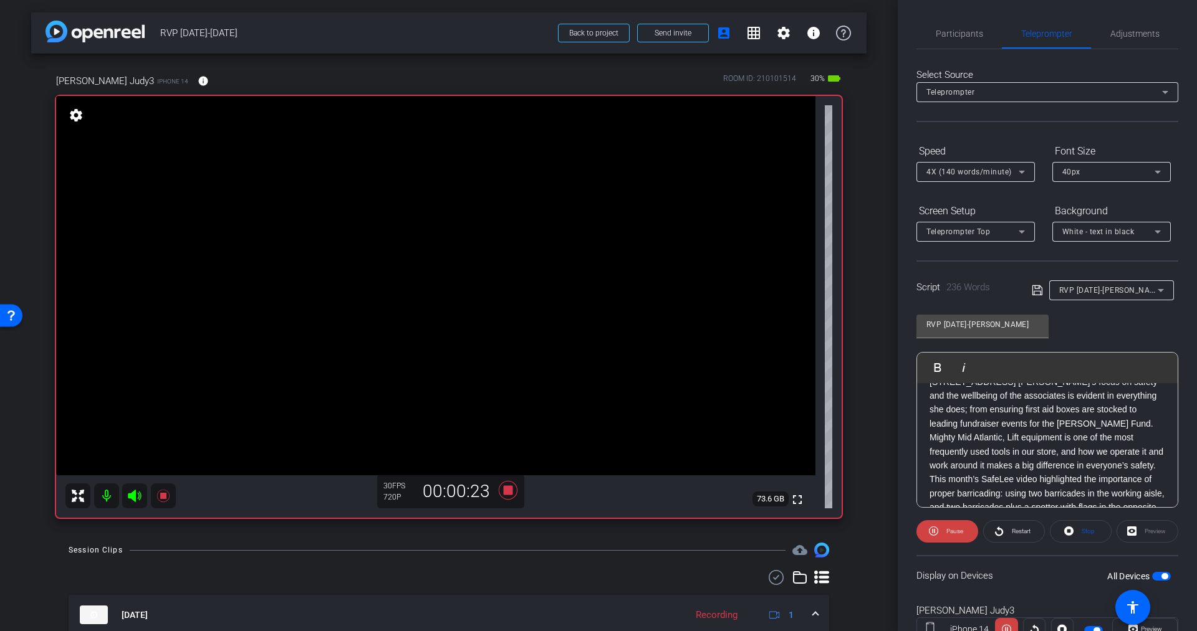
scroll to position [41, 0]
click at [1080, 524] on span "Stop" at bounding box center [1086, 531] width 16 height 17
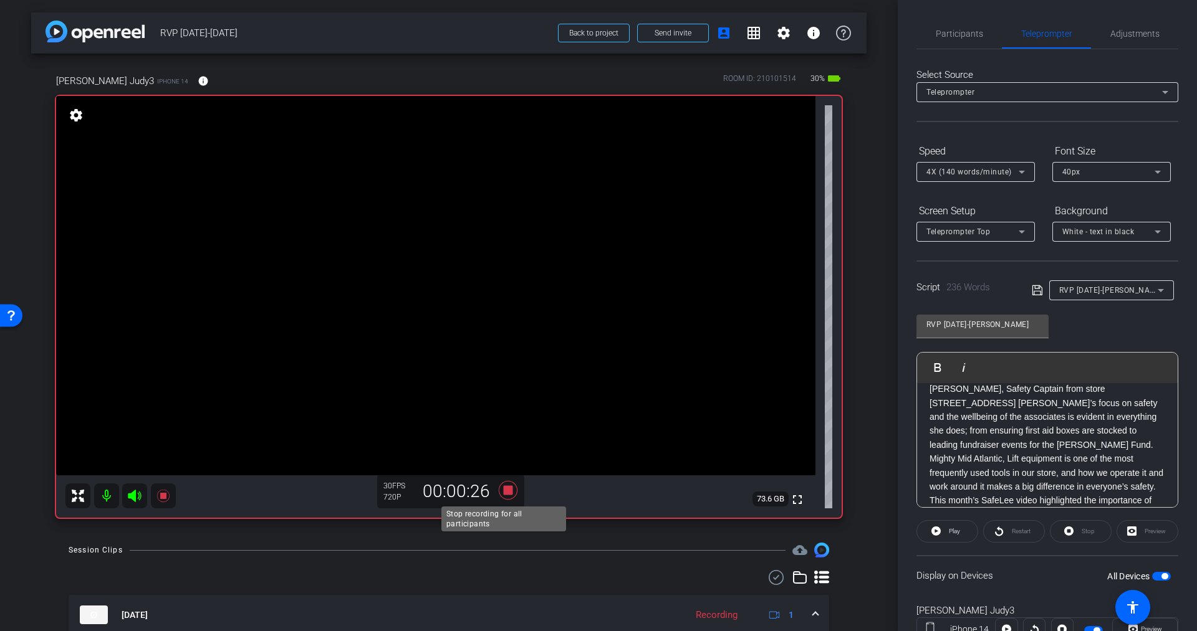
click at [499, 493] on icon at bounding box center [508, 490] width 19 height 19
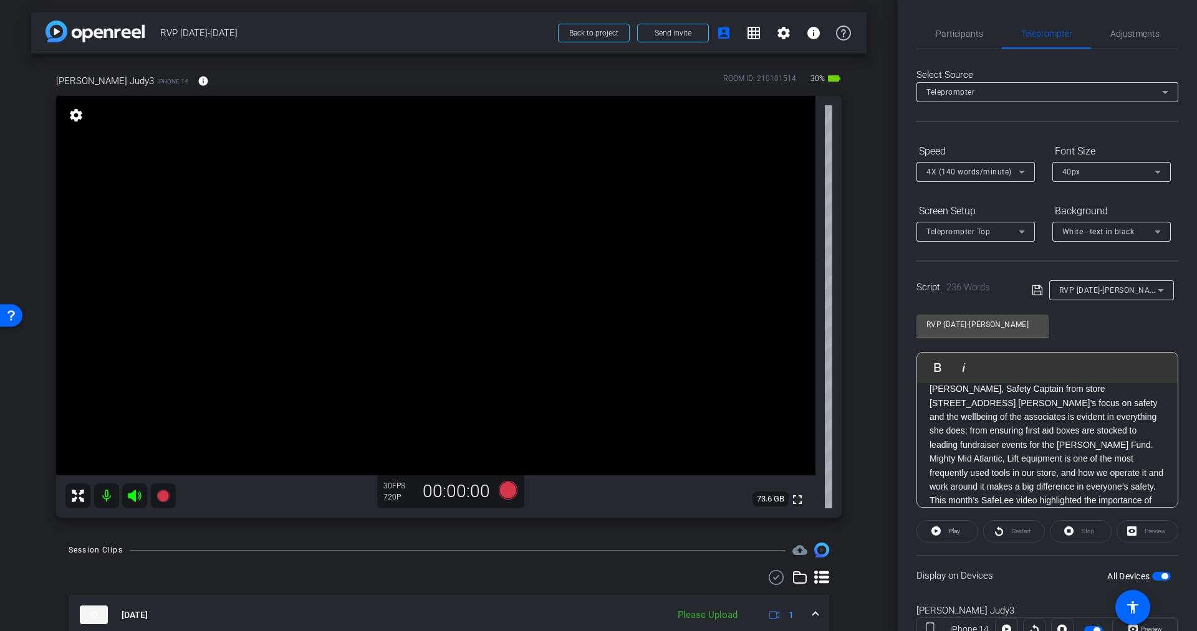
scroll to position [0, 0]
click at [505, 491] on icon at bounding box center [508, 490] width 19 height 19
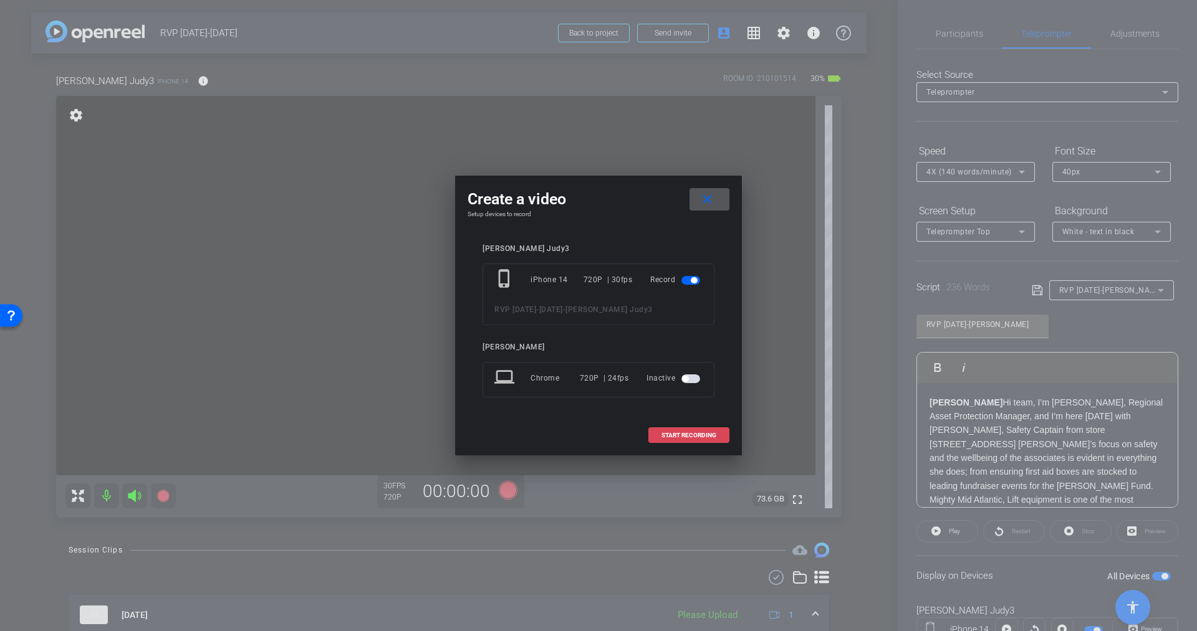
click at [690, 429] on span at bounding box center [689, 436] width 80 height 30
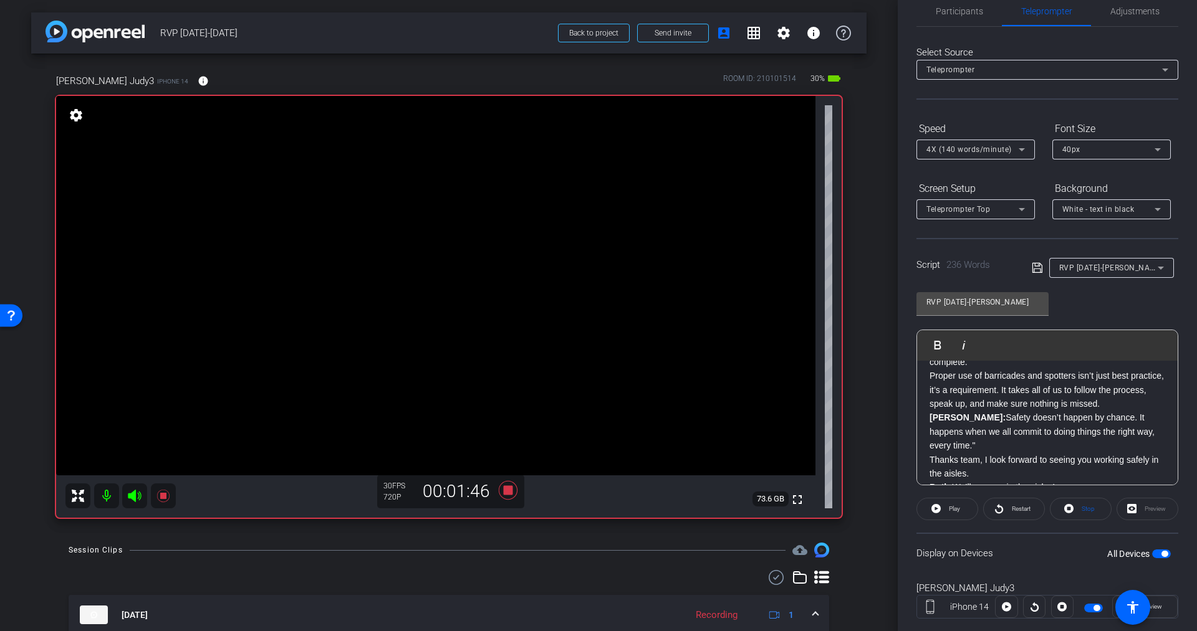
scroll to position [282, 0]
click at [1082, 511] on span "Stop" at bounding box center [1088, 509] width 13 height 7
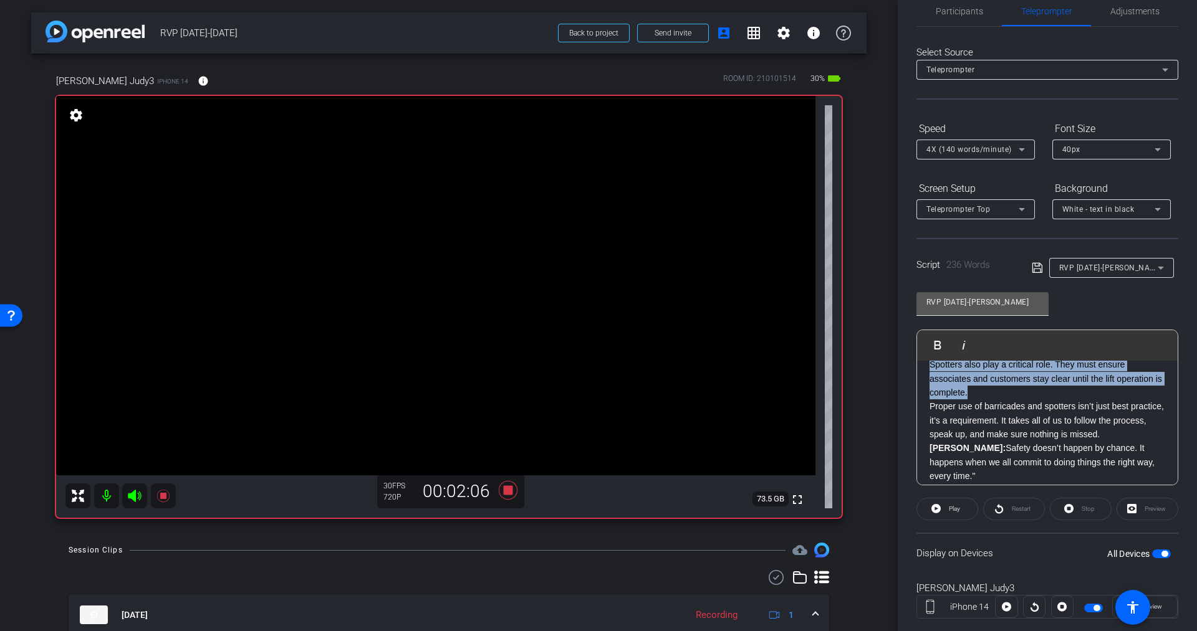
scroll to position [0, 0]
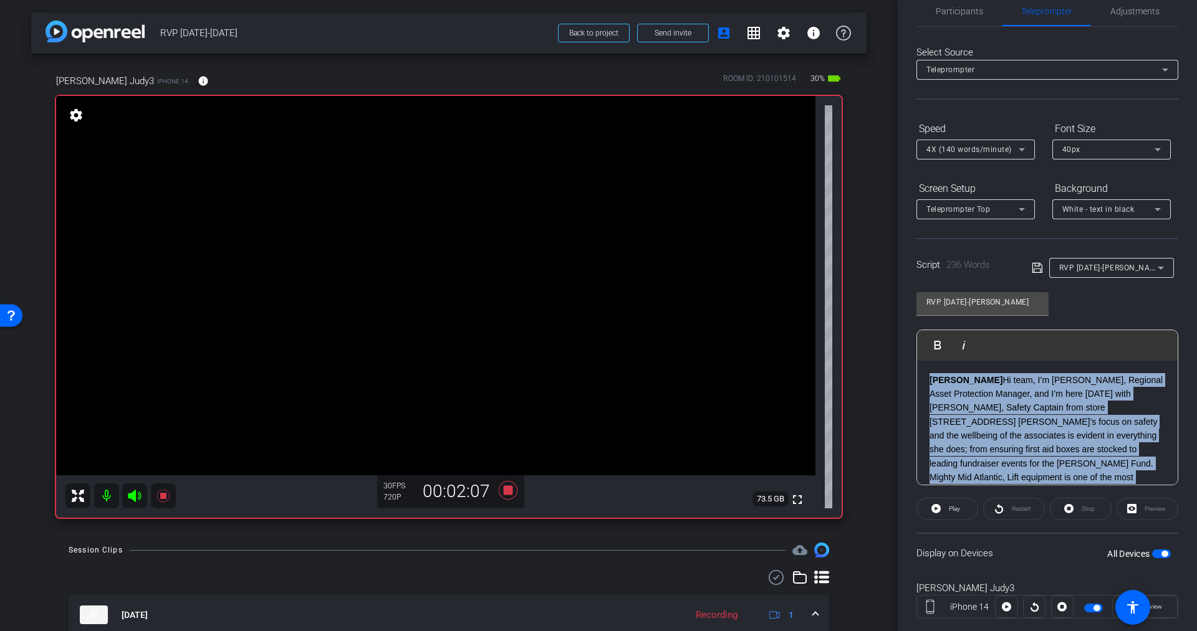
drag, startPoint x: 1025, startPoint y: 407, endPoint x: 956, endPoint y: 283, distance: 142.0
click at [956, 283] on div "RVP [DATE]-[PERSON_NAME] Play Play from this location Play Selected Play and di…" at bounding box center [1047, 384] width 262 height 203
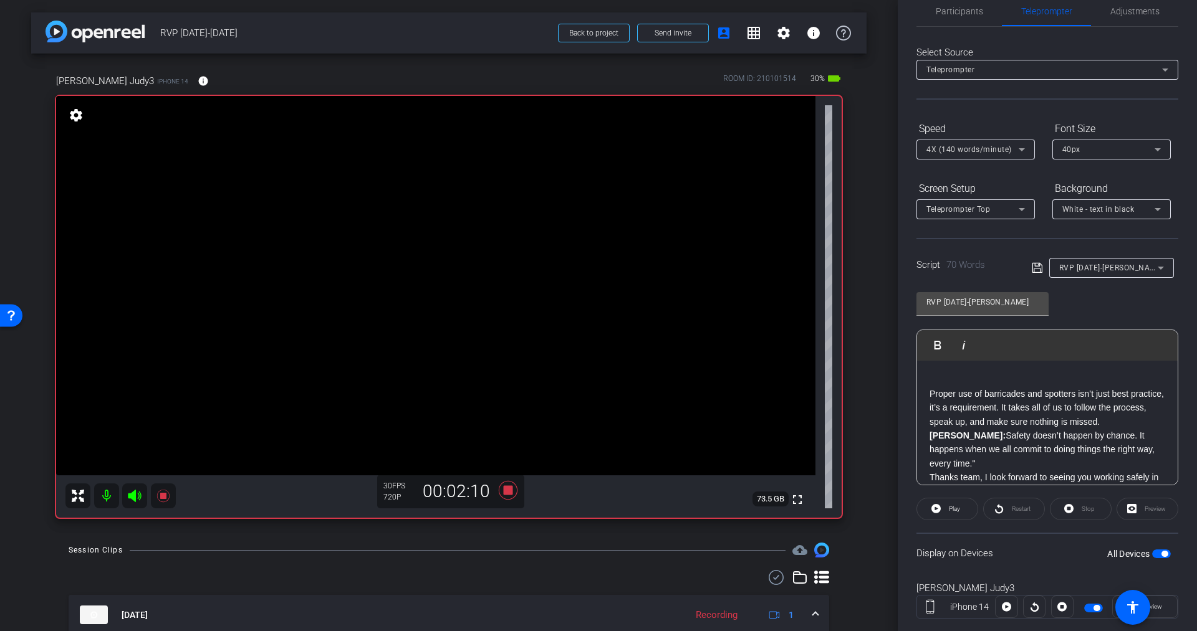
click at [1032, 269] on icon at bounding box center [1037, 268] width 11 height 15
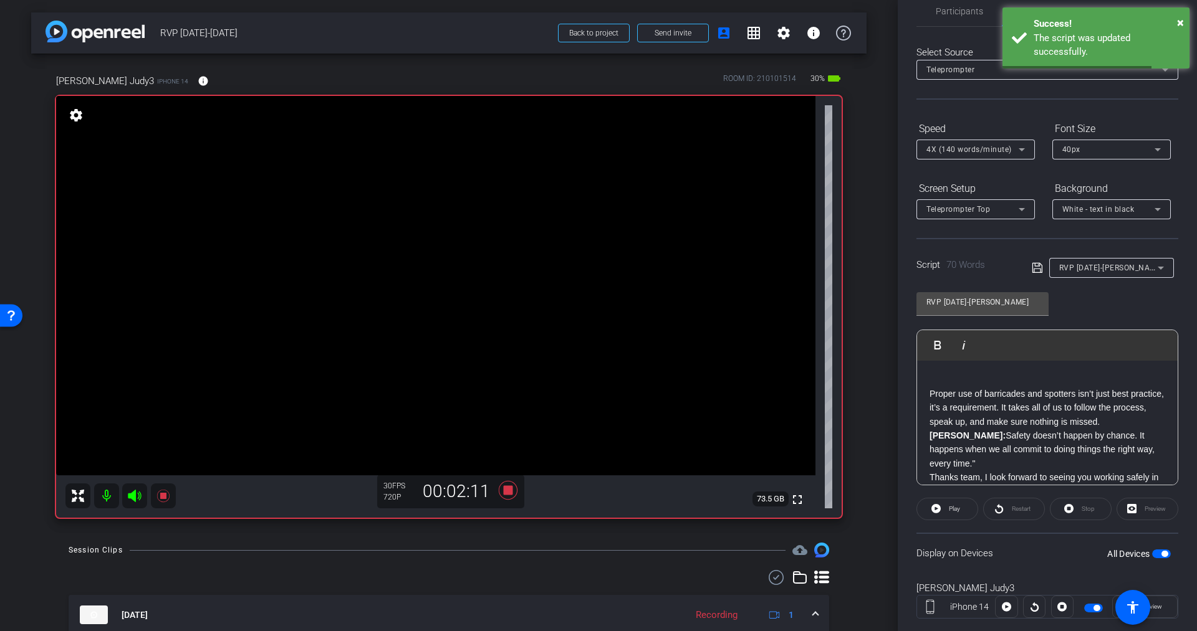
click at [927, 393] on div "Proper use of barricades and spotters isn’t just best practice, it’s a requirem…" at bounding box center [1047, 443] width 261 height 165
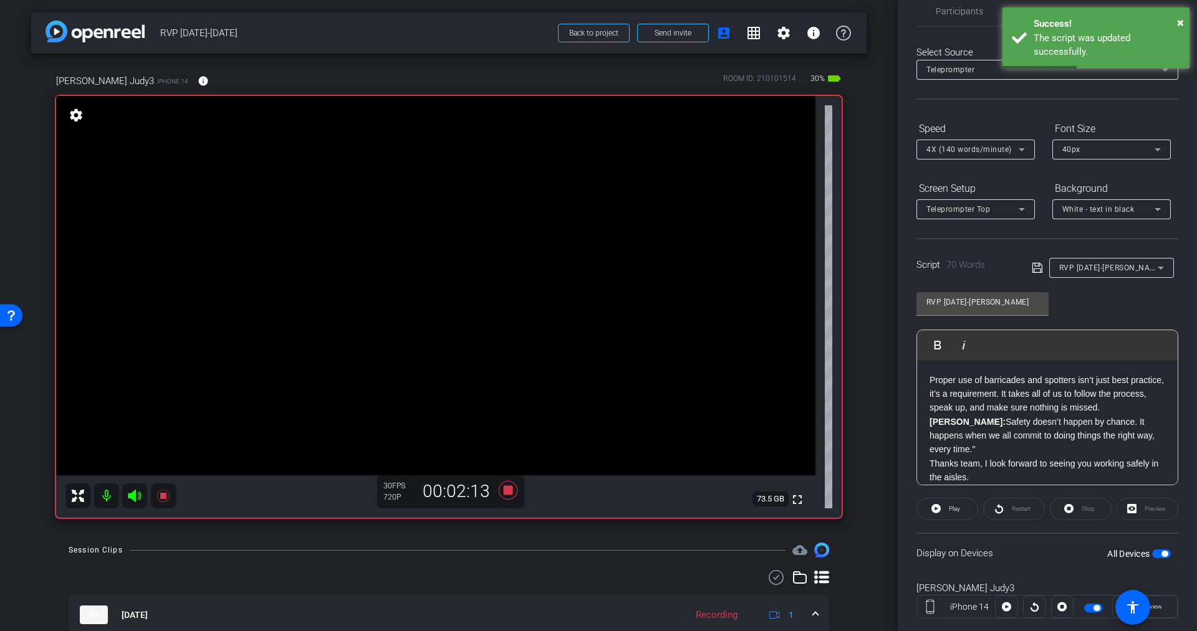
click at [1152, 552] on span "button" at bounding box center [1161, 554] width 19 height 9
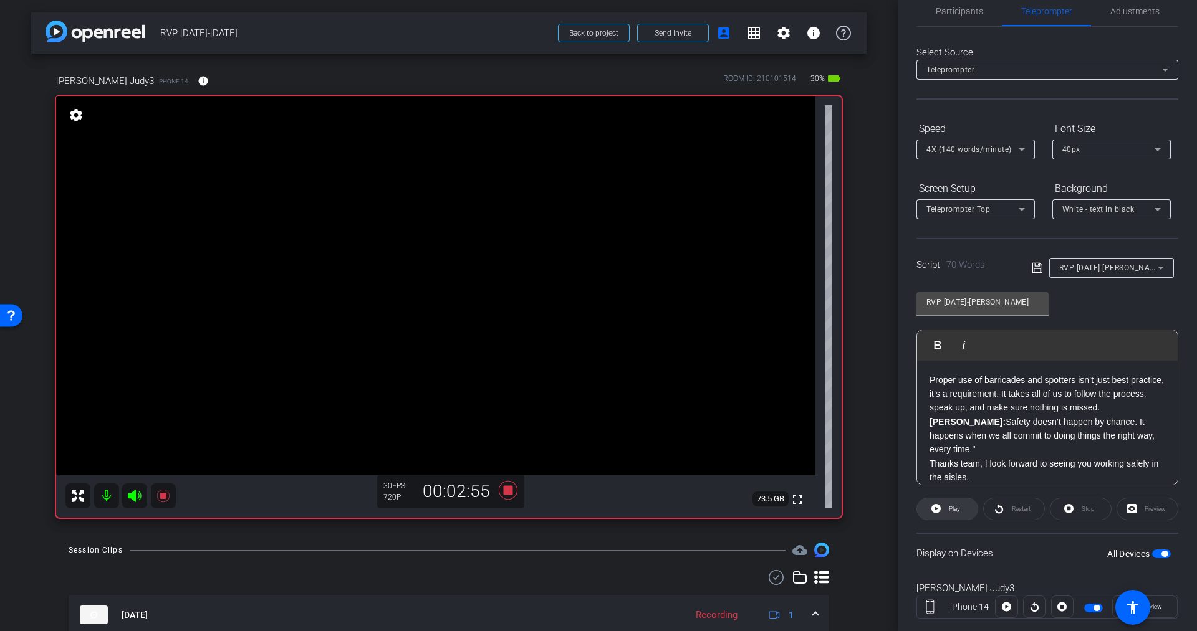
click at [953, 507] on span "Play" at bounding box center [954, 509] width 11 height 7
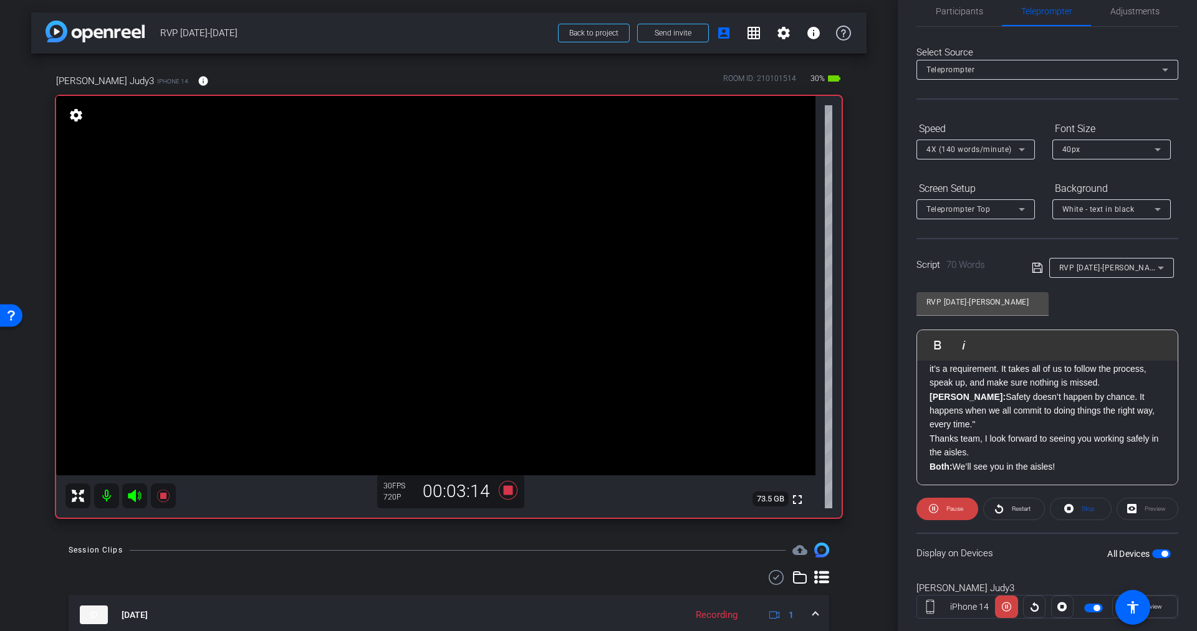
scroll to position [26, 0]
click at [503, 493] on icon at bounding box center [508, 490] width 19 height 19
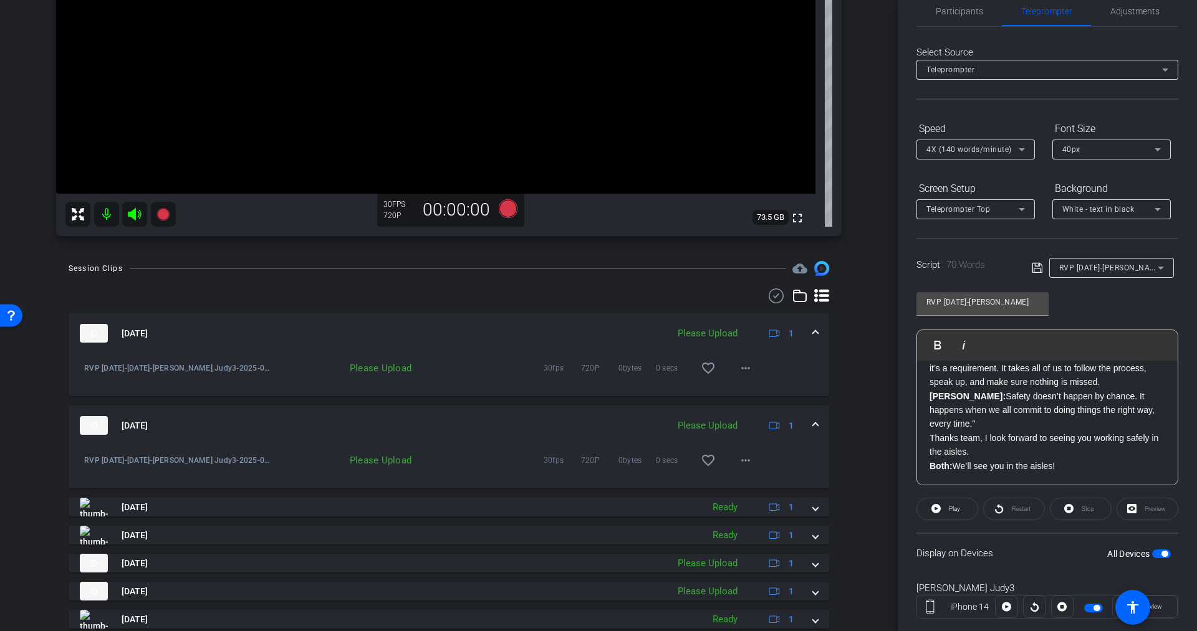
scroll to position [287, 0]
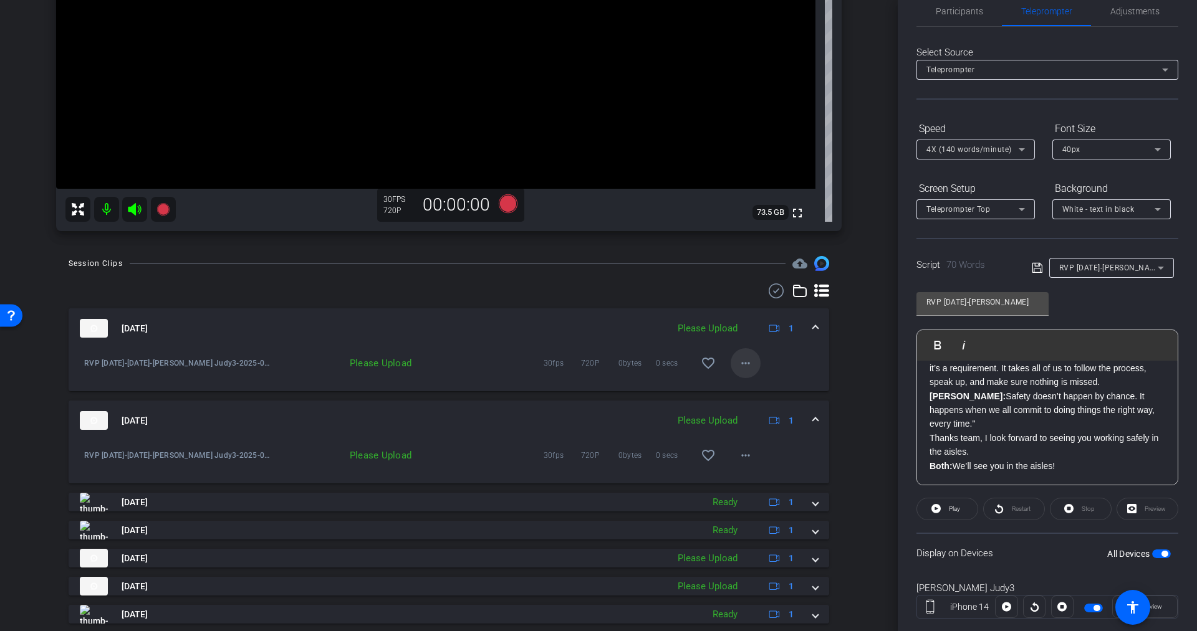
click at [738, 367] on mat-icon "more_horiz" at bounding box center [745, 363] width 15 height 15
click at [743, 392] on span "Upload" at bounding box center [757, 389] width 50 height 15
click at [134, 208] on icon at bounding box center [134, 209] width 13 height 12
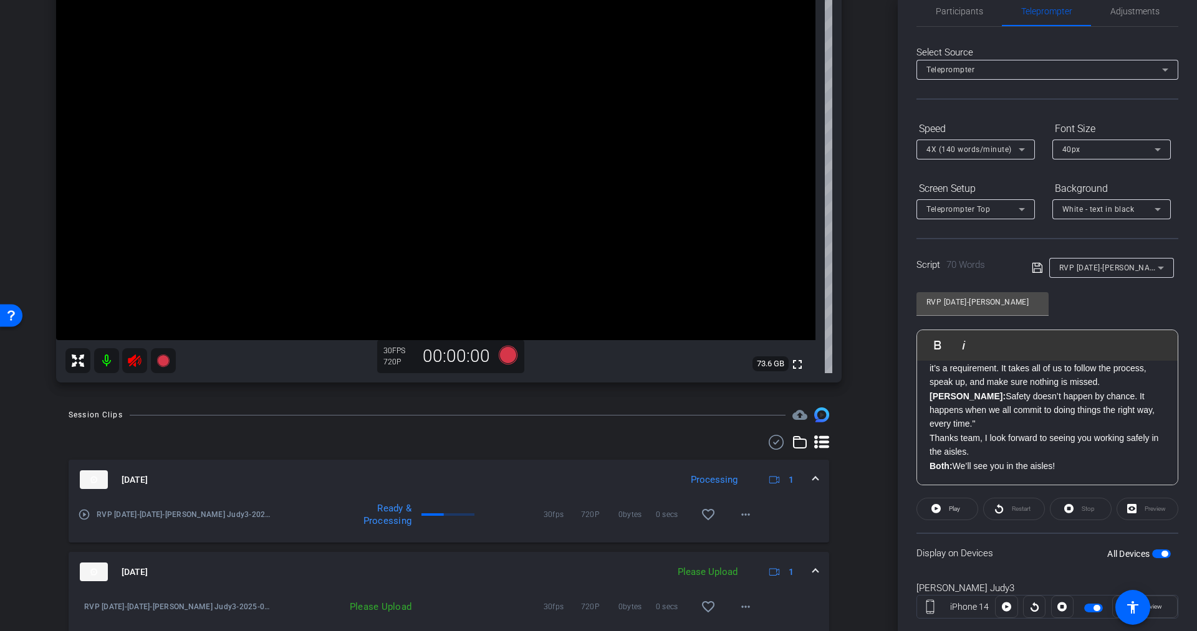
scroll to position [150, 0]
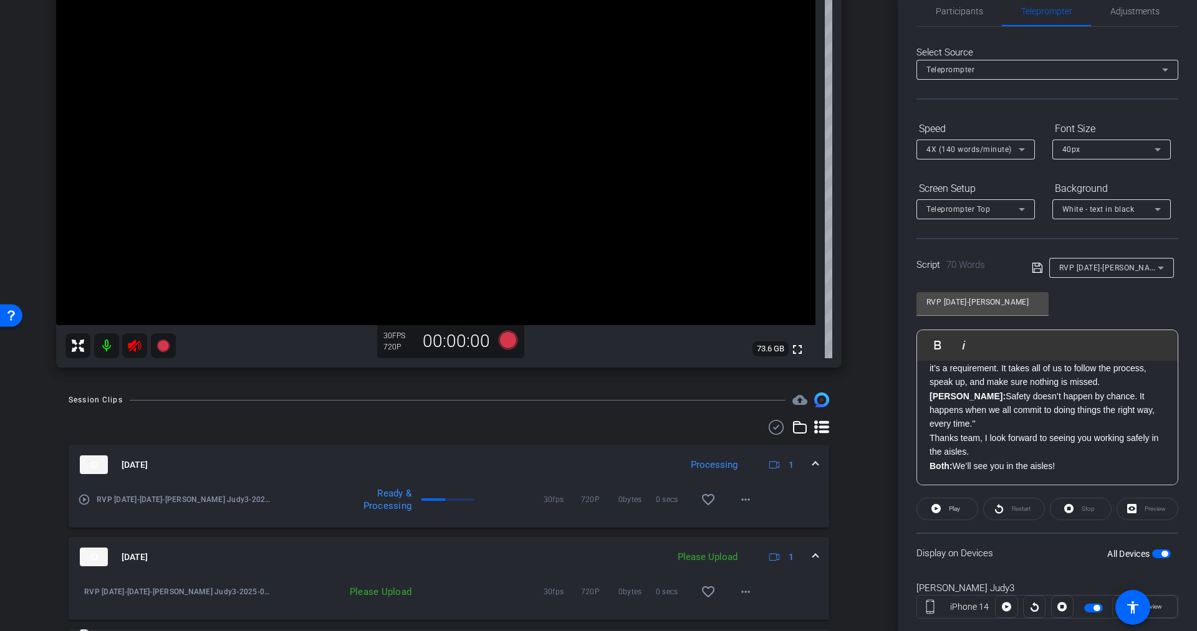
click at [851, 479] on div "Session Clips cloud_upload [DATE] Processing 1 play_circle_outline RVP [DATE]-[…" at bounding box center [448, 641] width 835 height 496
click at [740, 499] on mat-icon "more_horiz" at bounding box center [745, 499] width 15 height 15
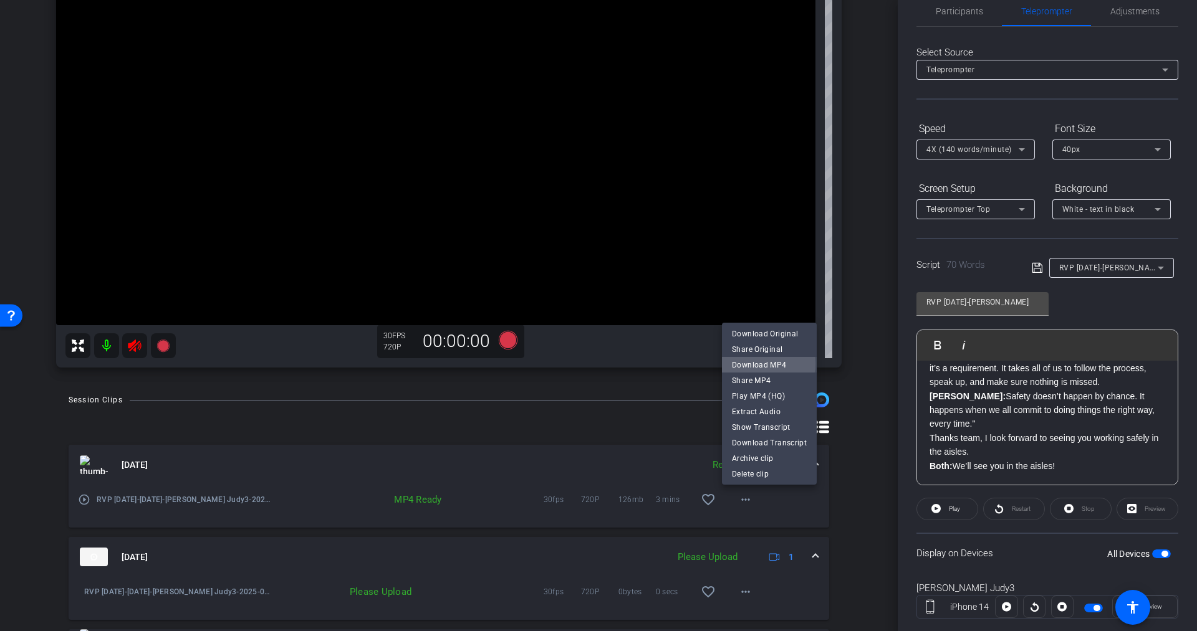
click at [765, 364] on span "Download MP4" at bounding box center [769, 364] width 75 height 15
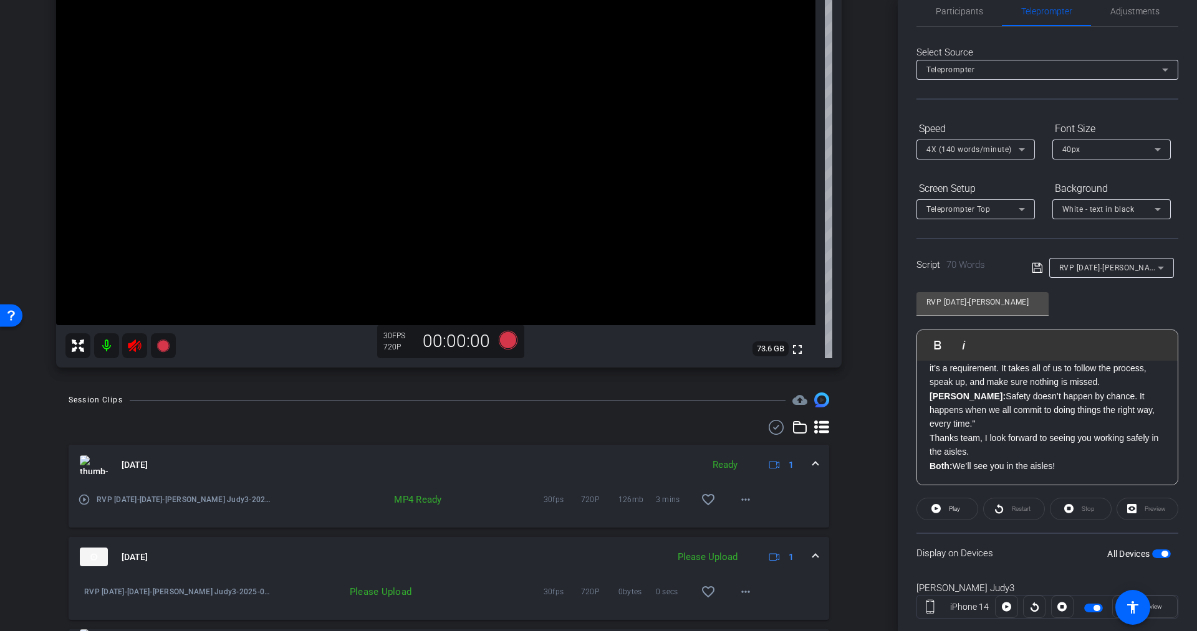
click at [138, 346] on icon at bounding box center [134, 345] width 15 height 15
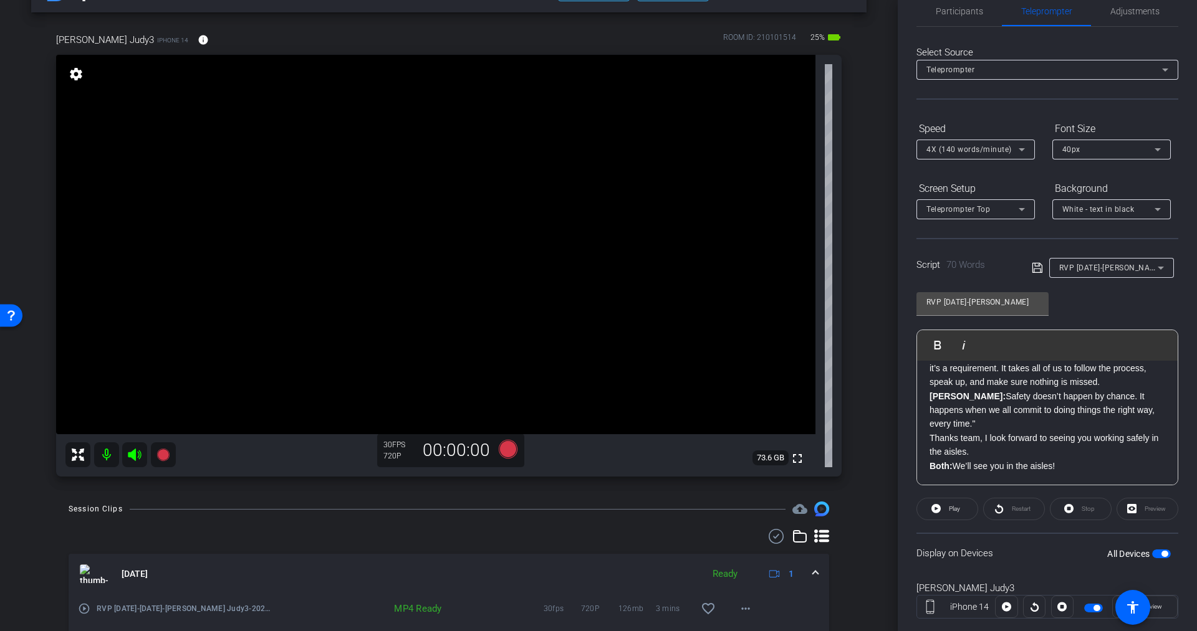
scroll to position [35, 0]
